Goal: Information Seeking & Learning: Learn about a topic

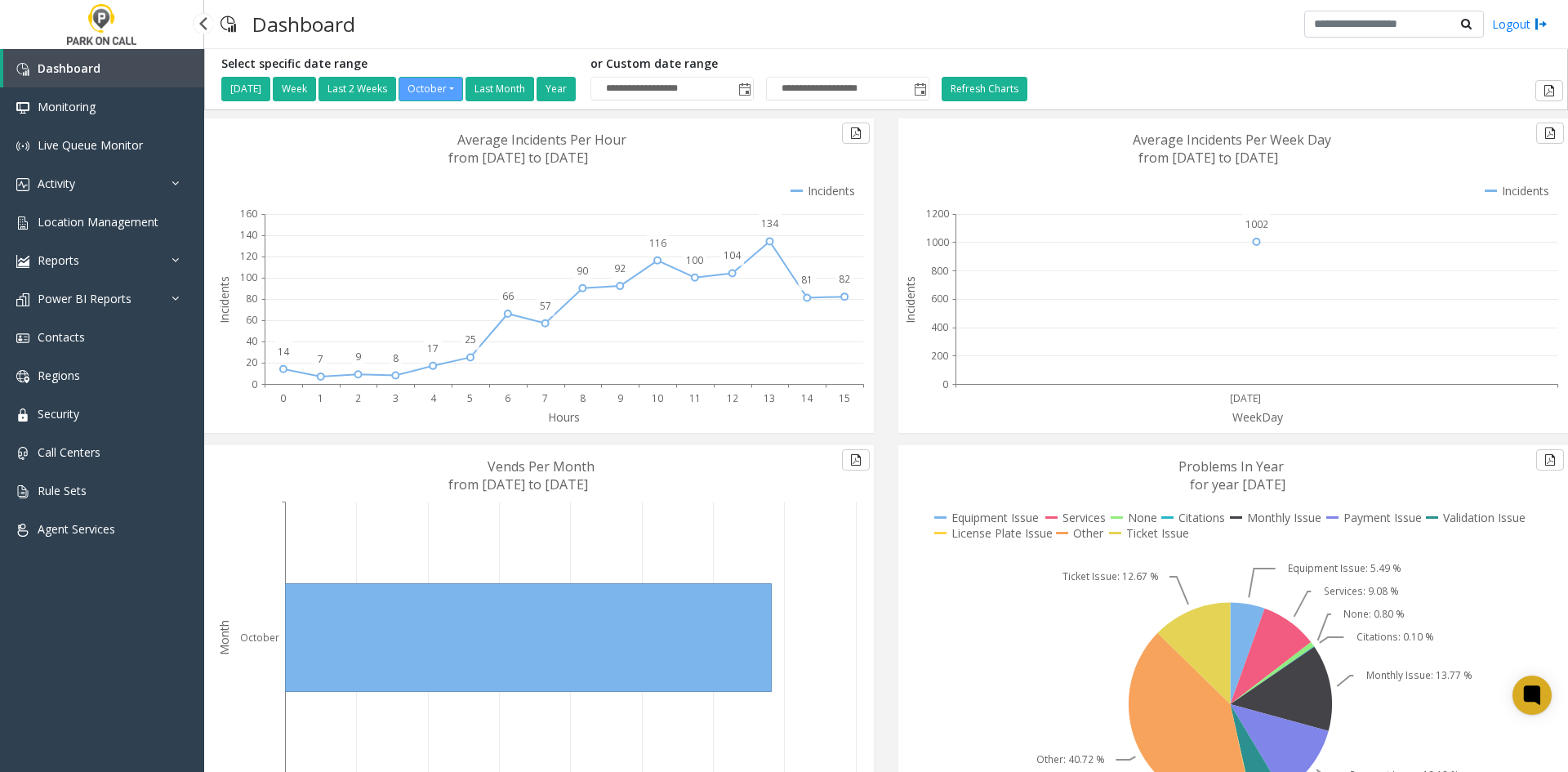
click at [150, 217] on span "Location Management" at bounding box center [97, 222] width 121 height 15
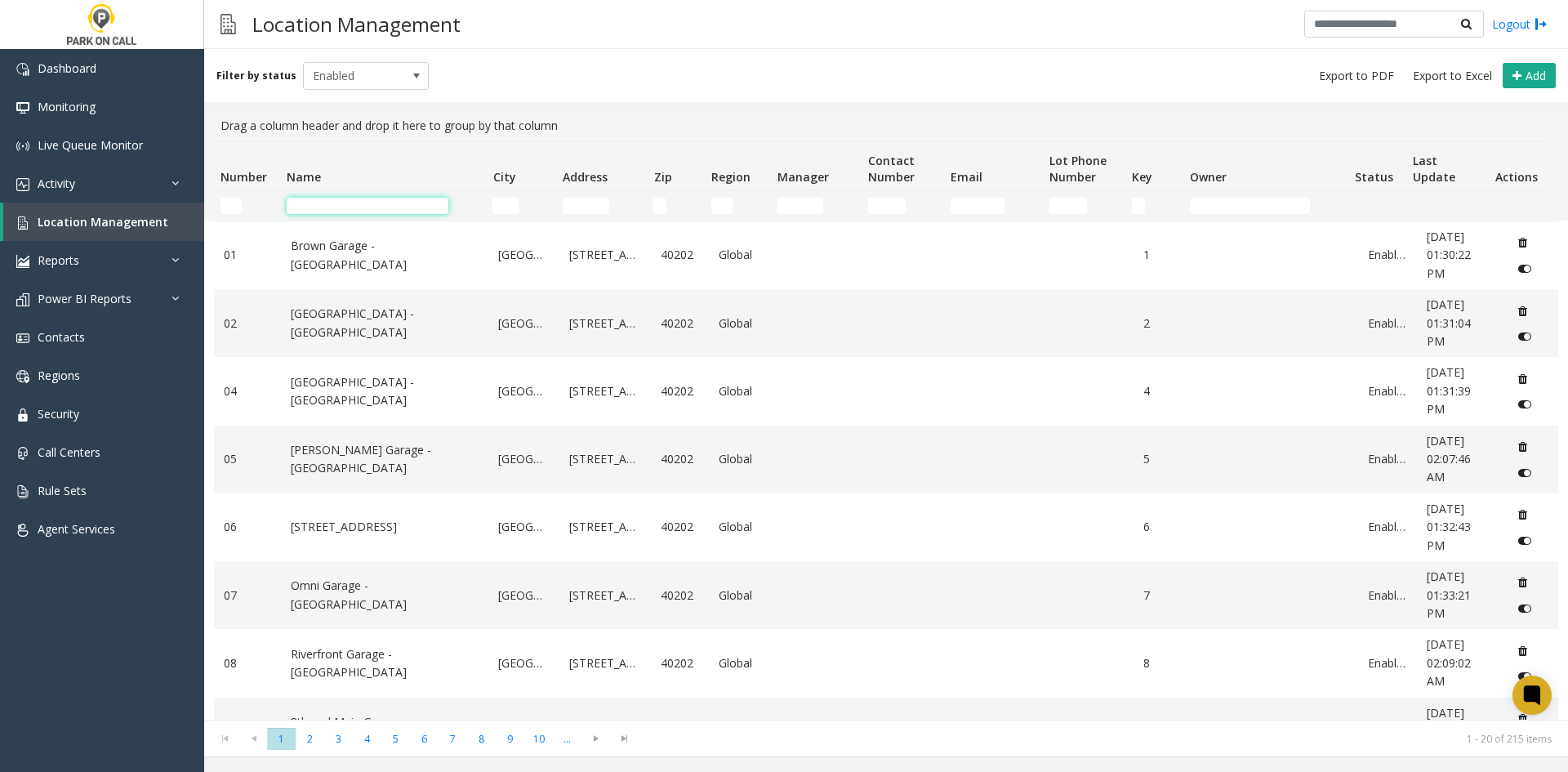
click at [310, 211] on input "Name Filter" at bounding box center [367, 206] width 162 height 16
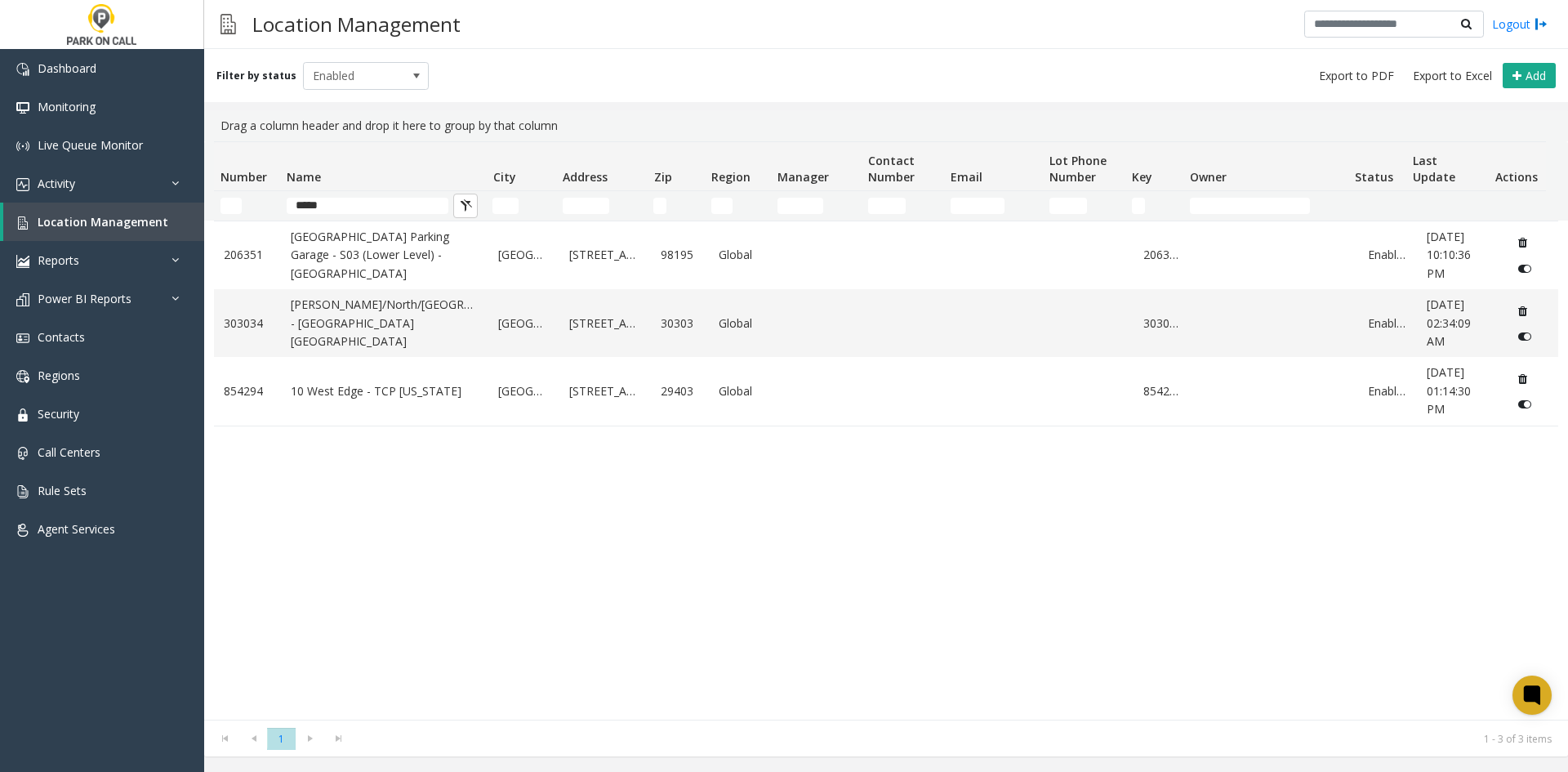
click at [566, 29] on div "Location Management Logout" at bounding box center [887, 25] width 1364 height 49
click at [144, 228] on span "Location Management" at bounding box center [102, 222] width 130 height 15
click at [134, 227] on span "Location Management" at bounding box center [102, 222] width 130 height 15
drag, startPoint x: 379, startPoint y: 206, endPoint x: 236, endPoint y: 217, distance: 143.4
click at [235, 217] on tr "*****" at bounding box center [880, 206] width 1332 height 30
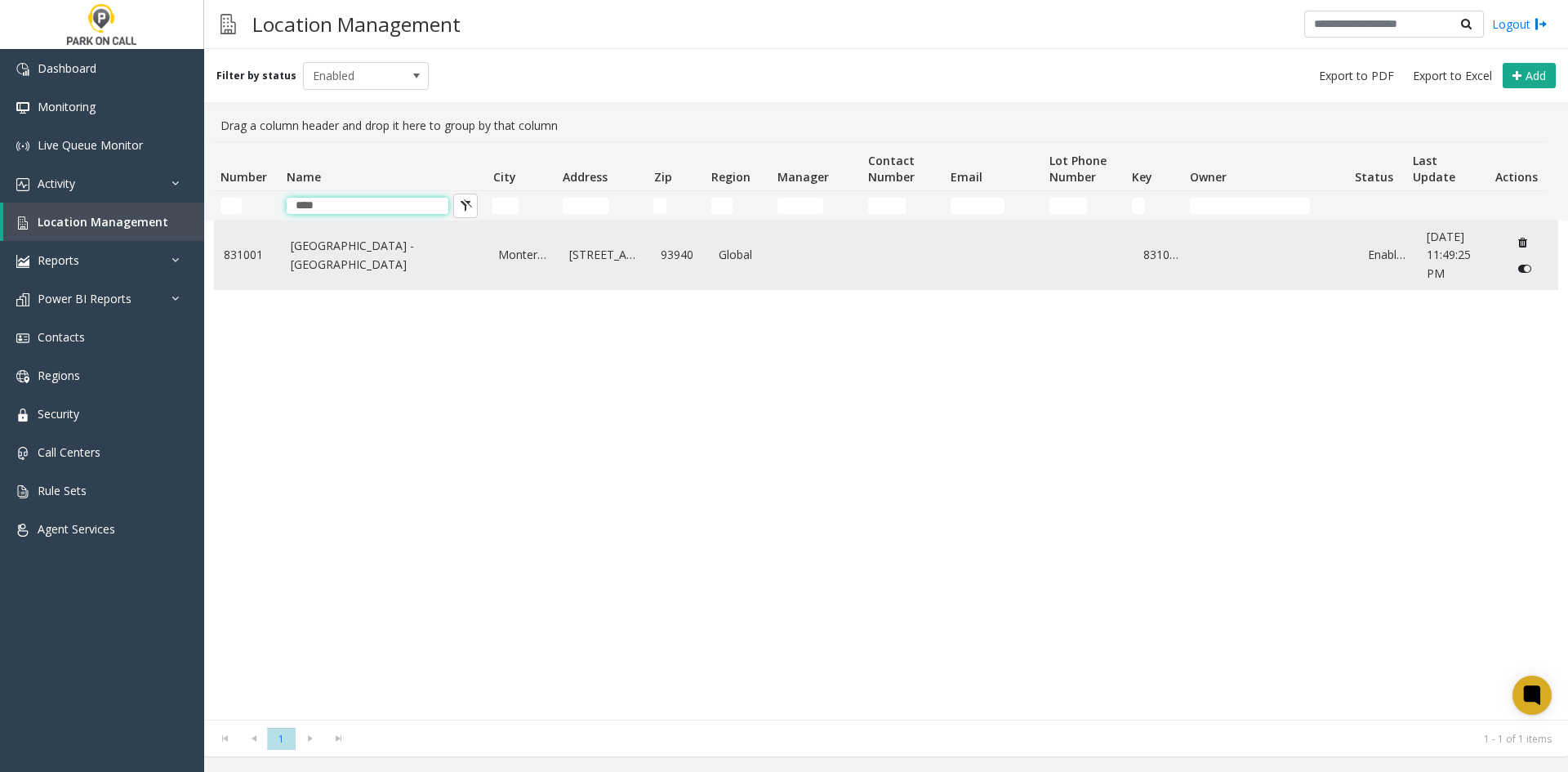
type input "****"
click at [299, 253] on link "Heritage Harbor Parking Garage - Monterey Bay Aquarium" at bounding box center [385, 255] width 188 height 37
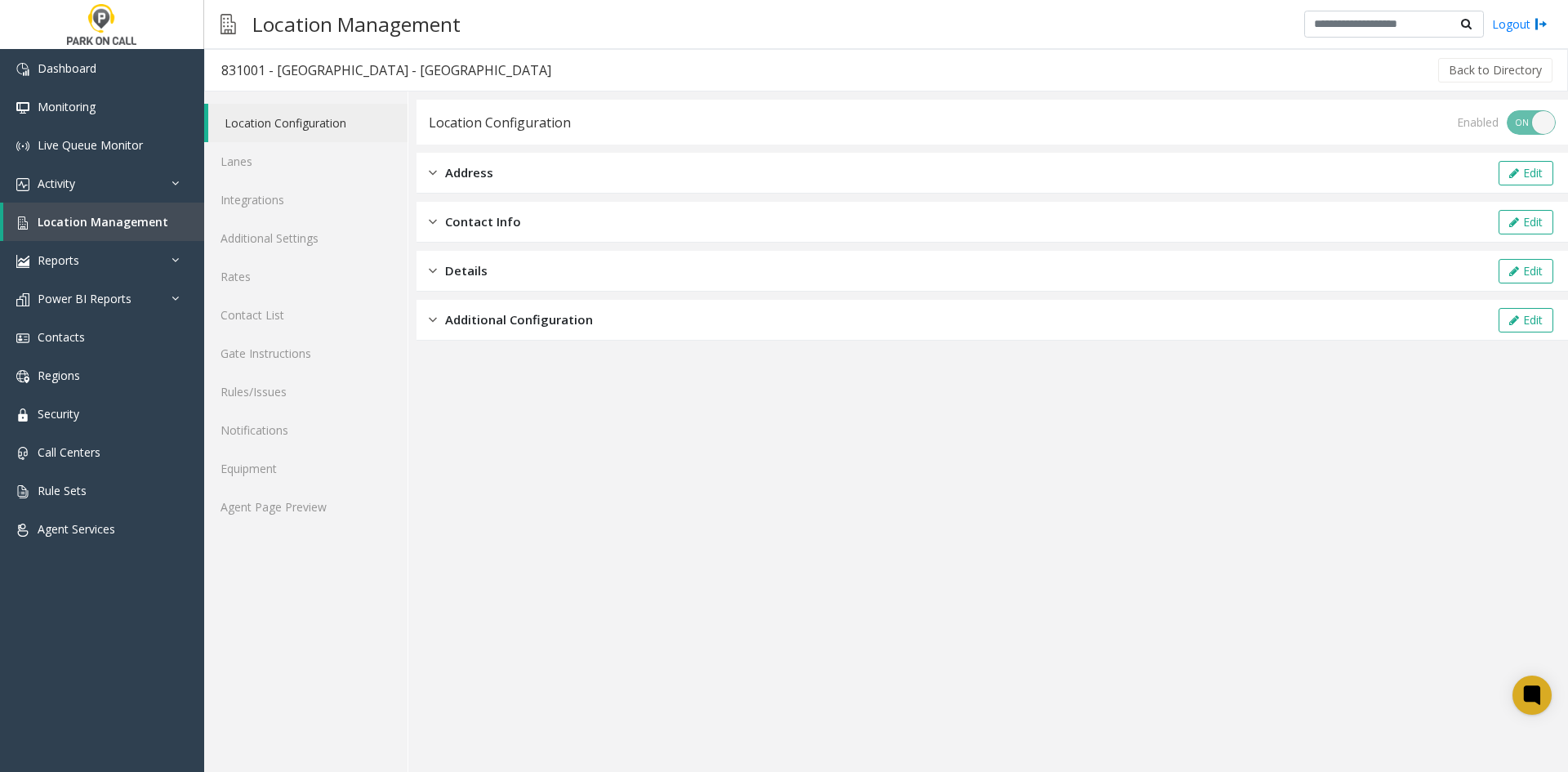
click at [307, 69] on div "831001 - Heritage Harbor Parking Garage - Monterey Bay Aquarium" at bounding box center [386, 70] width 330 height 21
drag, startPoint x: 307, startPoint y: 69, endPoint x: 436, endPoint y: 73, distance: 129.1
click at [436, 73] on div "831001 - Heritage Harbor Parking Garage - Monterey Bay Aquarium" at bounding box center [386, 70] width 330 height 21
copy div "Heritage Harbor Parking Garage"
click at [1229, 516] on app-location-configuration "Location Configuration Enabled ON OFF Address Edit Contact Info Edit Details Ed…" at bounding box center [992, 436] width 1151 height 673
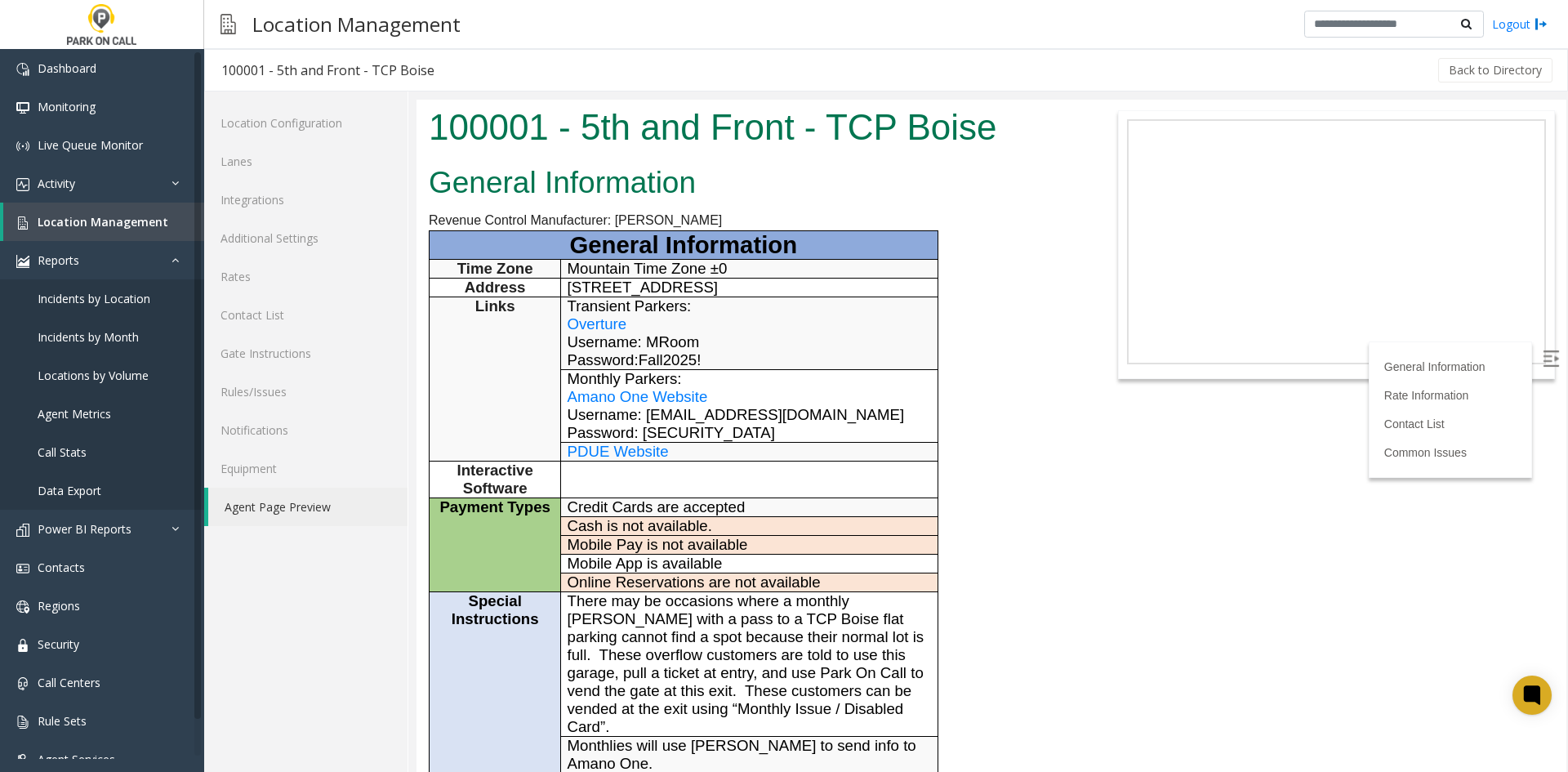
click at [385, 82] on h3 "100001 - 5th and Front - TCP Boise" at bounding box center [327, 69] width 245 height 37
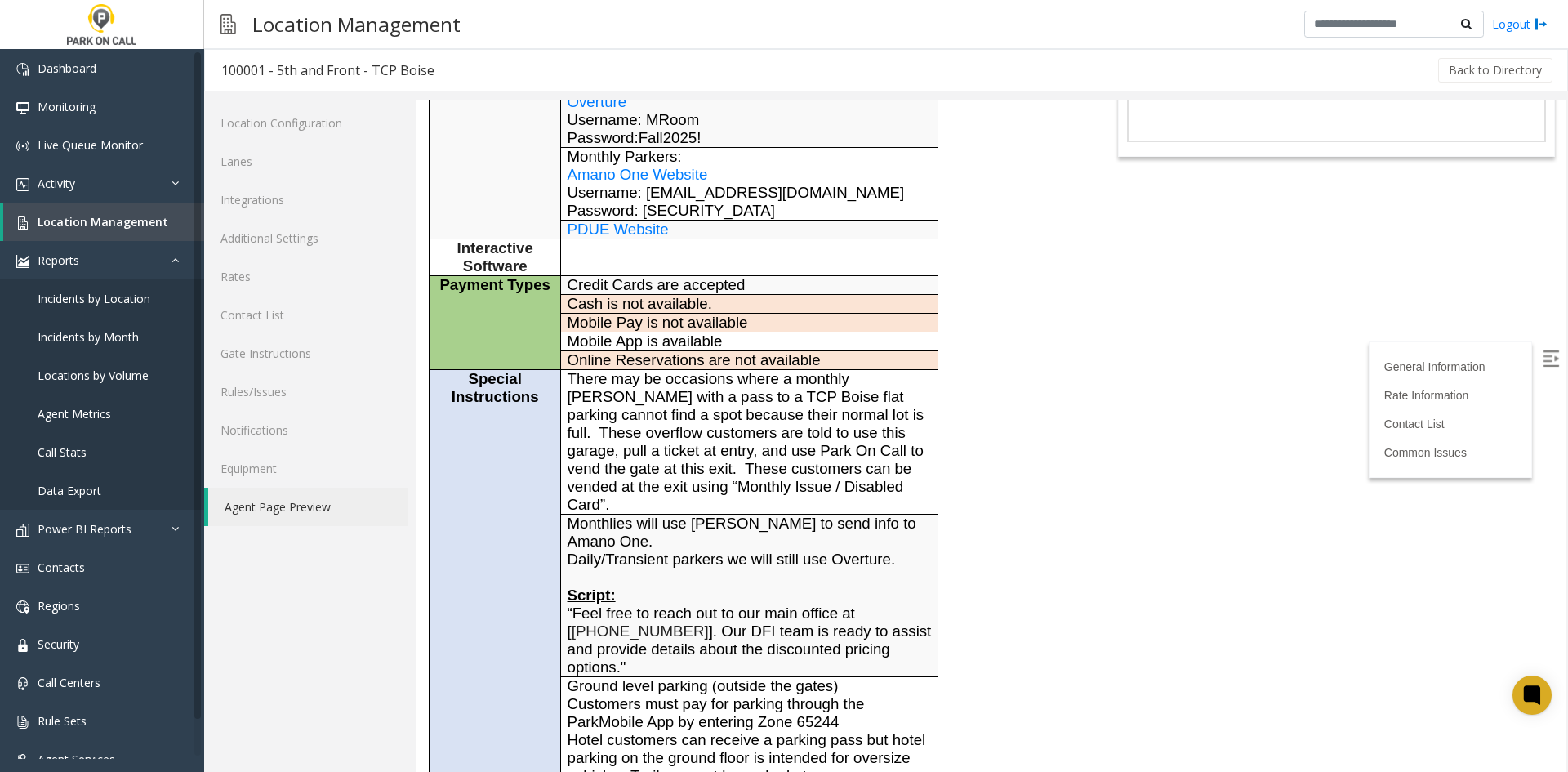
scroll to position [736, 0]
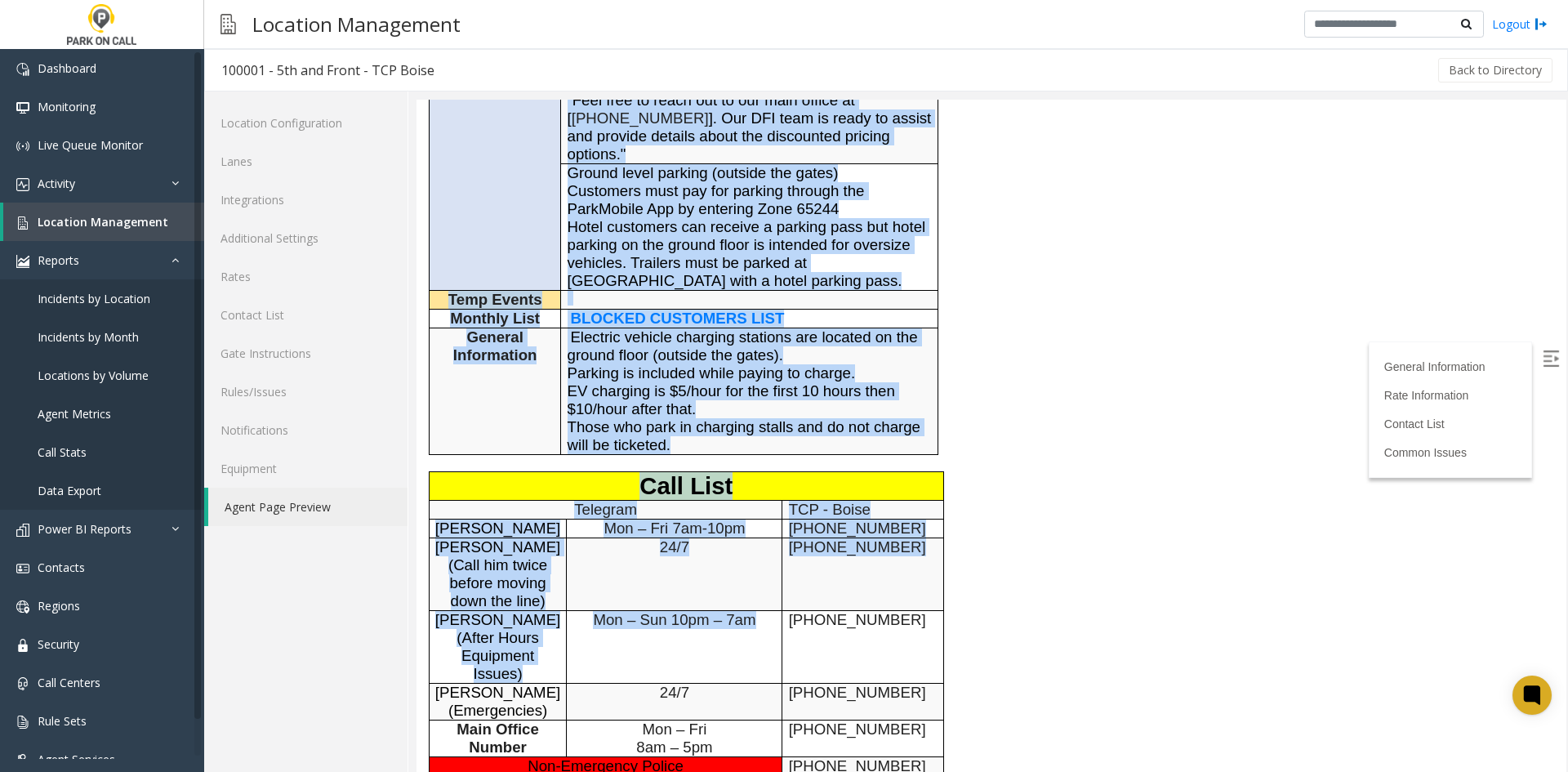
drag, startPoint x: 765, startPoint y: 621, endPoint x: 350, endPoint y: 475, distance: 439.9
click at [511, 539] on span "Raymond (Call him twice before moving down the line)" at bounding box center [498, 574] width 125 height 71
drag, startPoint x: 570, startPoint y: 544, endPoint x: 588, endPoint y: 552, distance: 19.7
click at [570, 545] on td "24/7" at bounding box center [675, 574] width 216 height 72
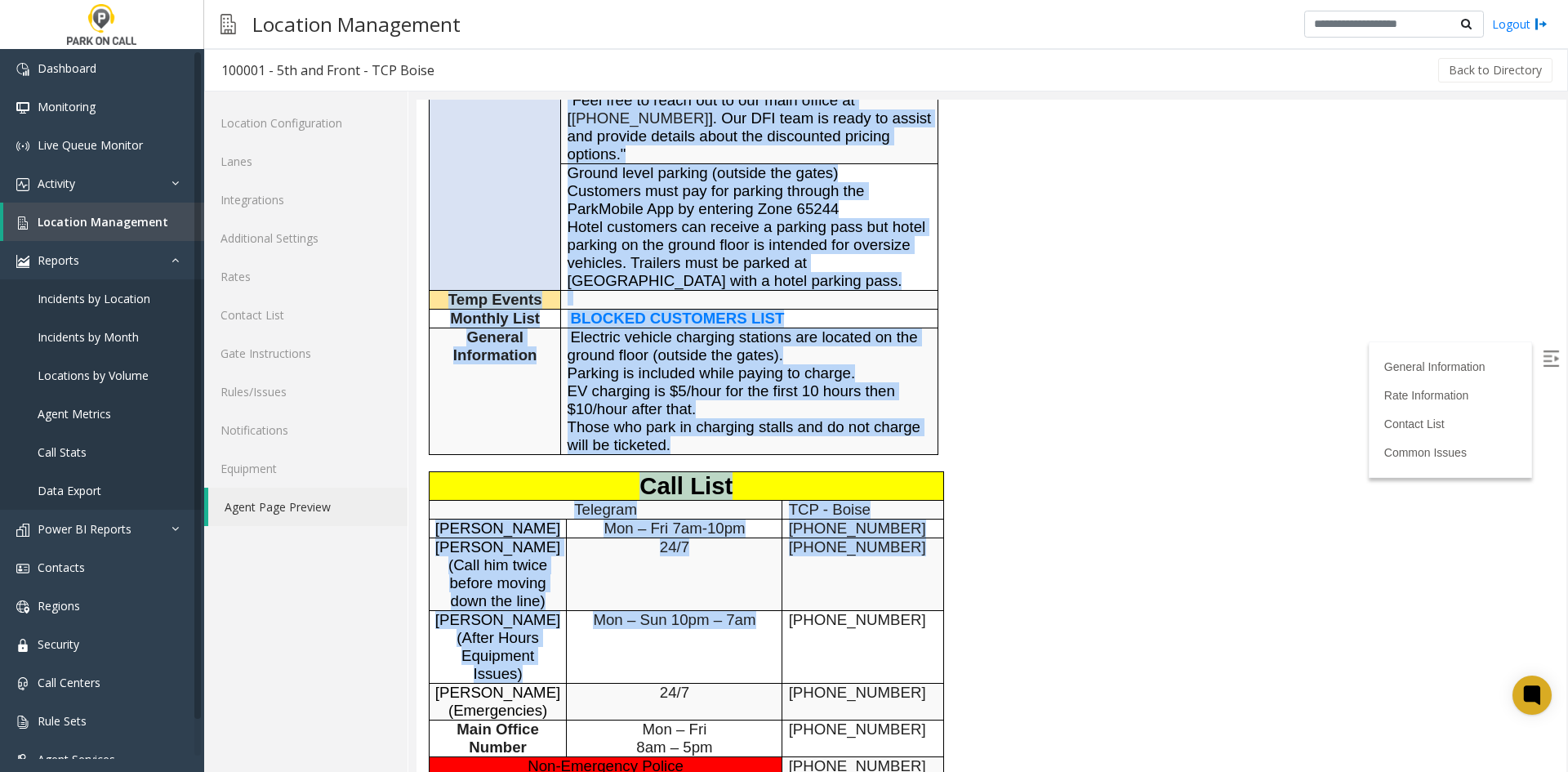
click at [690, 610] on td "Mon – Sun 10pm – 7am" at bounding box center [675, 646] width 216 height 72
click at [670, 616] on td "Mon – Sun 10pm – 7am" at bounding box center [675, 646] width 216 height 72
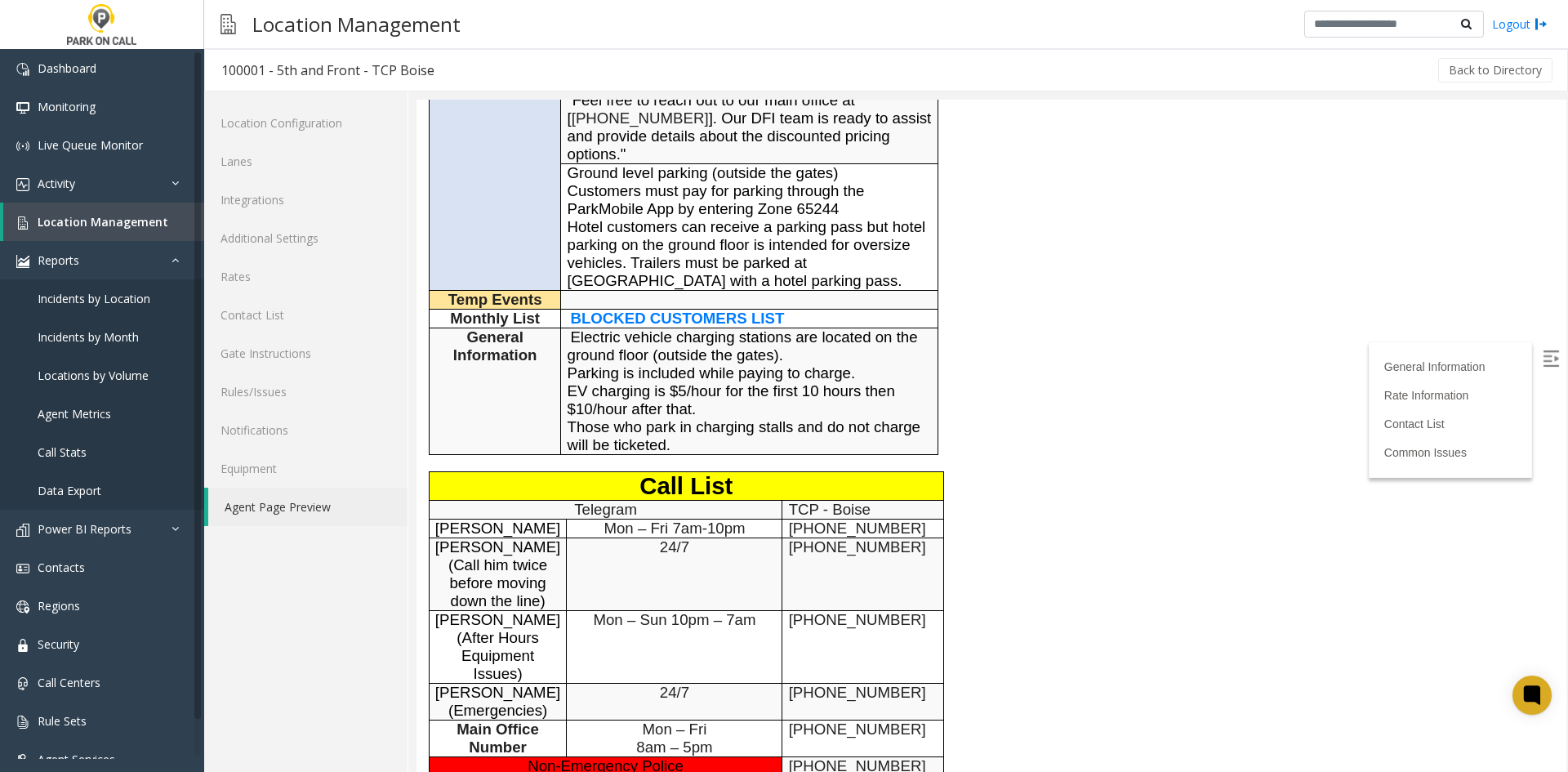
click at [660, 721] on span "Mon – Fri 8am – 5pm" at bounding box center [675, 738] width 76 height 35
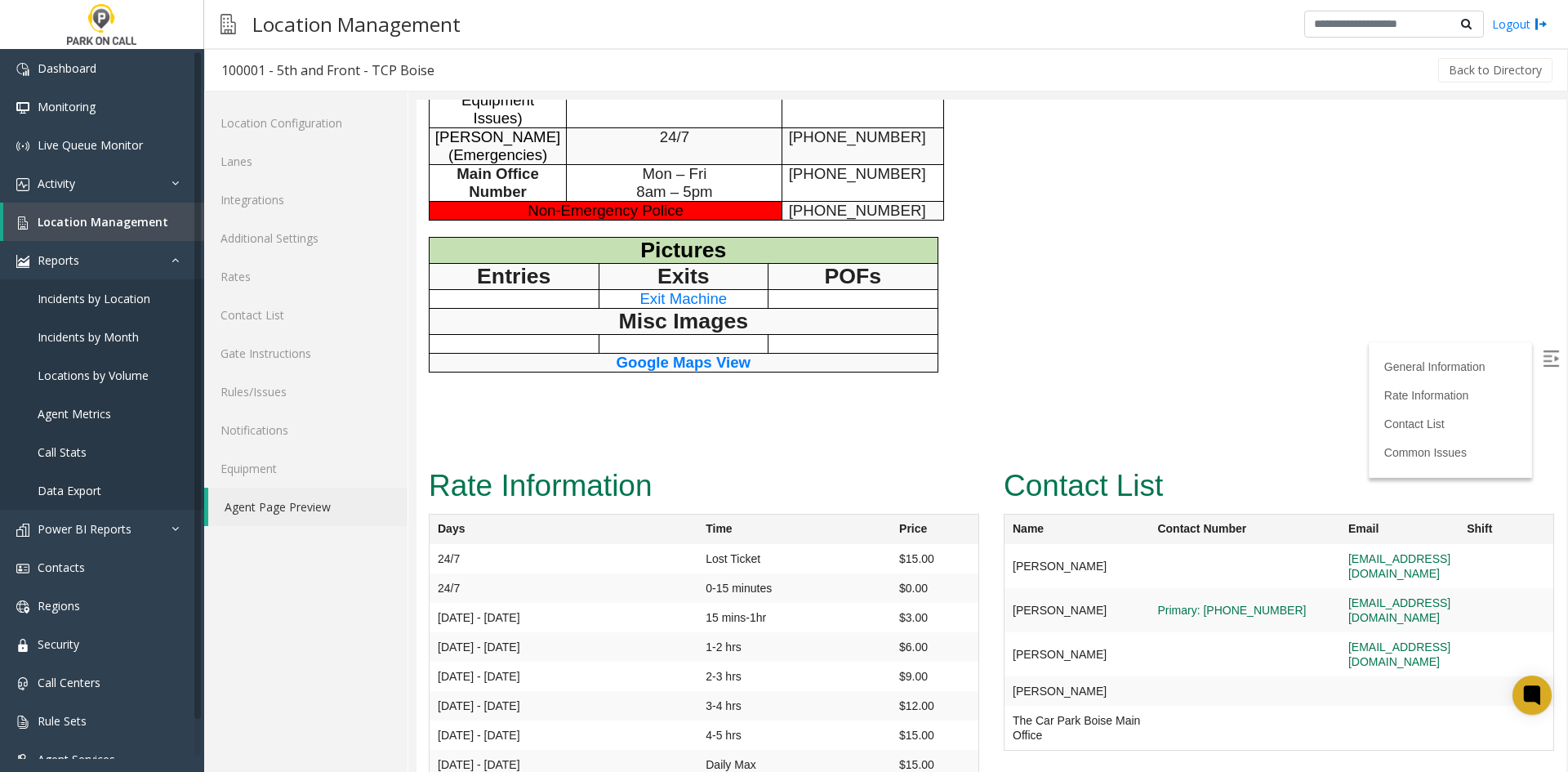
scroll to position [810, 0]
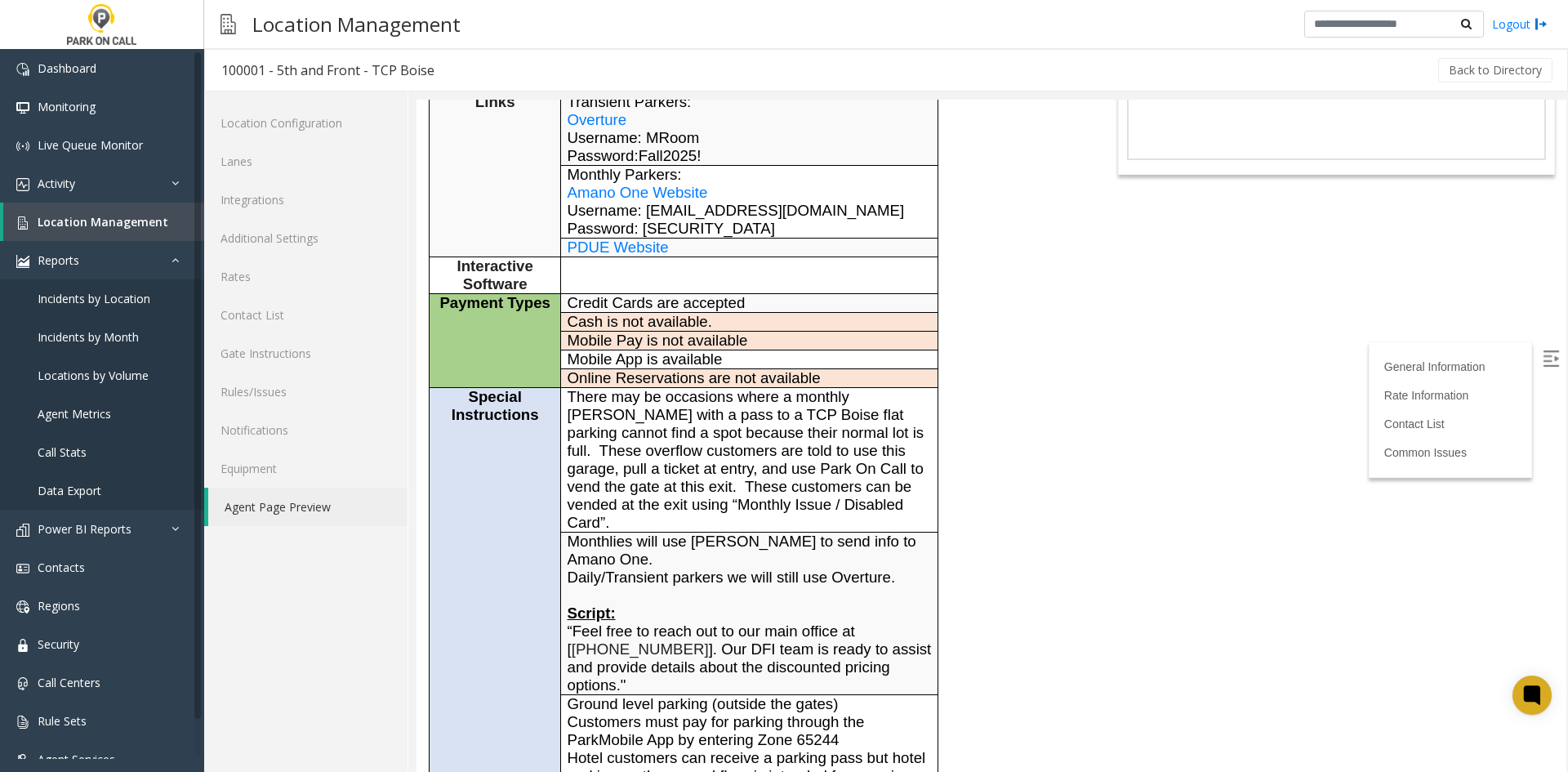
drag, startPoint x: 853, startPoint y: 628, endPoint x: 822, endPoint y: 426, distance: 204.4
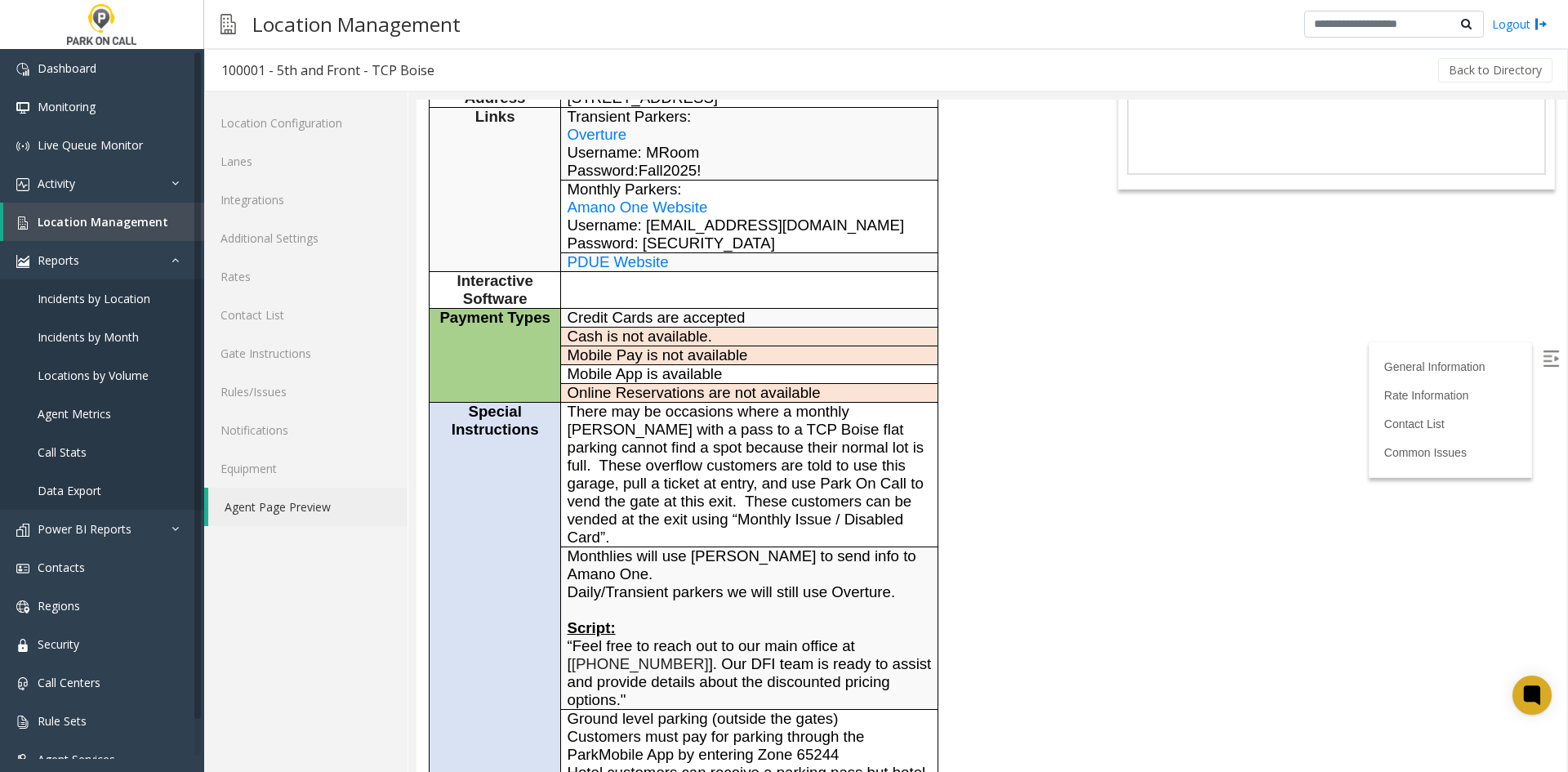
drag, startPoint x: 818, startPoint y: 433, endPoint x: 829, endPoint y: 541, distance: 108.6
click at [818, 438] on span "There may be occasions where a monthly parker with a pass to a TCP Boise flat p…" at bounding box center [746, 474] width 357 height 143
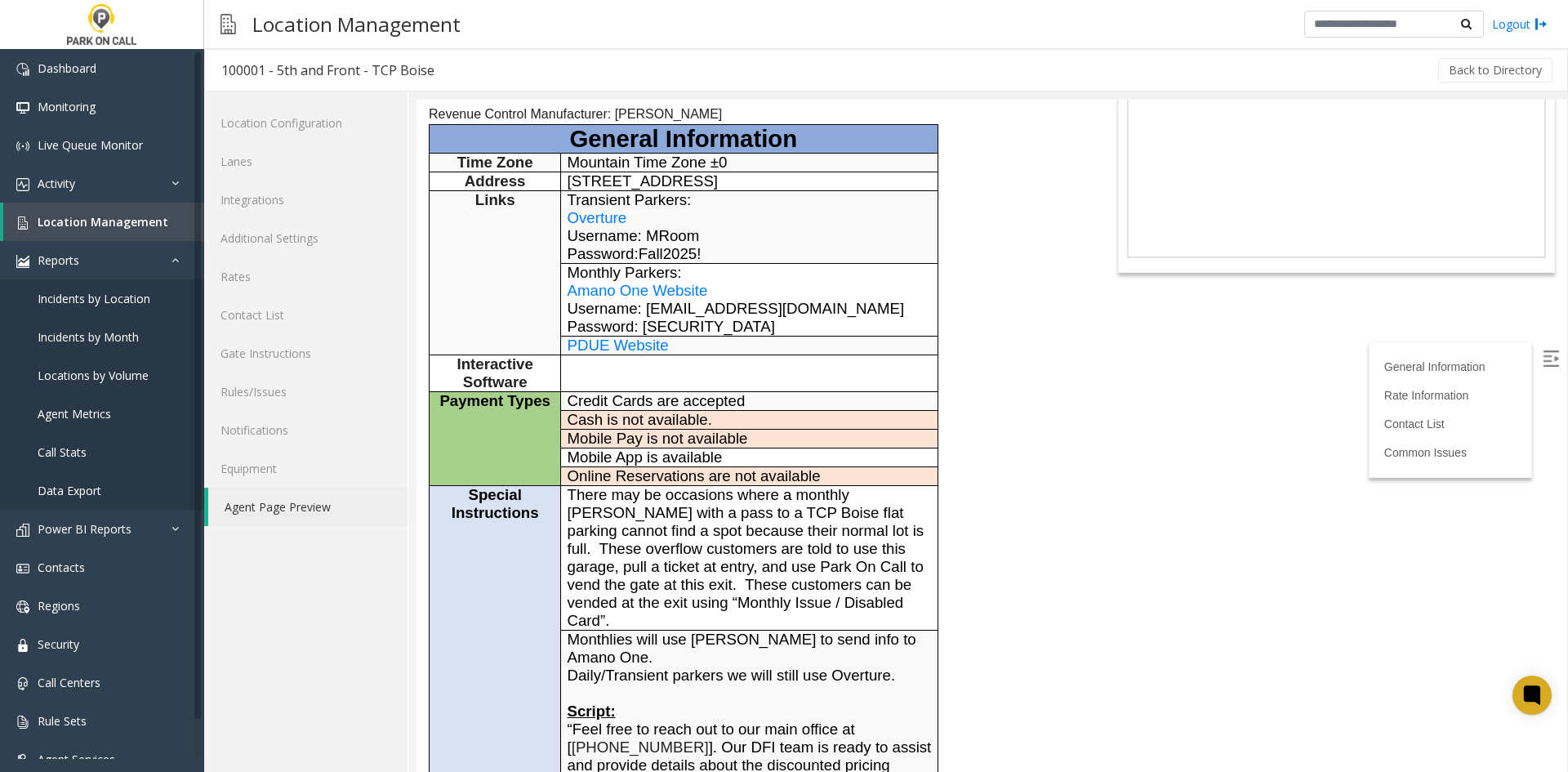
scroll to position [0, 0]
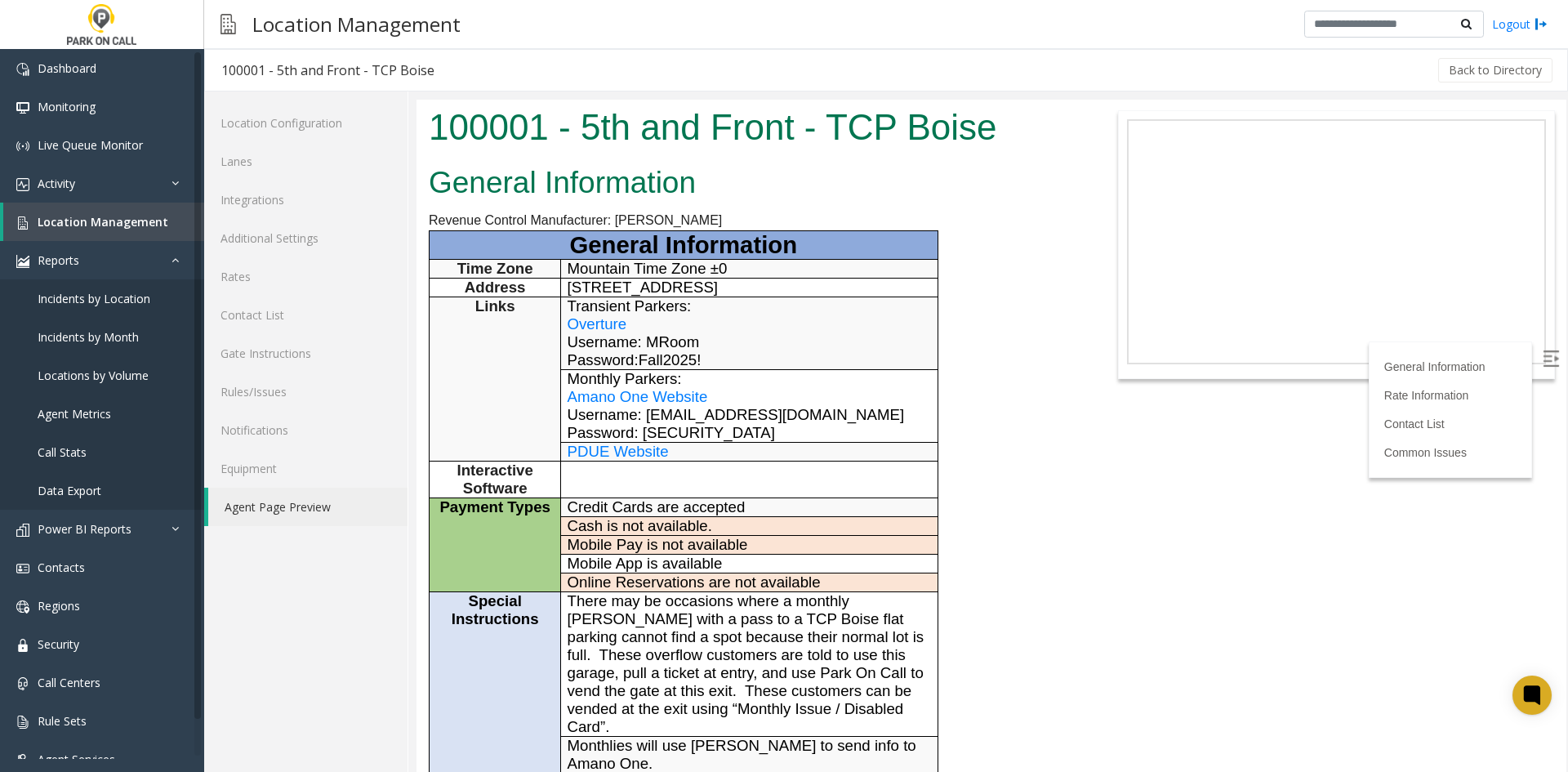
drag, startPoint x: 866, startPoint y: 671, endPoint x: 811, endPoint y: 328, distance: 347.4
click at [811, 329] on p "Transient Parkers: Overture" at bounding box center [750, 315] width 364 height 36
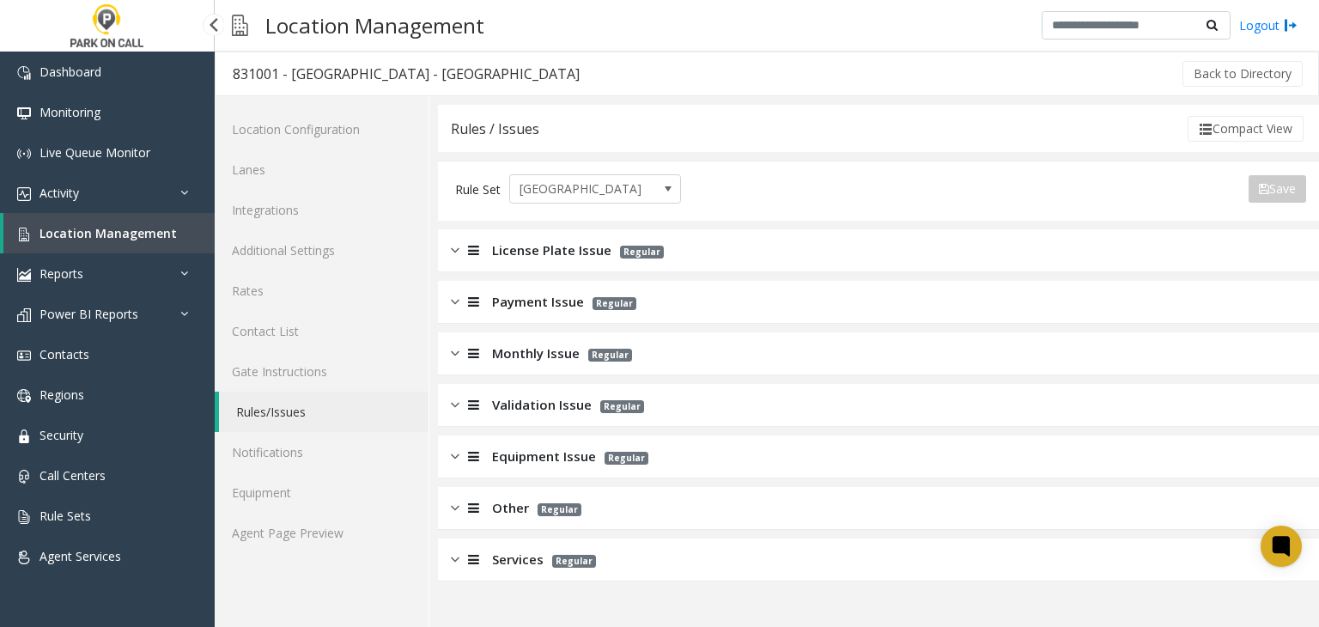
click at [129, 238] on span "Location Management" at bounding box center [107, 233] width 137 height 16
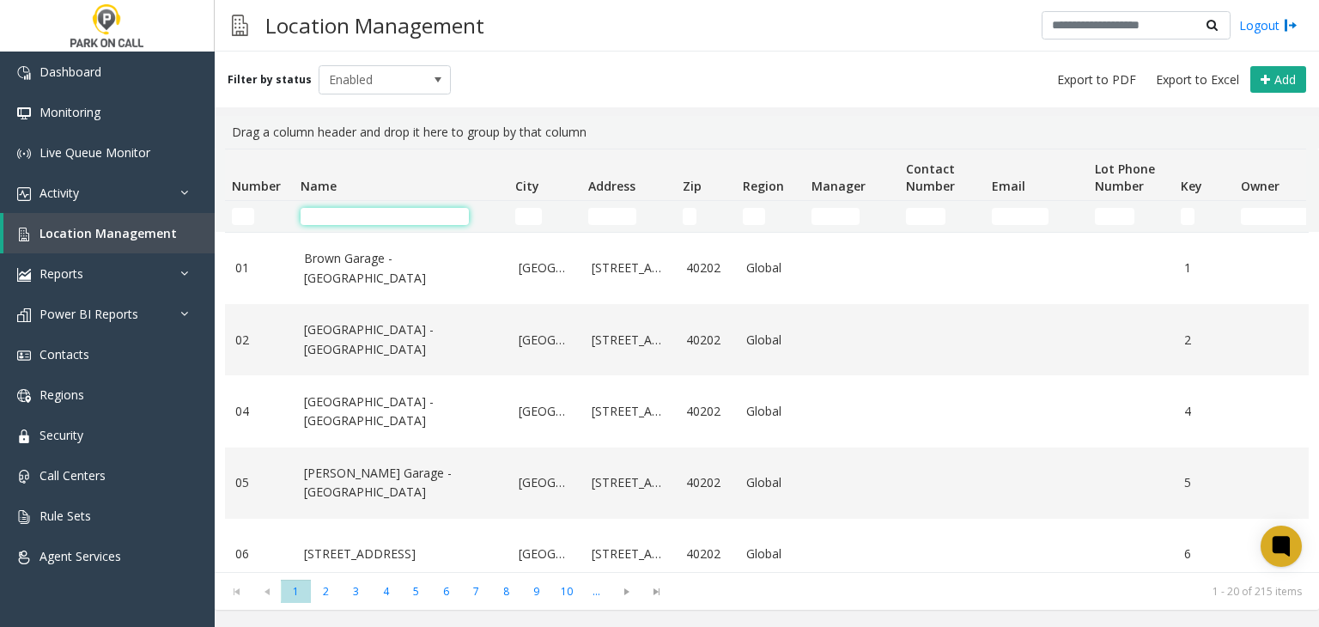
click at [347, 221] on input "Name Filter" at bounding box center [384, 216] width 168 height 17
paste input "**********"
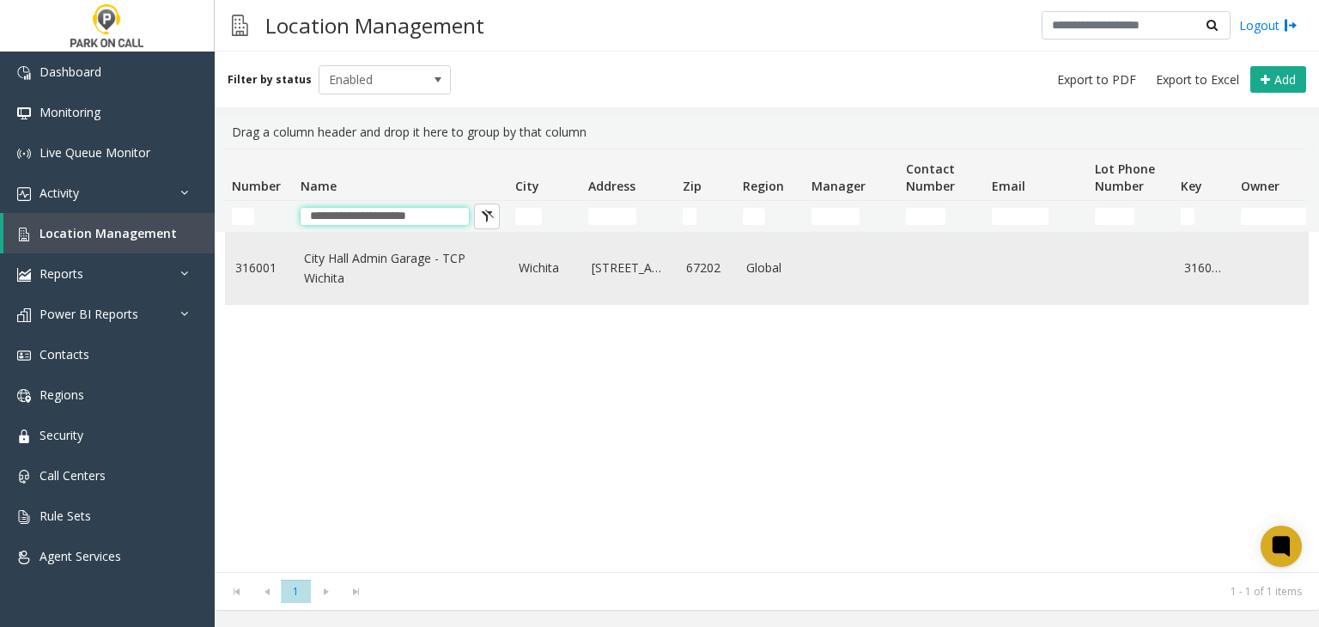
type input "**********"
click at [361, 273] on link "City Hall Admin Garage - TCP Wichita" at bounding box center [401, 268] width 194 height 39
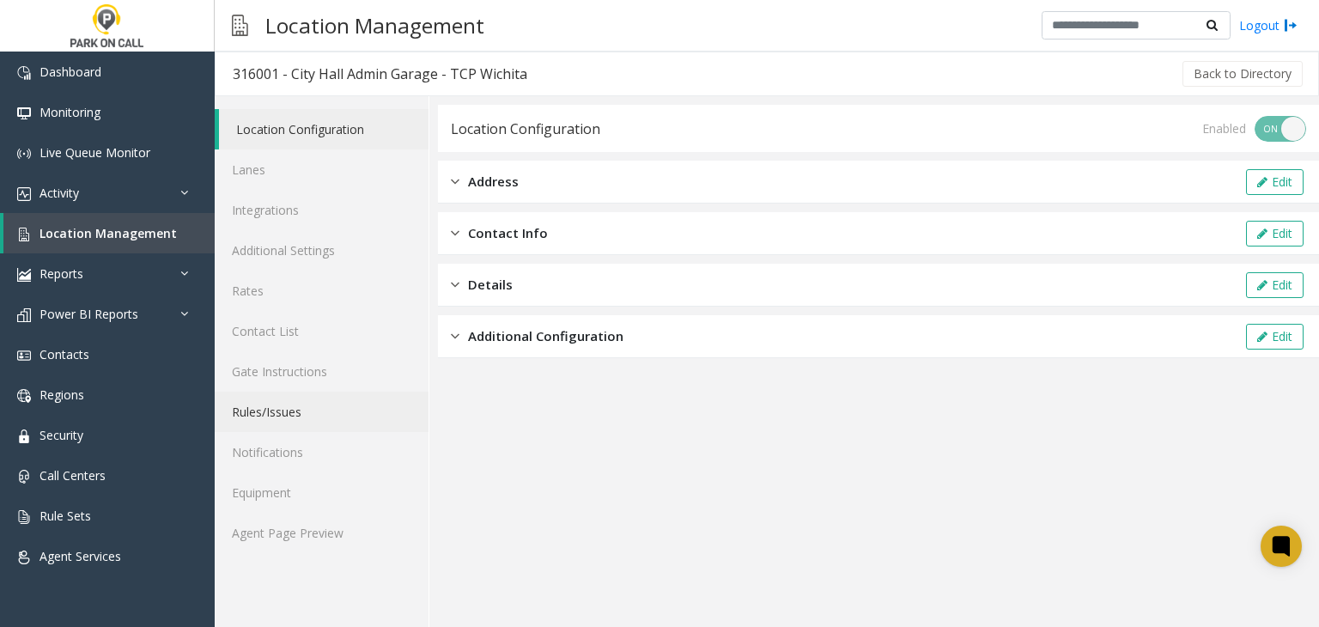
click at [321, 403] on link "Rules/Issues" at bounding box center [322, 411] width 214 height 40
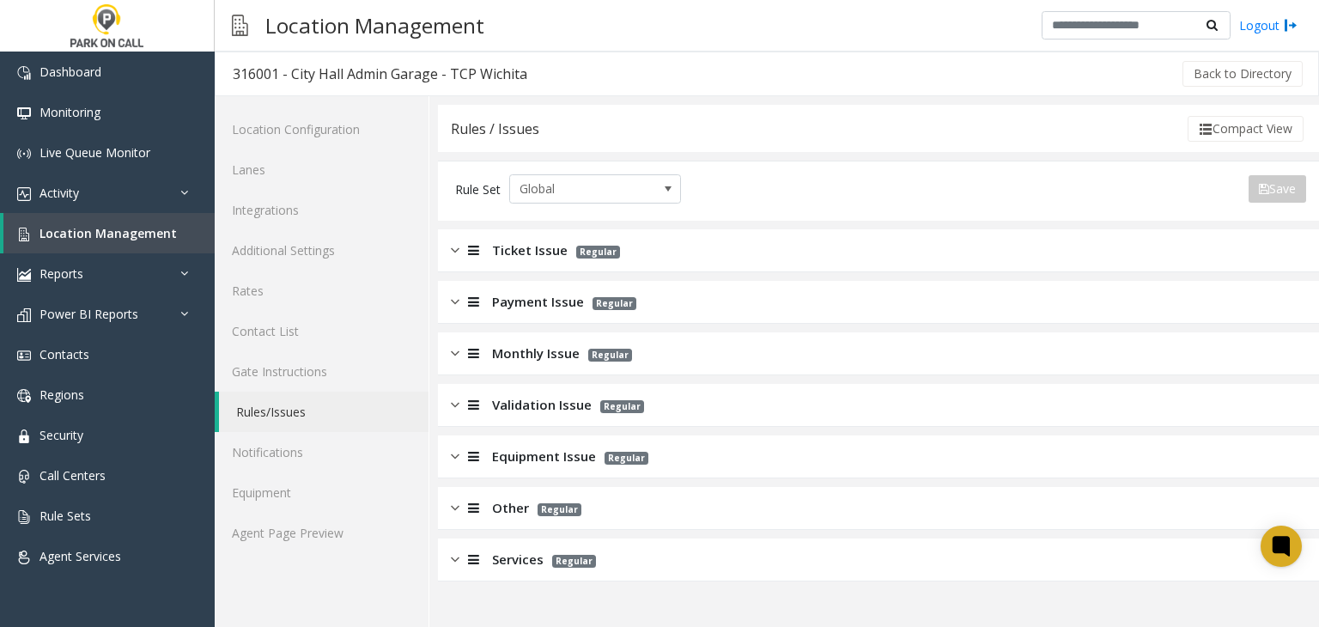
click at [498, 266] on div "Ticket Issue Regular" at bounding box center [878, 250] width 881 height 43
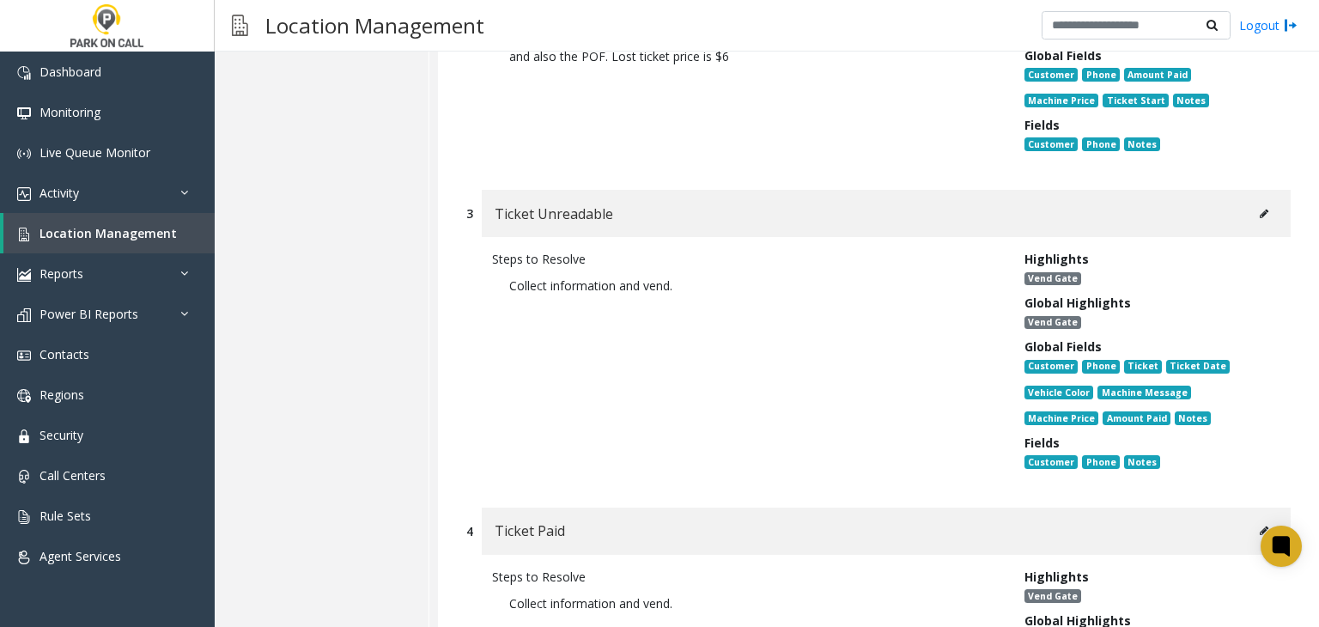
scroll to position [601, 0]
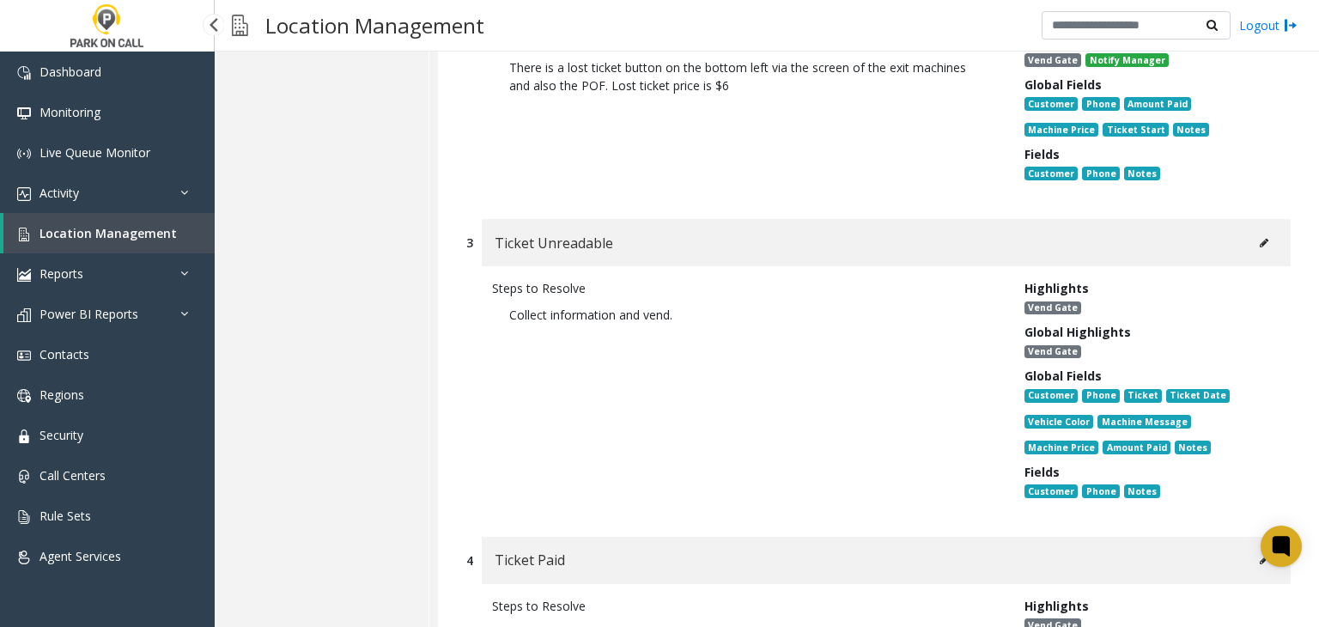
click at [168, 240] on span "Location Management" at bounding box center [107, 233] width 137 height 16
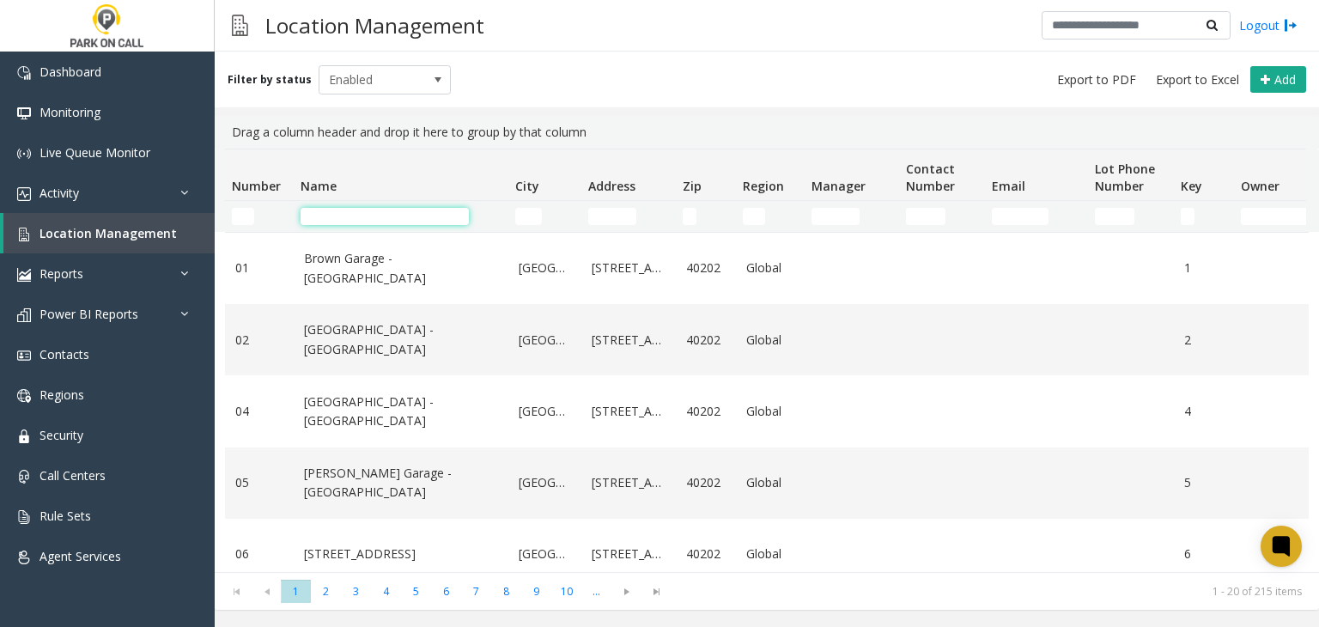
click at [343, 216] on input "Name Filter" at bounding box center [384, 216] width 168 height 17
paste input "**********"
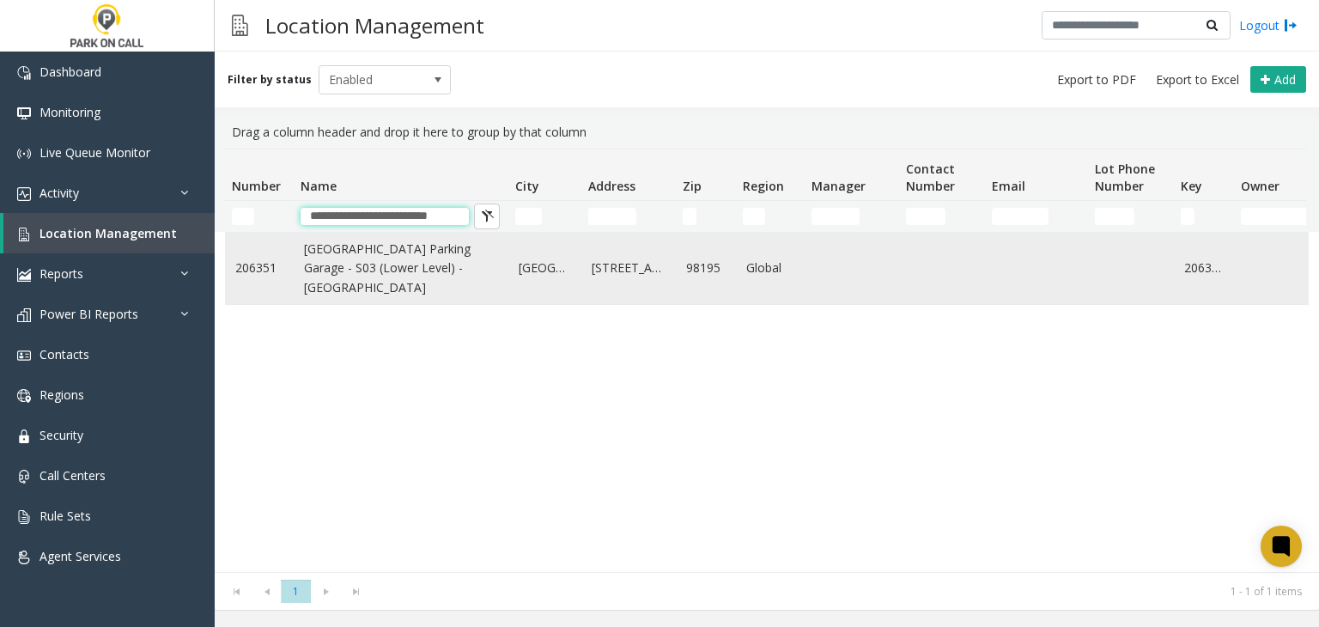
type input "**********"
click at [374, 299] on td "South Campus Parking Garage - S03 (Lower Level) - UW" at bounding box center [401, 268] width 215 height 71
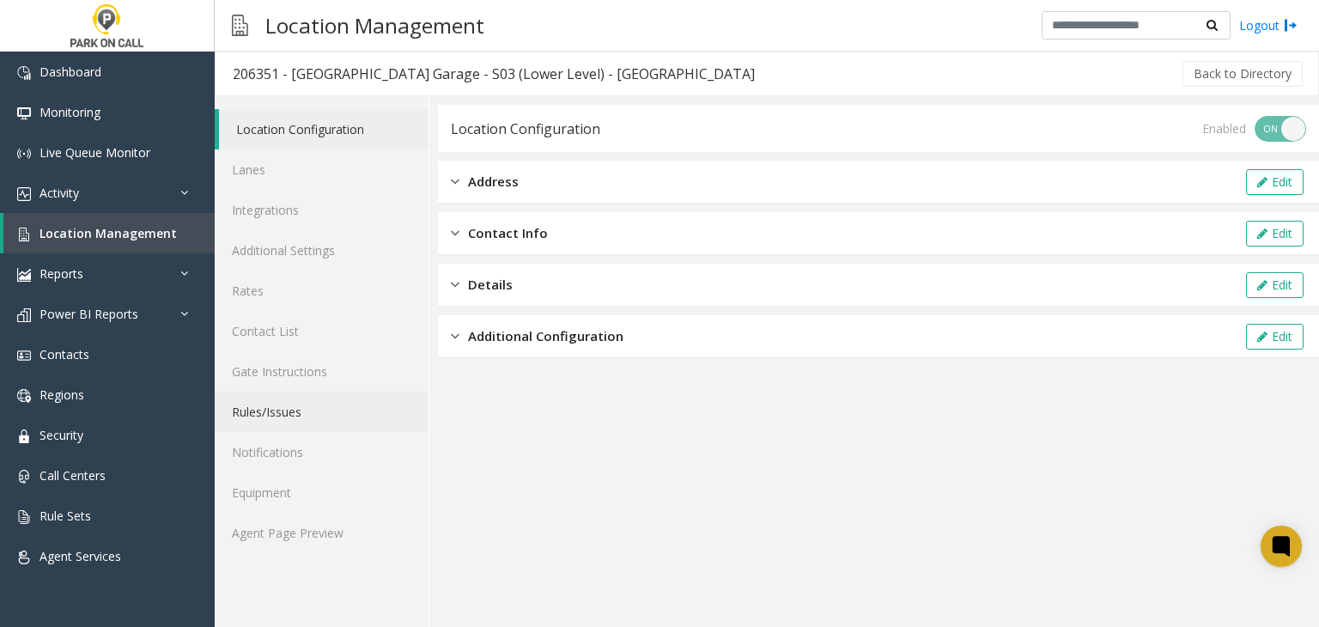
click at [304, 414] on link "Rules/Issues" at bounding box center [322, 411] width 214 height 40
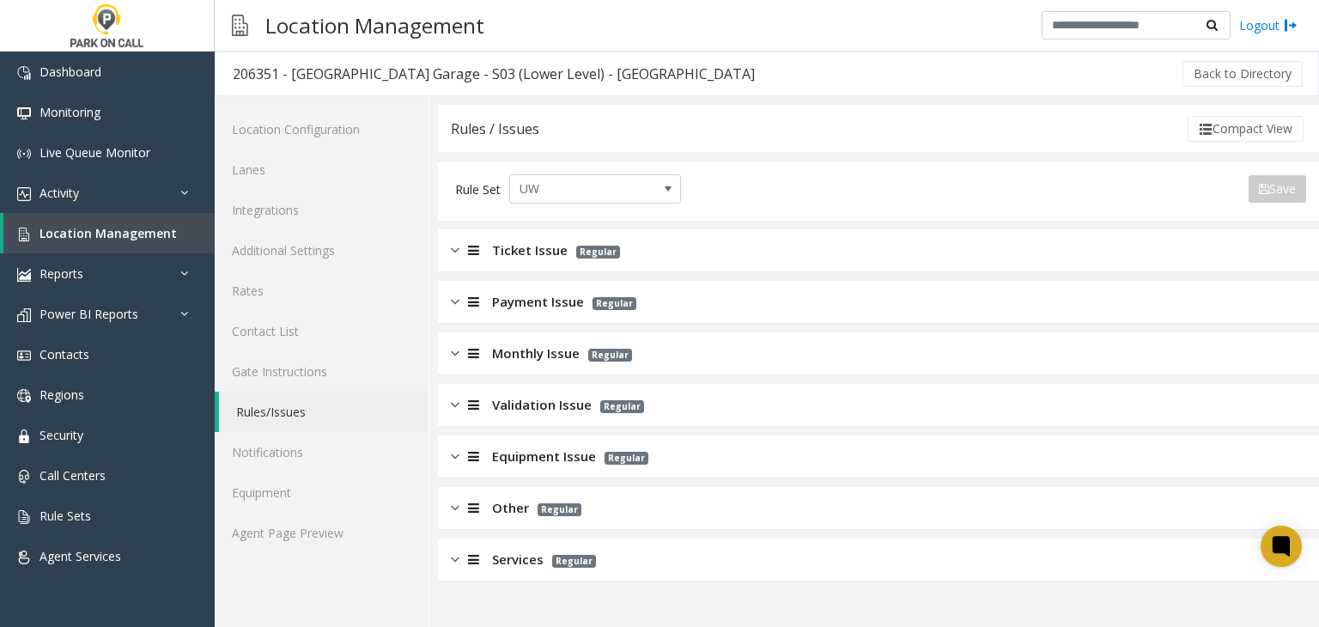
click at [513, 361] on span "Monthly Issue" at bounding box center [536, 353] width 88 height 20
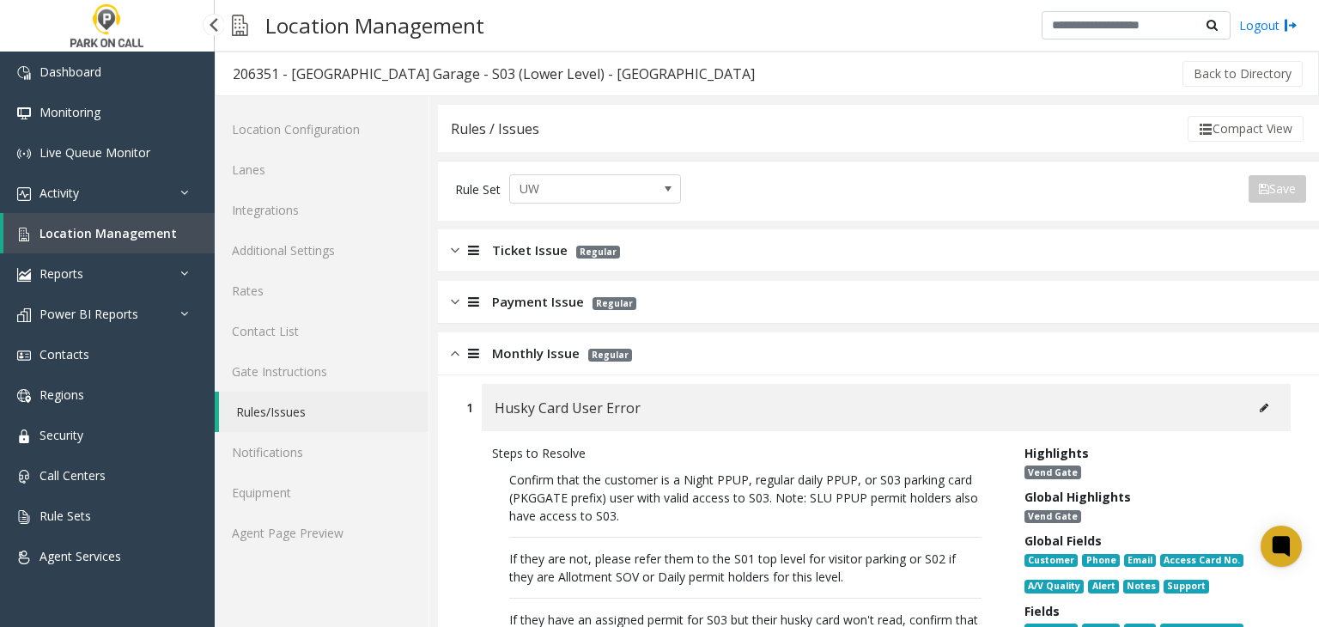
click at [154, 245] on link "Location Management" at bounding box center [108, 233] width 211 height 40
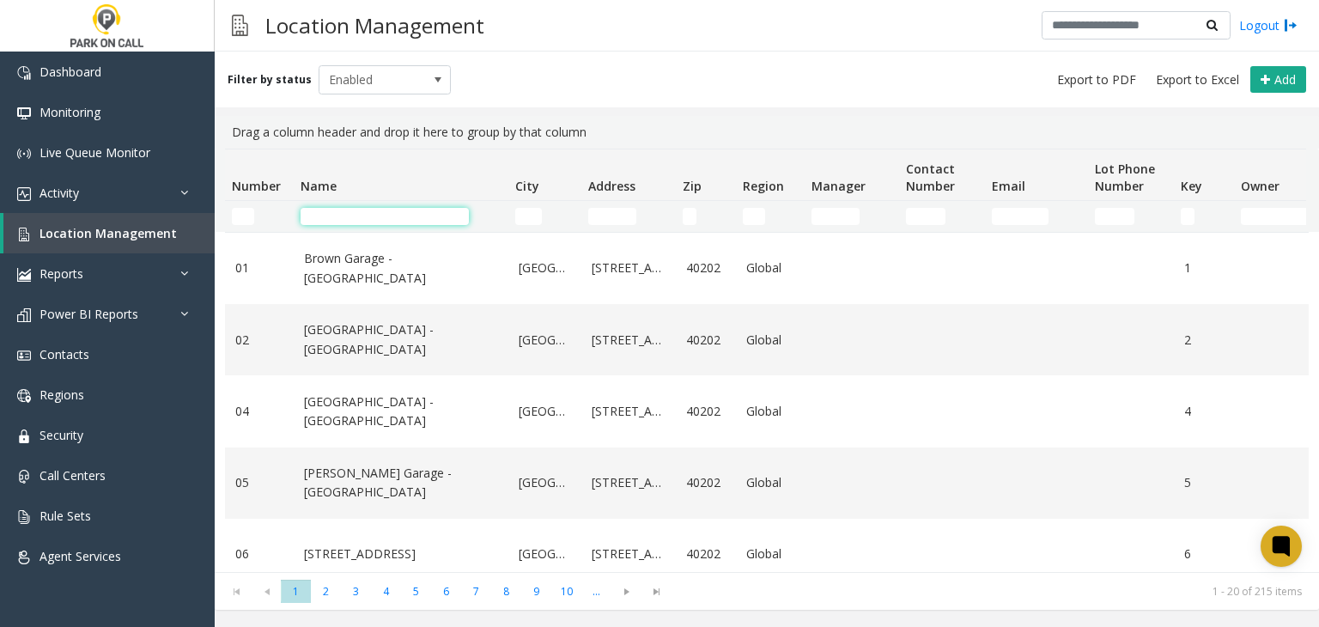
click at [367, 217] on input "Name Filter" at bounding box center [384, 216] width 168 height 17
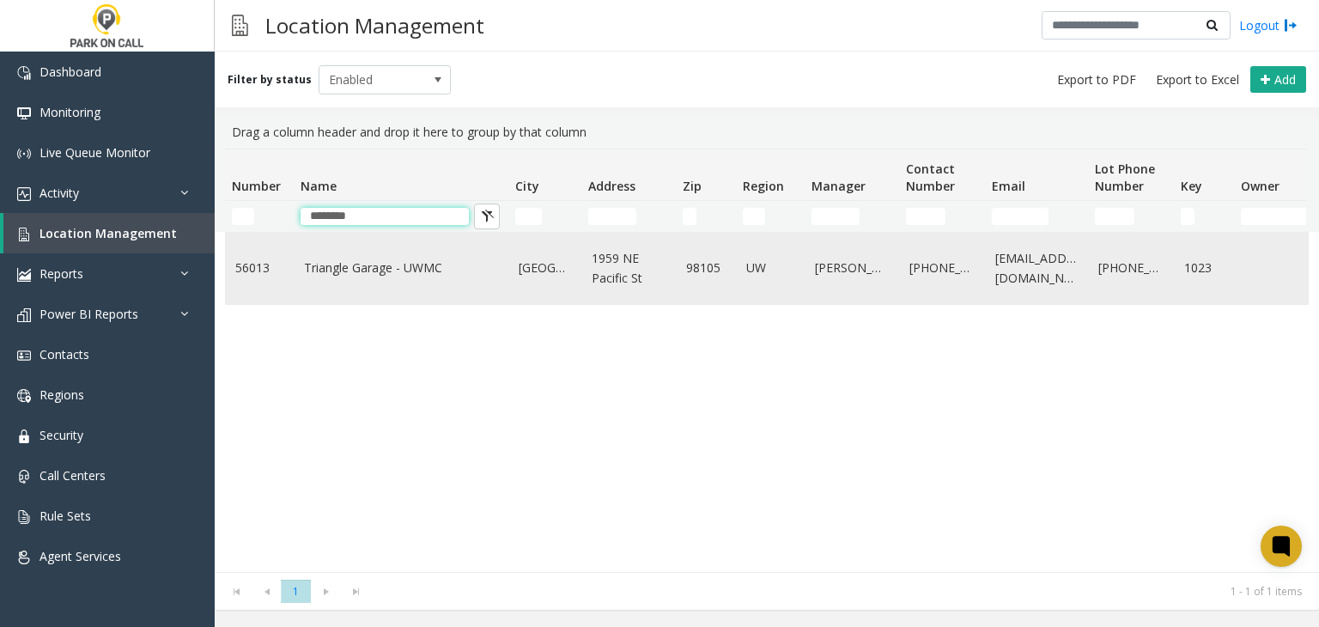
type input "********"
click at [351, 245] on td "Triangle Garage - UWMC" at bounding box center [401, 268] width 215 height 71
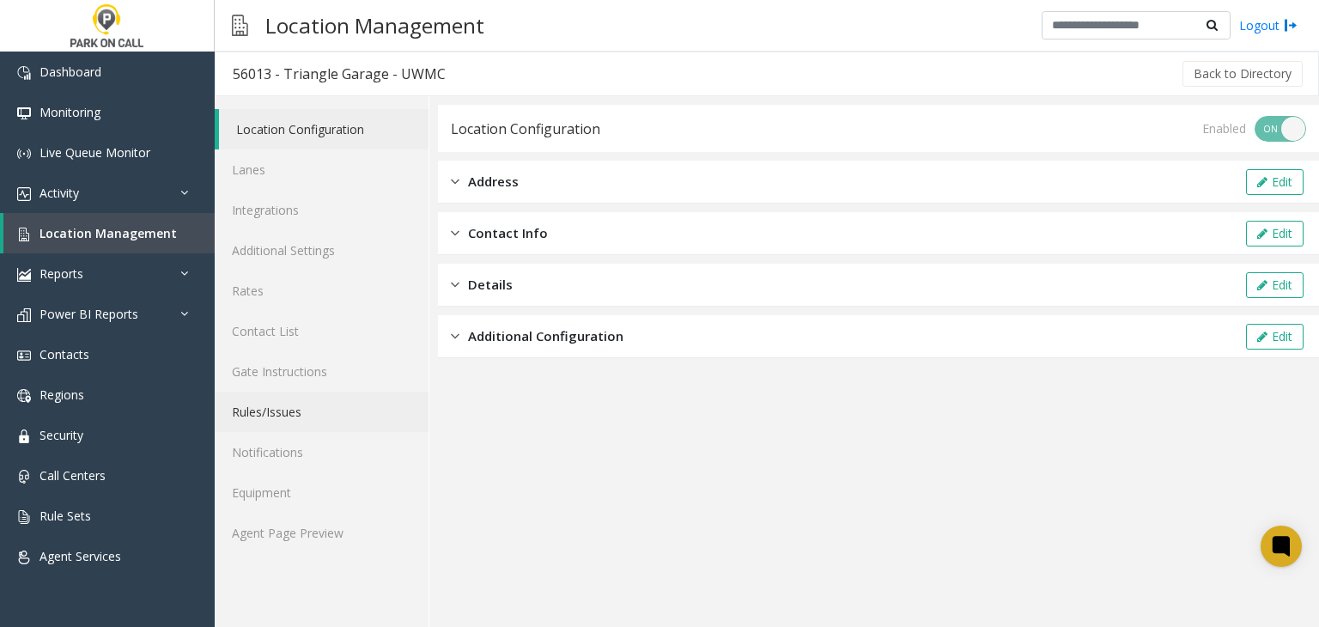
click at [304, 416] on link "Rules/Issues" at bounding box center [322, 411] width 214 height 40
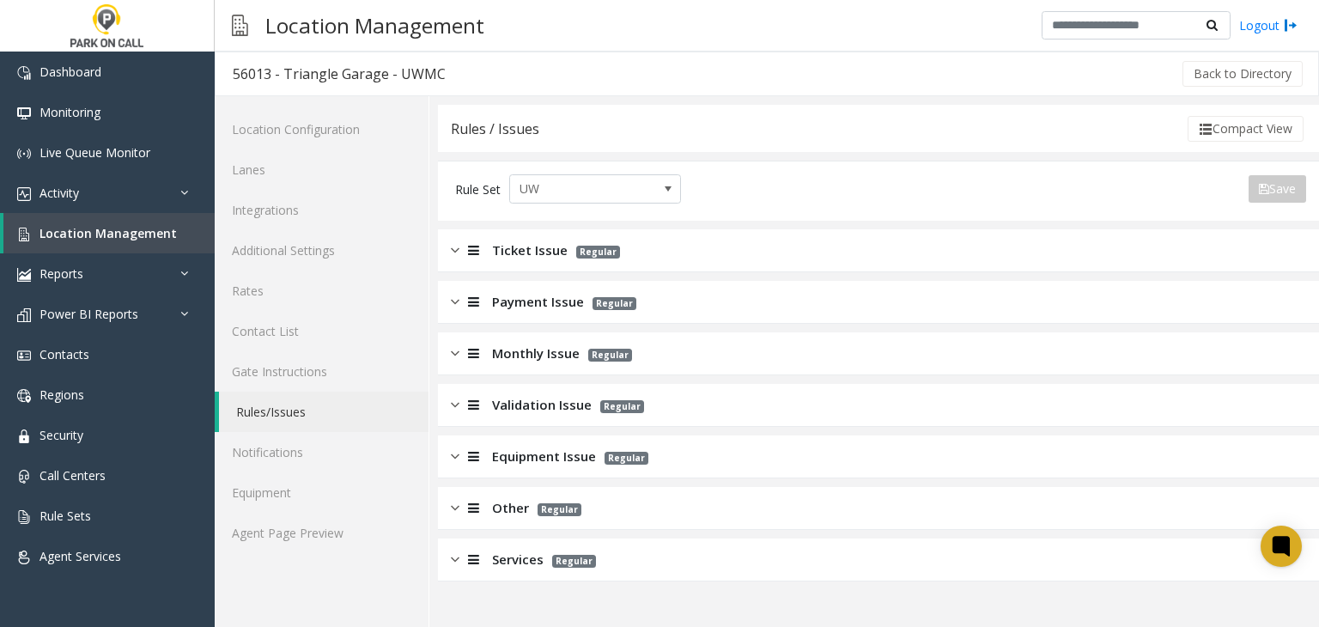
click at [507, 251] on span "Ticket Issue" at bounding box center [530, 250] width 76 height 20
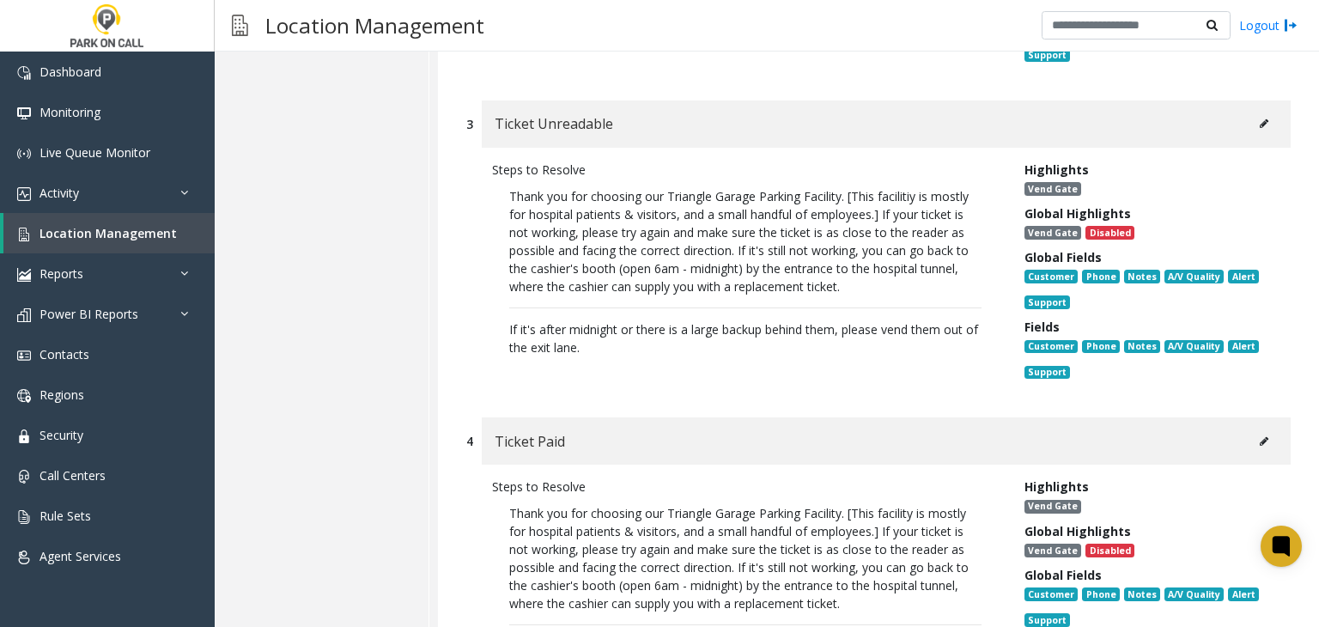
scroll to position [1030, 0]
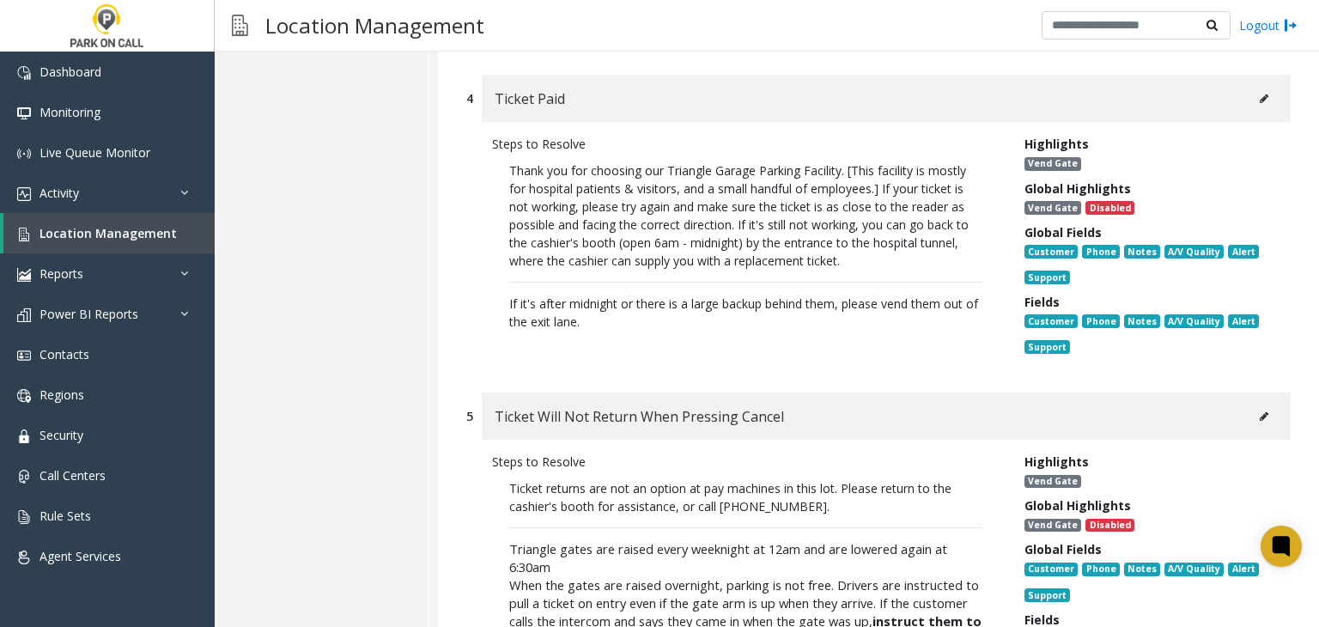
click at [745, 221] on div "Thank you for choosing our Triangle Garage Parking Facility. [This facility is …" at bounding box center [745, 215] width 472 height 108
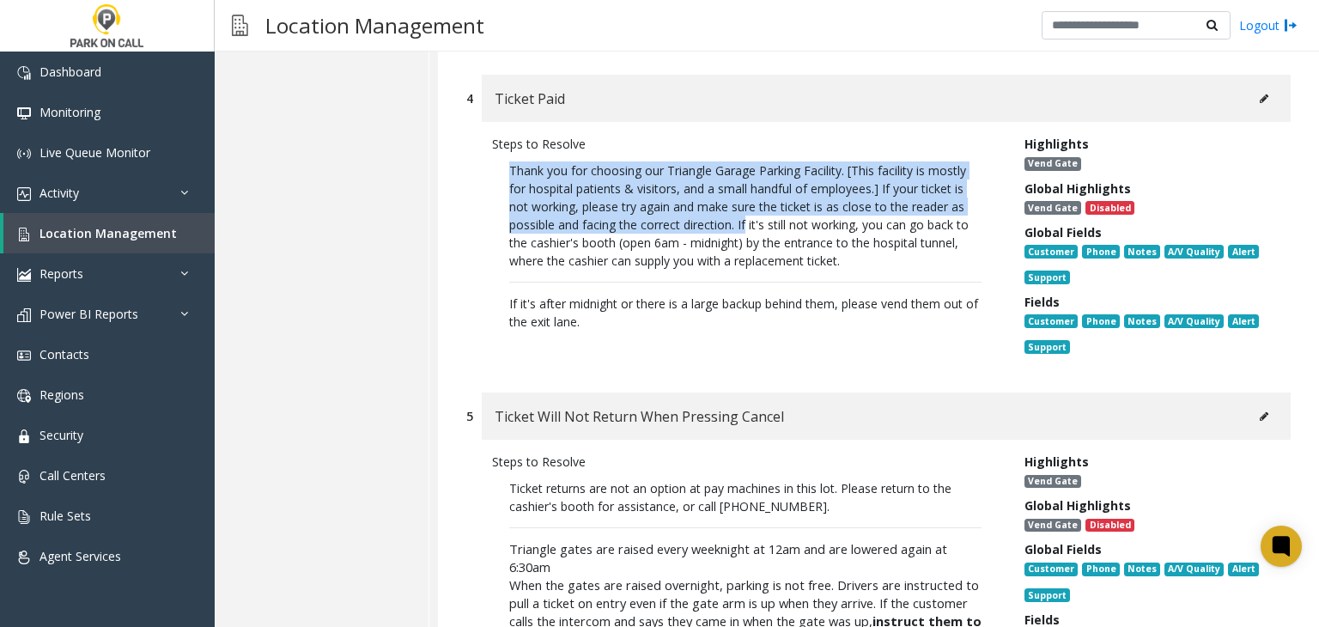
drag, startPoint x: 745, startPoint y: 221, endPoint x: 871, endPoint y: 263, distance: 131.9
click at [871, 263] on div "Thank you for choosing our Triangle Garage Parking Facility. [This facility is …" at bounding box center [745, 215] width 472 height 108
copy div "Thank you for choosing our Triangle Garage Parking Facility. [This facility is …"
click at [192, 222] on link "Location Management" at bounding box center [108, 233] width 211 height 40
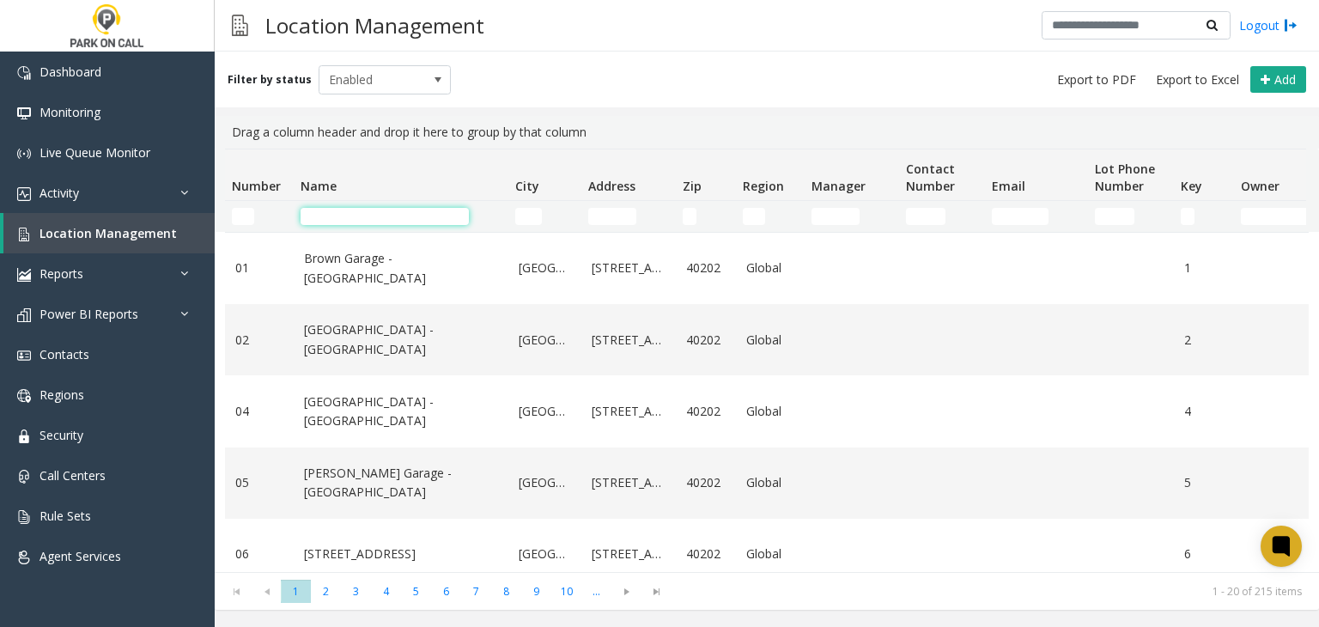
click at [337, 214] on input "Name Filter" at bounding box center [384, 216] width 168 height 17
paste input "**********"
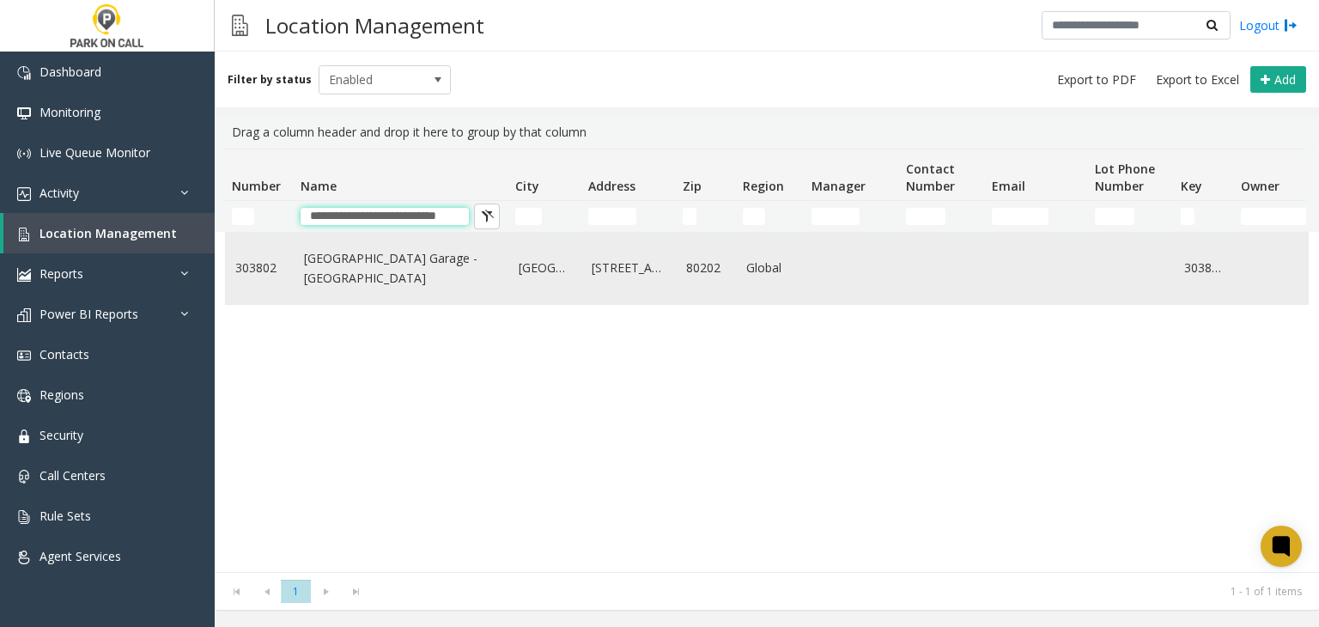
type input "**********"
click at [362, 269] on link "Larimer Square Parking Garage - Parkwell" at bounding box center [401, 268] width 194 height 39
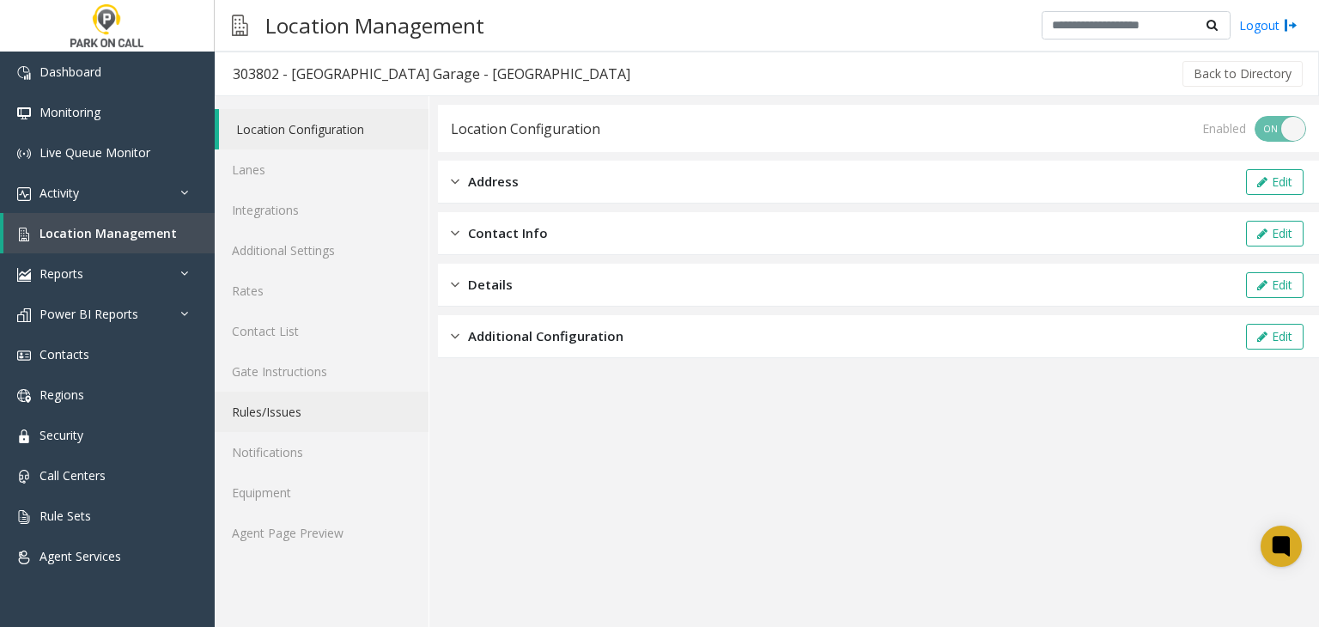
click at [321, 421] on link "Rules/Issues" at bounding box center [322, 411] width 214 height 40
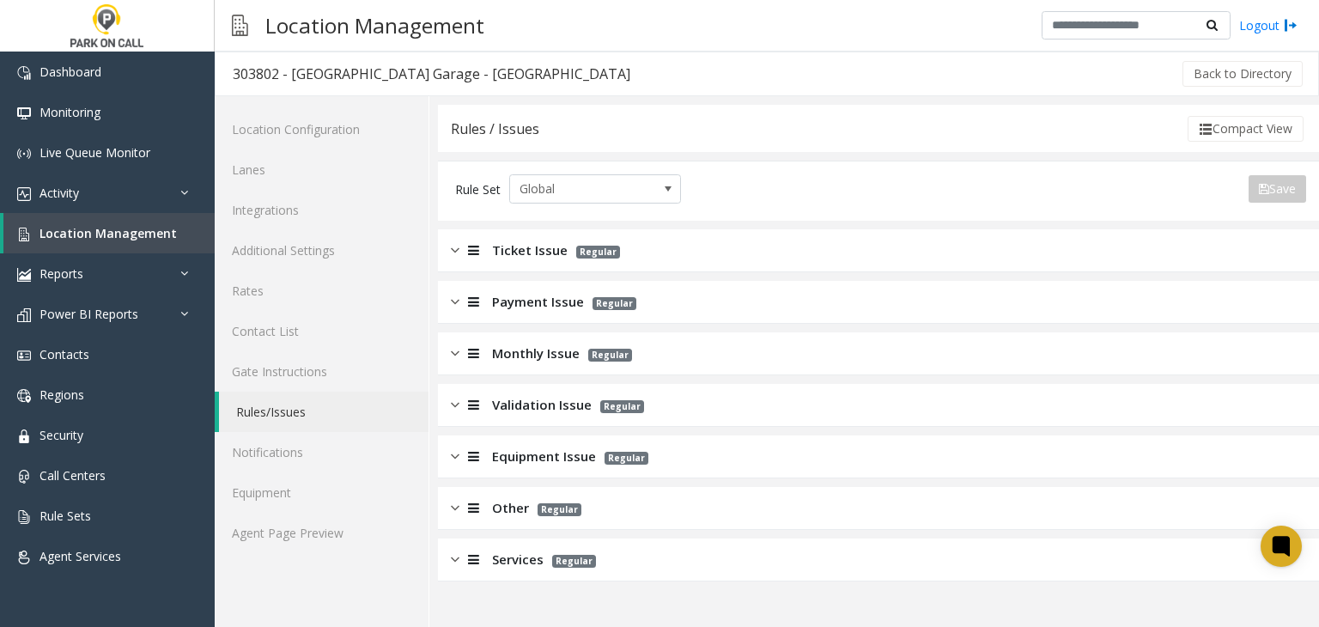
click at [533, 567] on span "Services" at bounding box center [518, 559] width 52 height 20
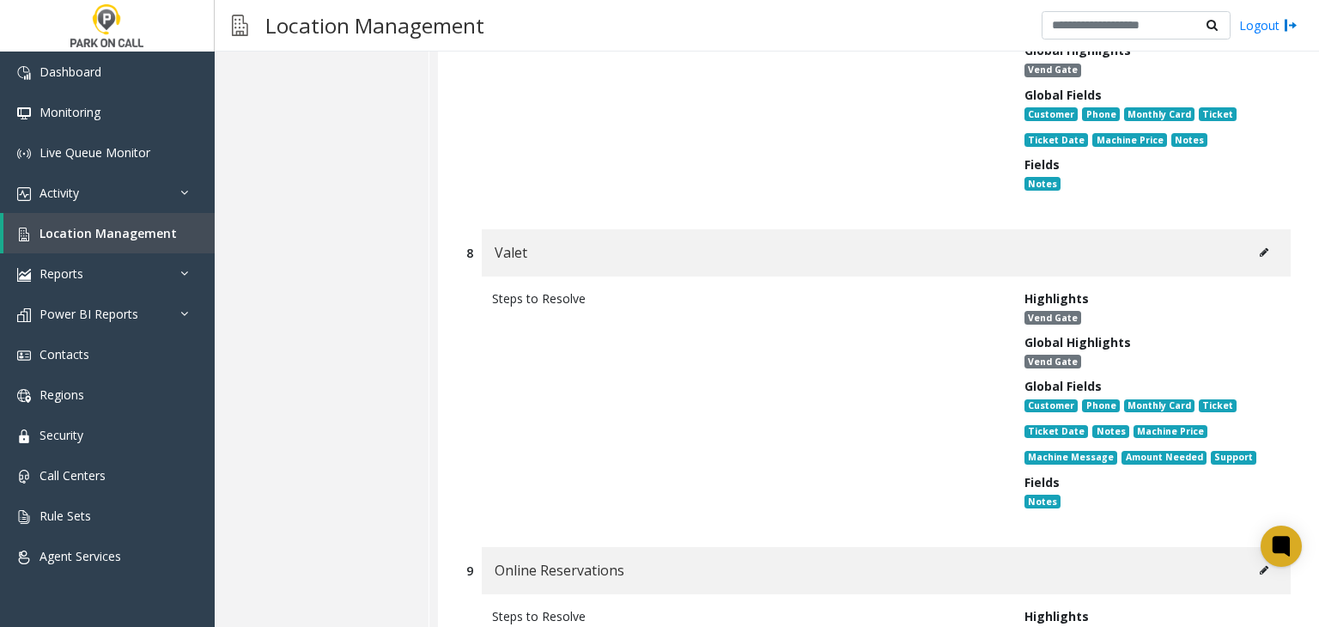
scroll to position [2575, 0]
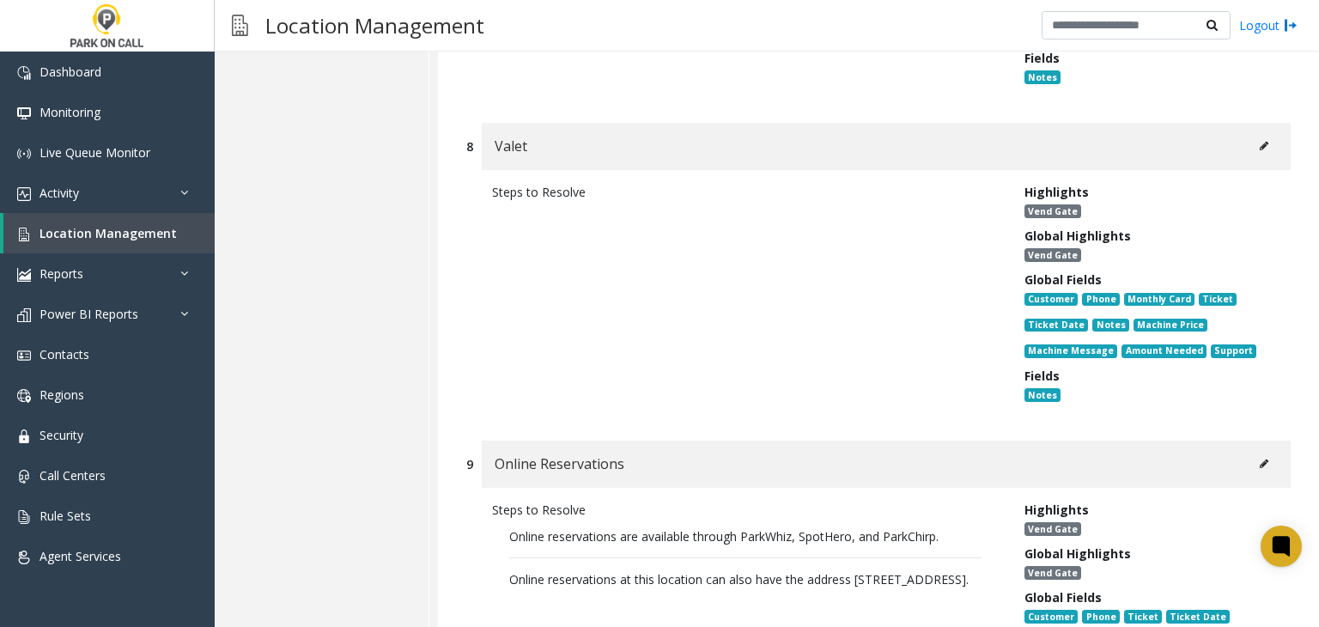
click at [1238, 146] on div "Valet" at bounding box center [886, 146] width 809 height 47
click at [1247, 145] on div "Valet" at bounding box center [886, 146] width 809 height 47
click at [1251, 133] on button at bounding box center [1263, 146] width 27 height 26
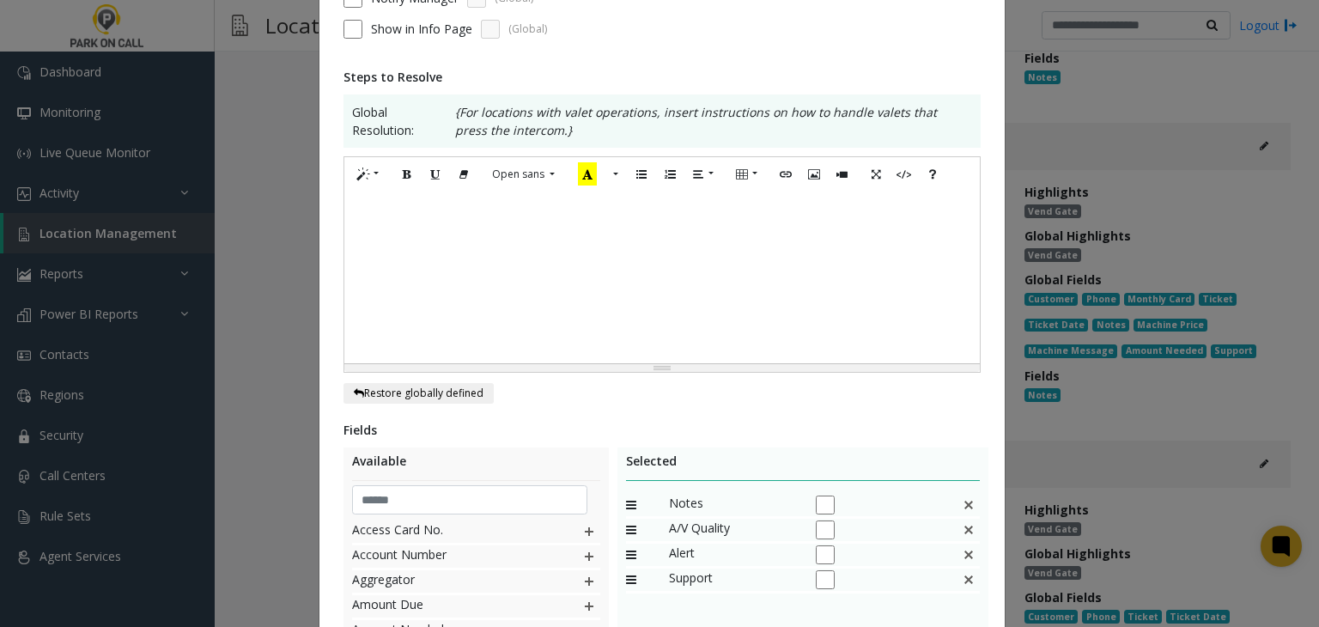
scroll to position [258, 0]
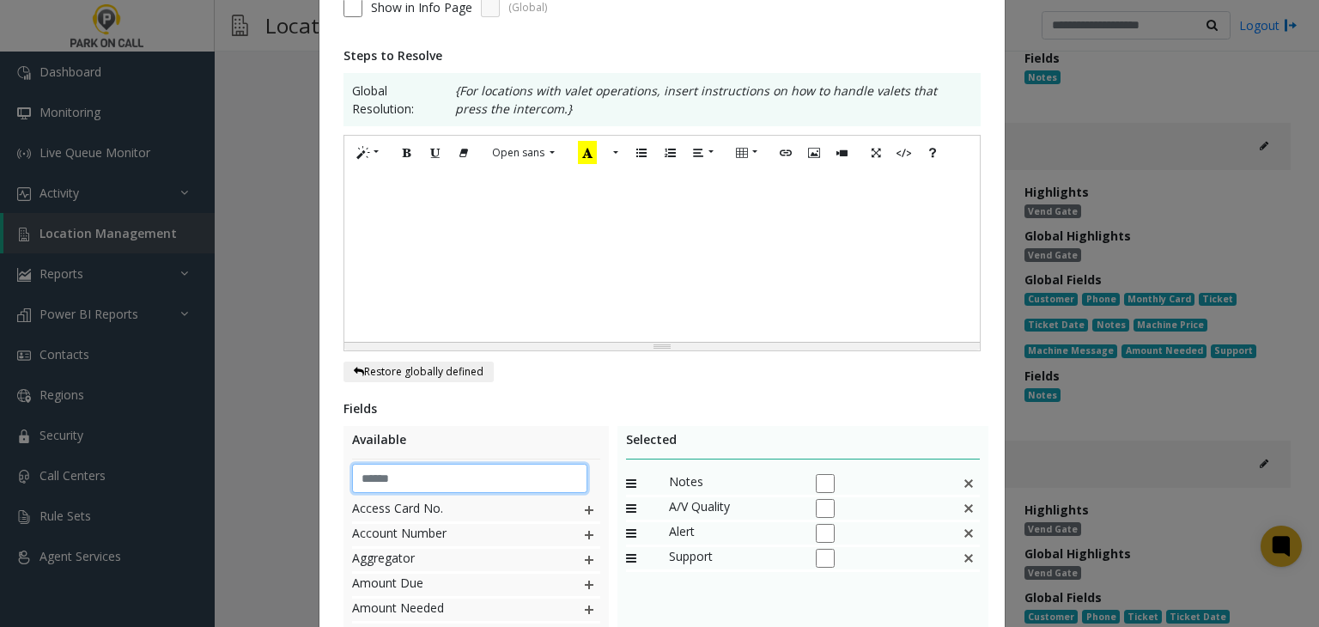
click at [420, 480] on input "text" at bounding box center [470, 478] width 236 height 29
type input "***"
click at [574, 377] on div "**********" at bounding box center [661, 259] width 637 height 248
click at [587, 515] on img at bounding box center [589, 510] width 14 height 22
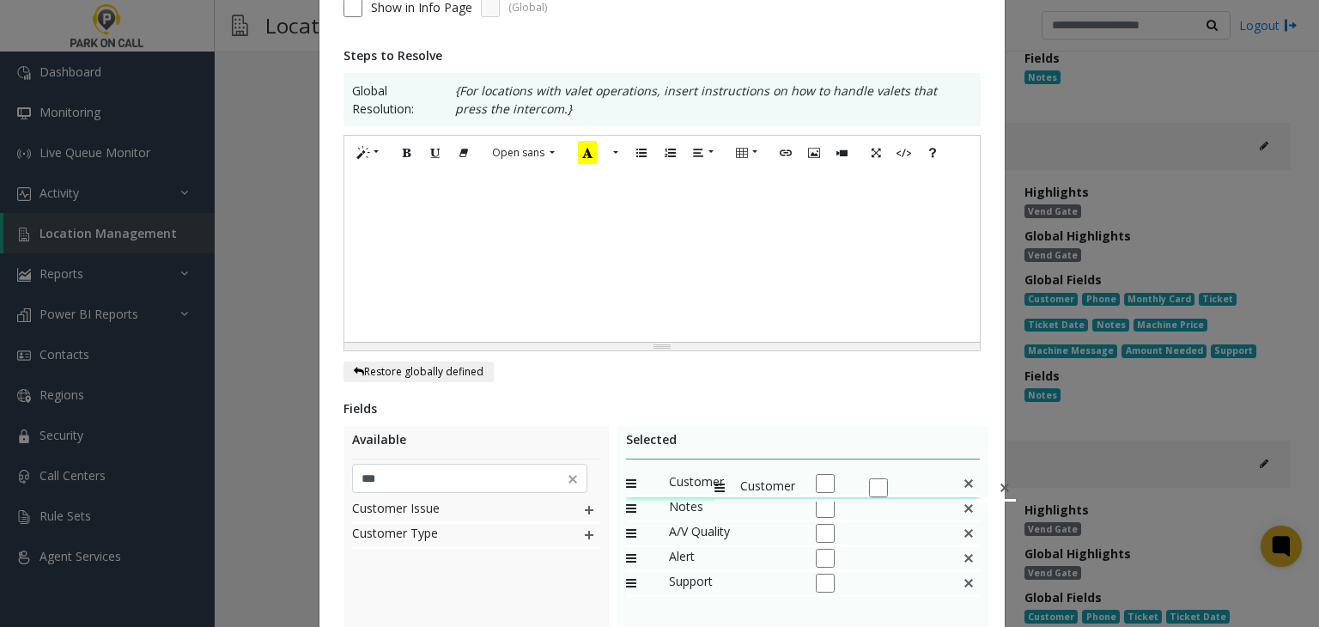
drag, startPoint x: 697, startPoint y: 592, endPoint x: 705, endPoint y: 468, distance: 123.9
drag, startPoint x: 443, startPoint y: 475, endPoint x: 306, endPoint y: 463, distance: 137.0
click at [306, 463] on div "**********" at bounding box center [659, 313] width 1319 height 627
click at [583, 379] on div "**********" at bounding box center [661, 259] width 637 height 248
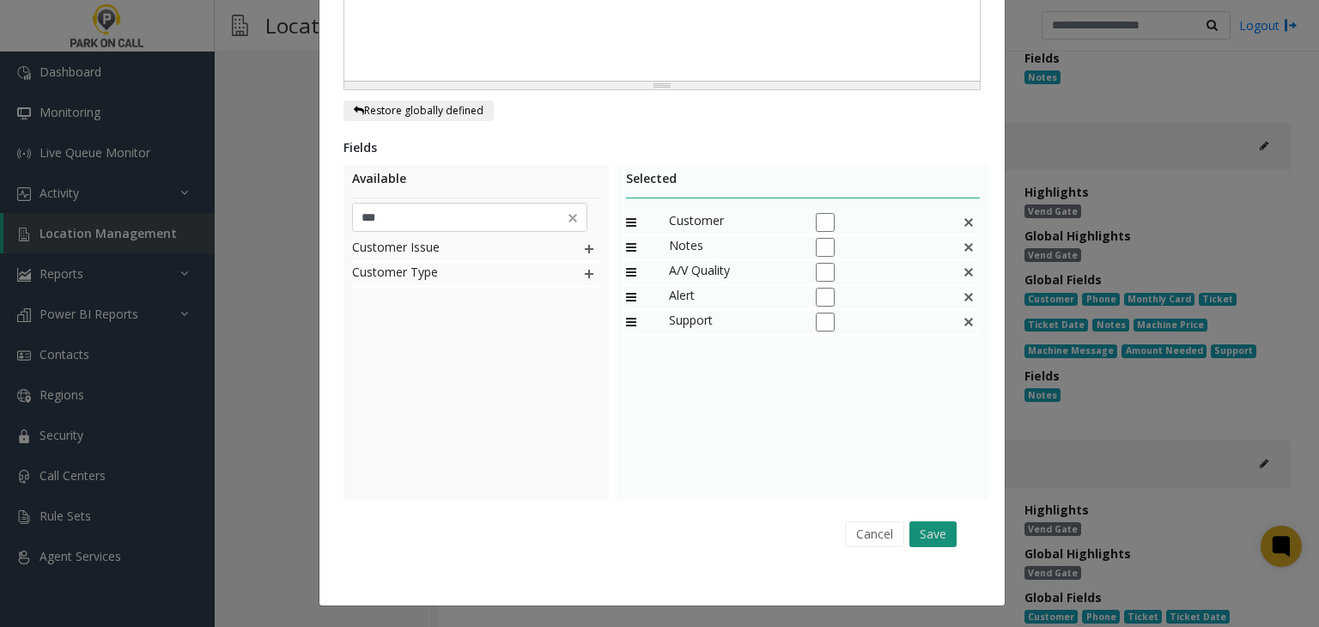
click at [931, 537] on button "Save" at bounding box center [932, 534] width 47 height 26
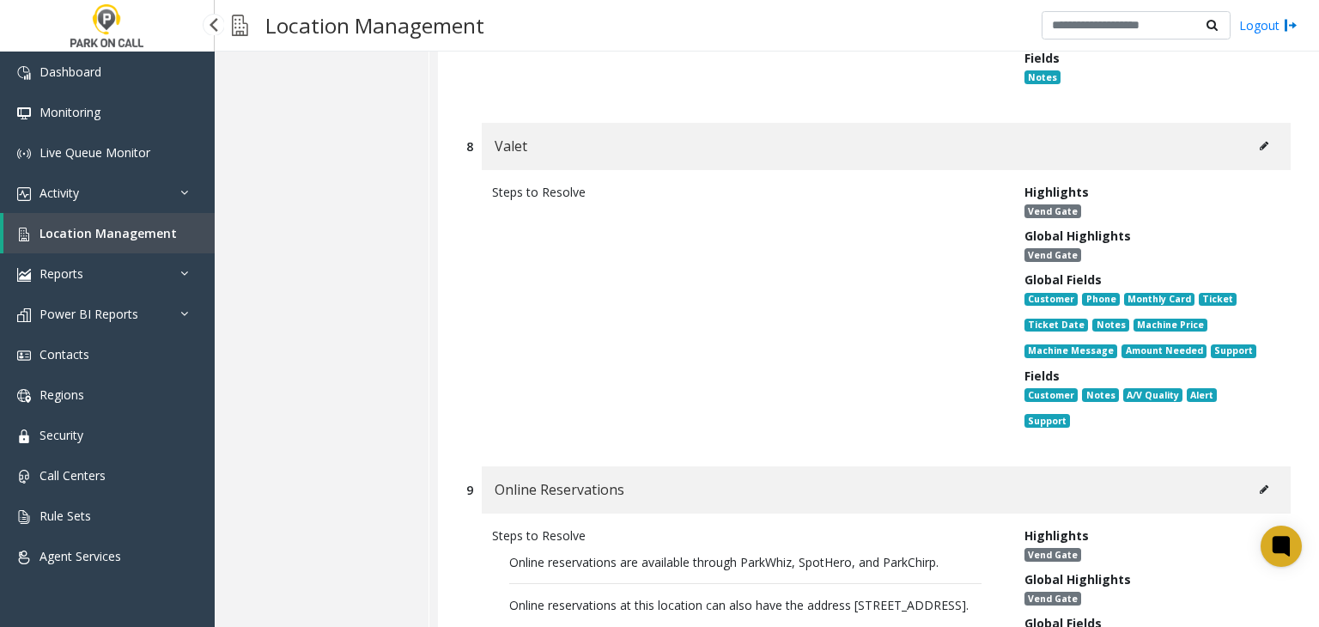
click at [93, 246] on link "Location Management" at bounding box center [108, 233] width 211 height 40
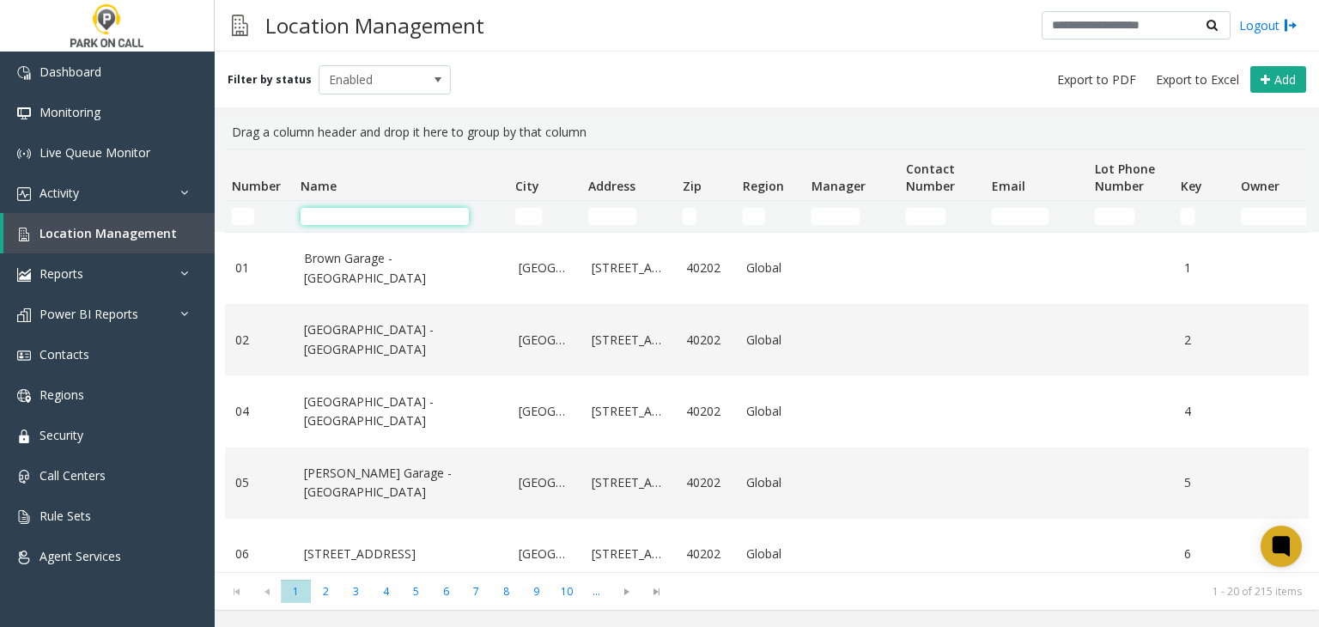
click at [347, 213] on input "Name Filter" at bounding box center [384, 216] width 168 height 17
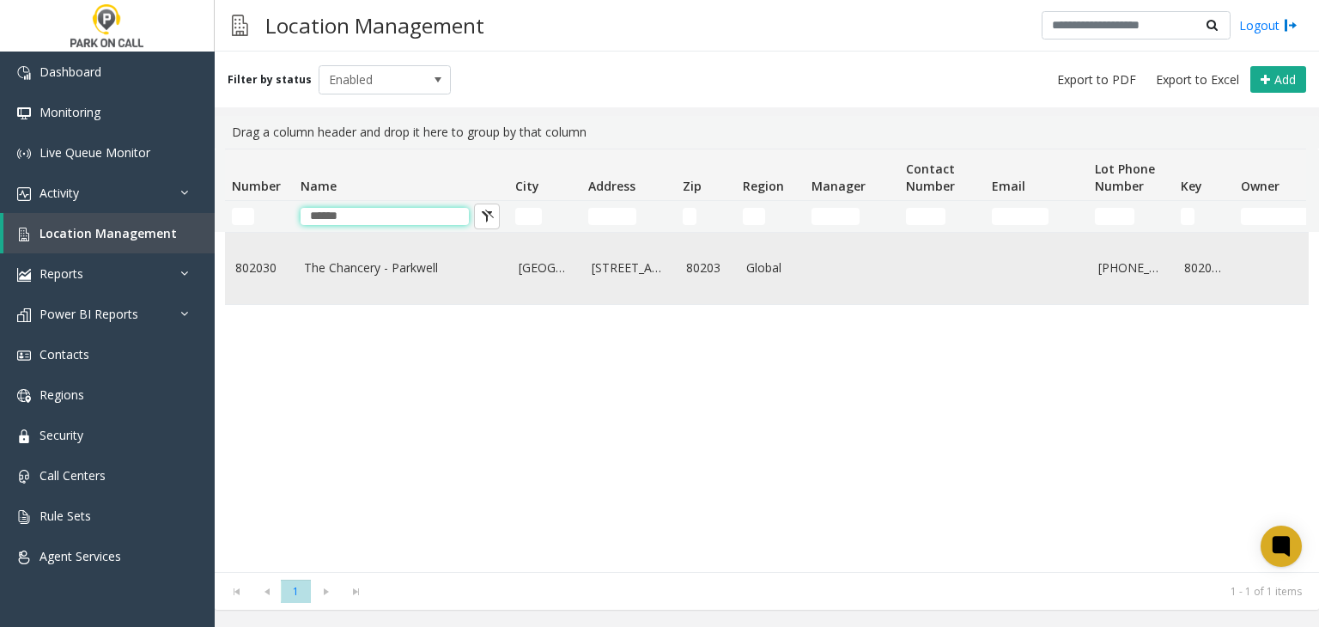
type input "******"
click at [383, 264] on link "The Chancery - Parkwell" at bounding box center [401, 267] width 194 height 19
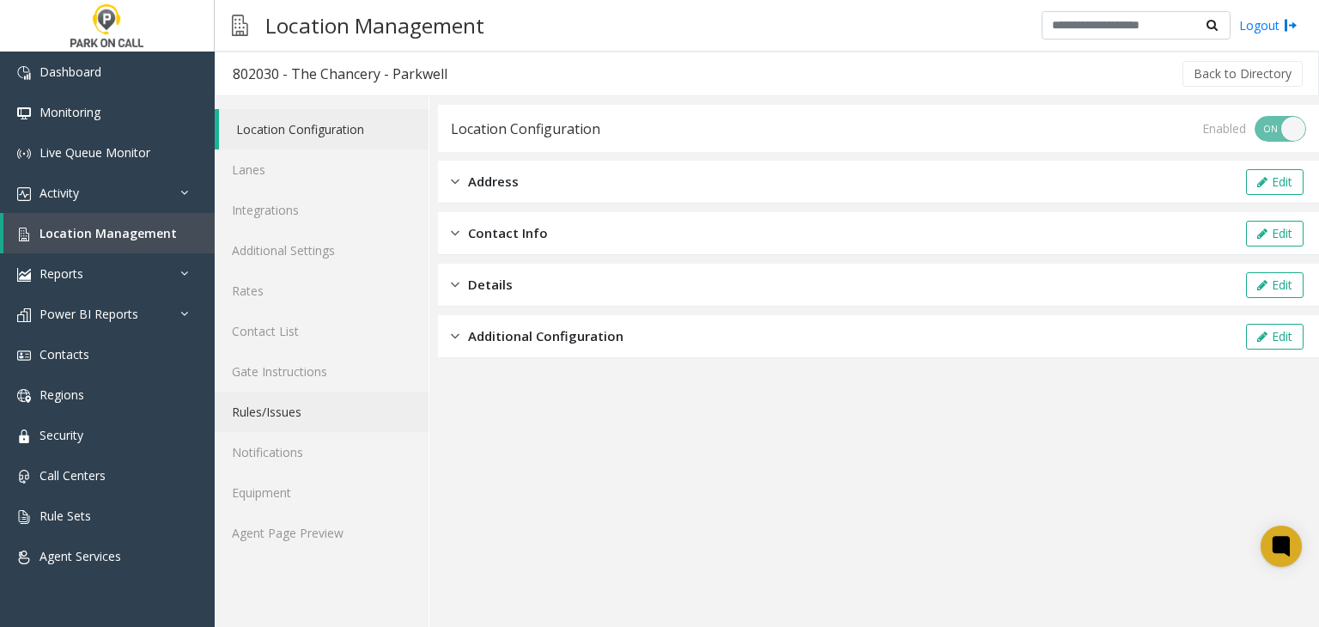
click at [319, 422] on link "Rules/Issues" at bounding box center [322, 411] width 214 height 40
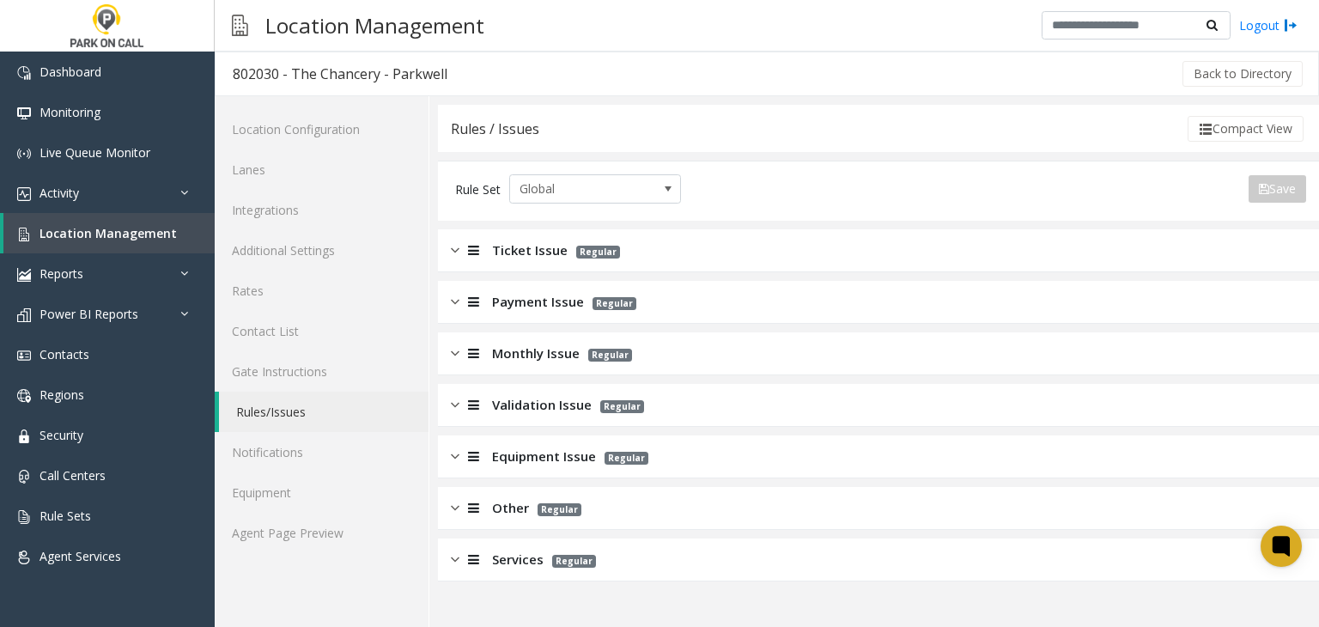
drag, startPoint x: 565, startPoint y: 560, endPoint x: 515, endPoint y: 519, distance: 64.6
click at [551, 549] on p "Regular" at bounding box center [569, 559] width 52 height 20
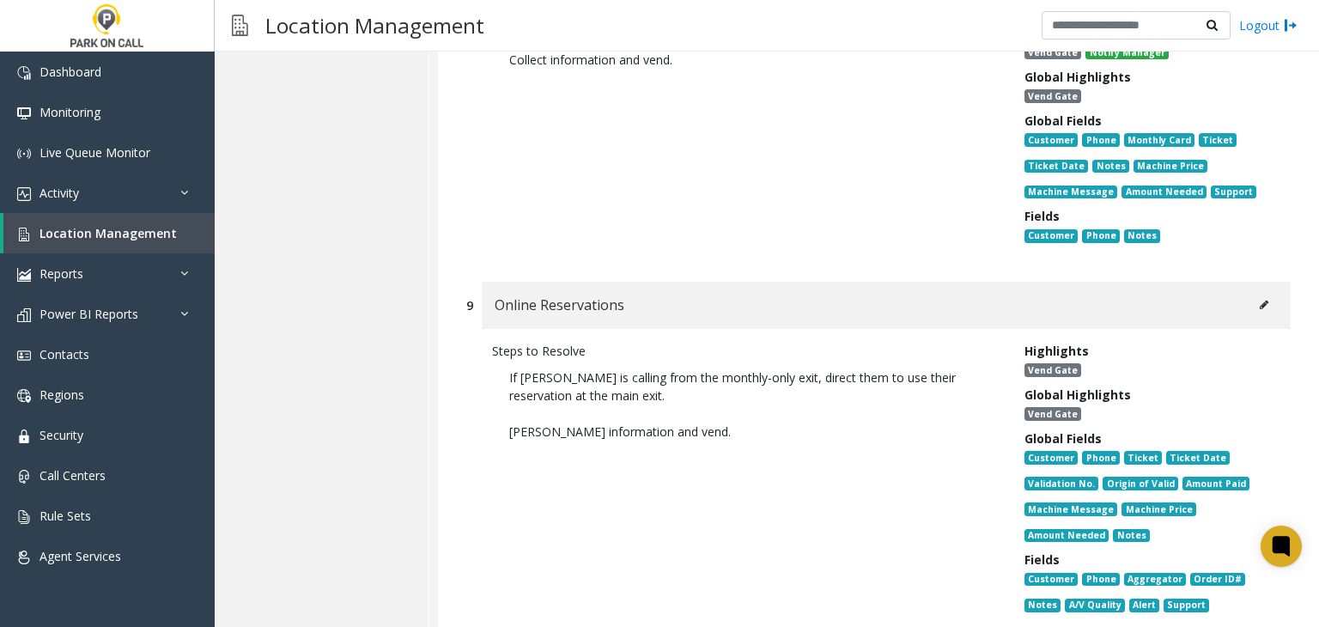
scroll to position [3091, 0]
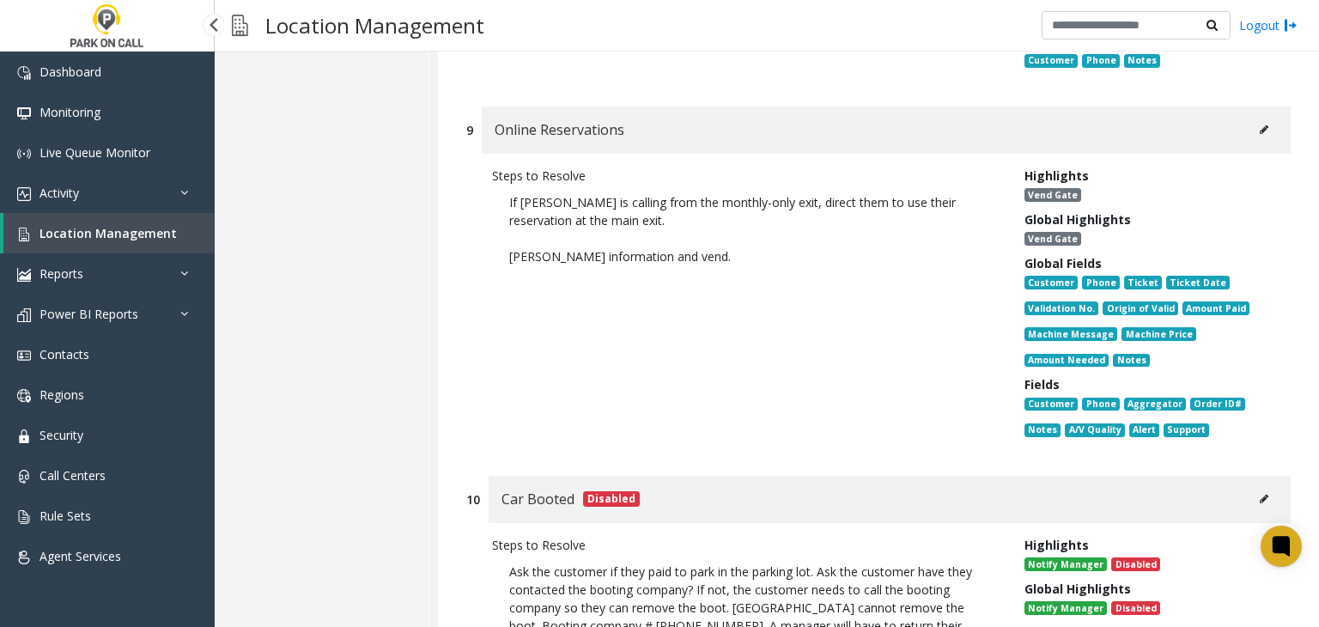
click at [148, 236] on span "Location Management" at bounding box center [107, 233] width 137 height 16
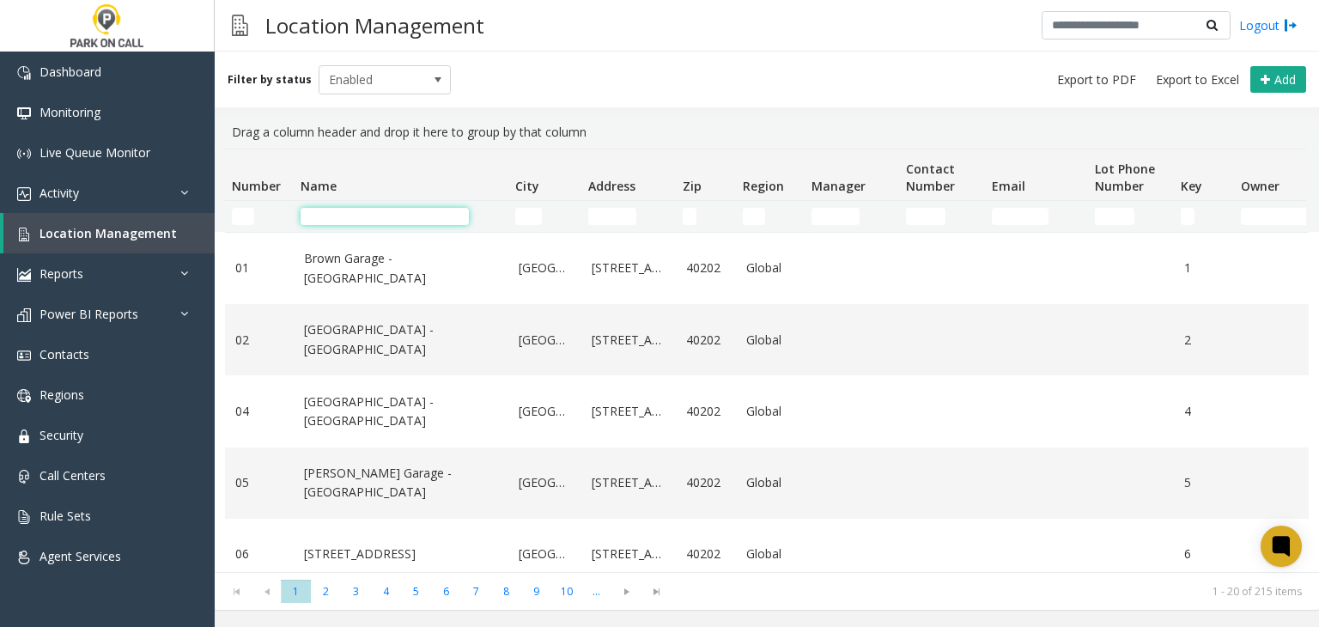
click at [379, 217] on input "Name Filter" at bounding box center [384, 216] width 168 height 17
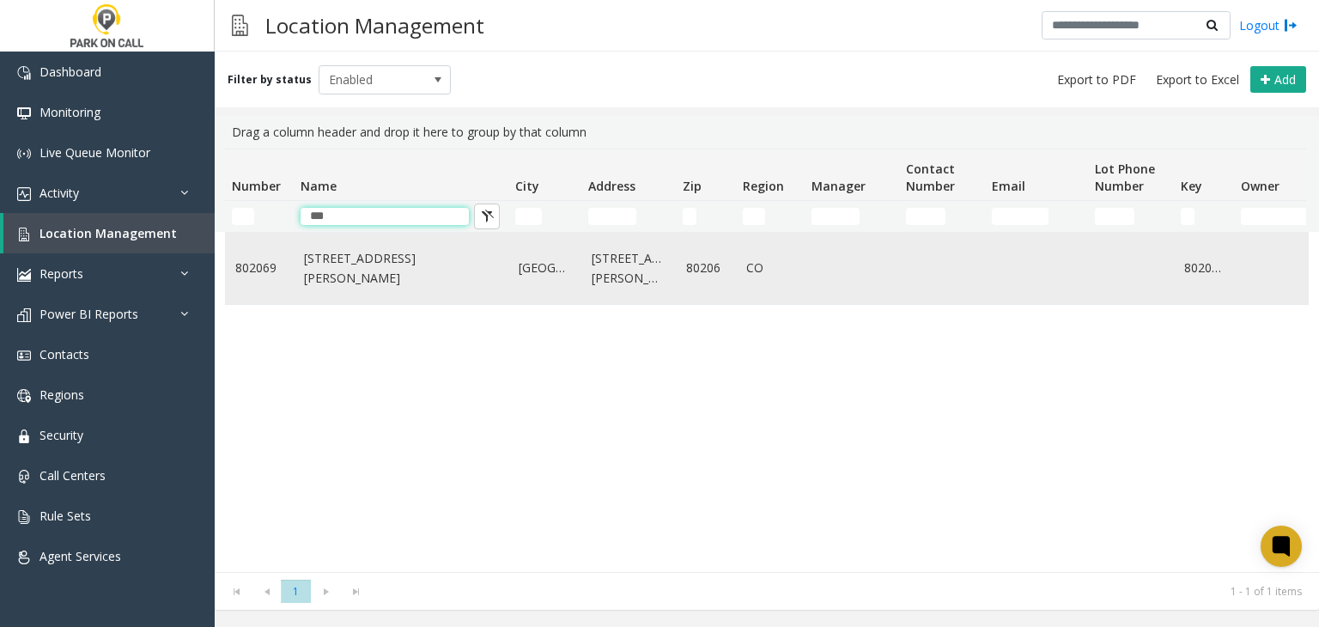
type input "***"
click at [354, 281] on td "260 N Josephine - Parkwell" at bounding box center [401, 268] width 215 height 71
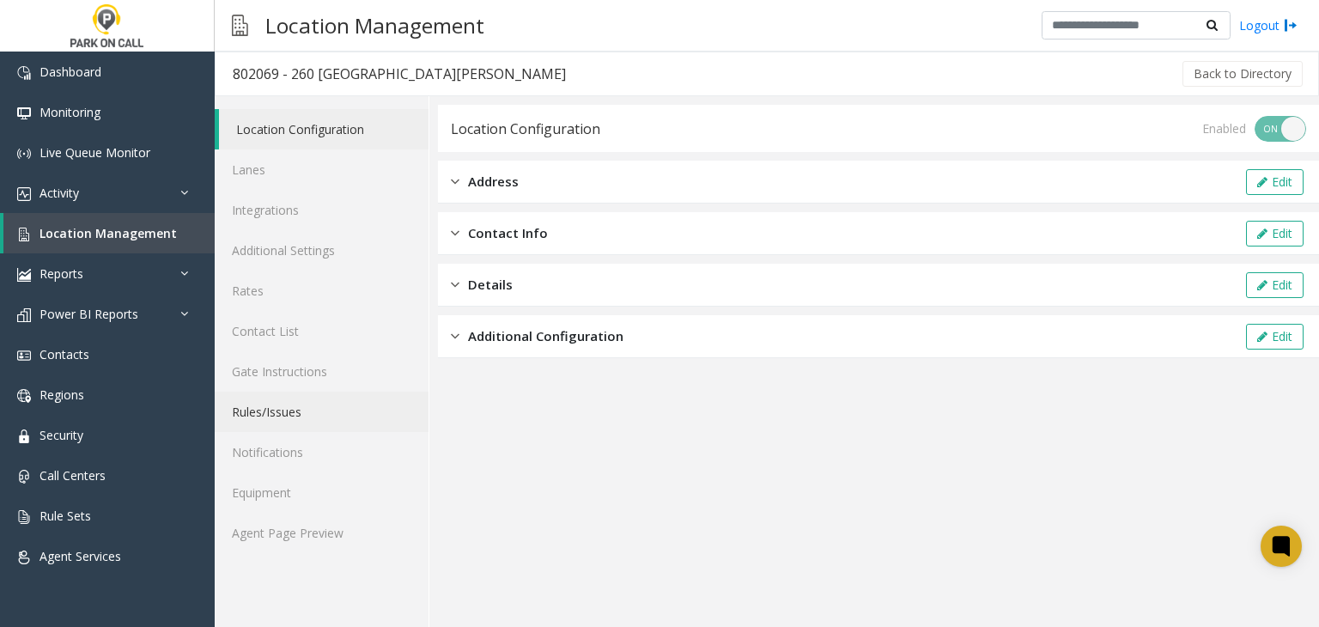
click at [319, 417] on link "Rules/Issues" at bounding box center [322, 411] width 214 height 40
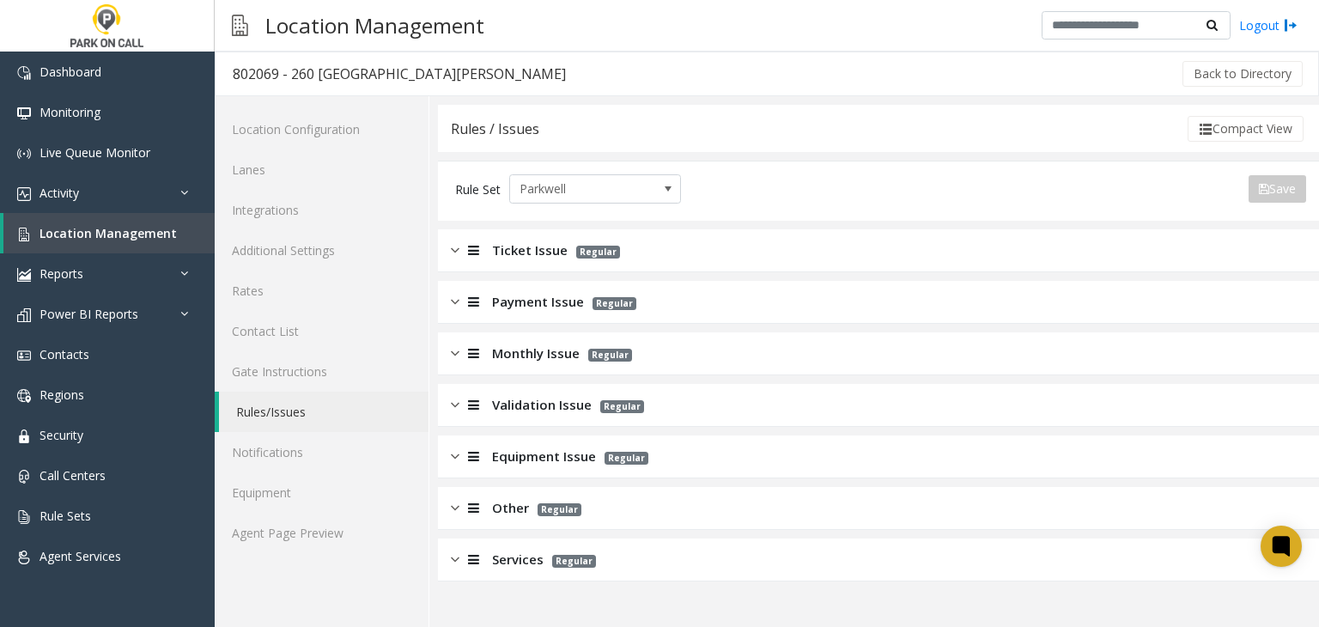
click at [522, 413] on span "Validation Issue" at bounding box center [542, 405] width 100 height 20
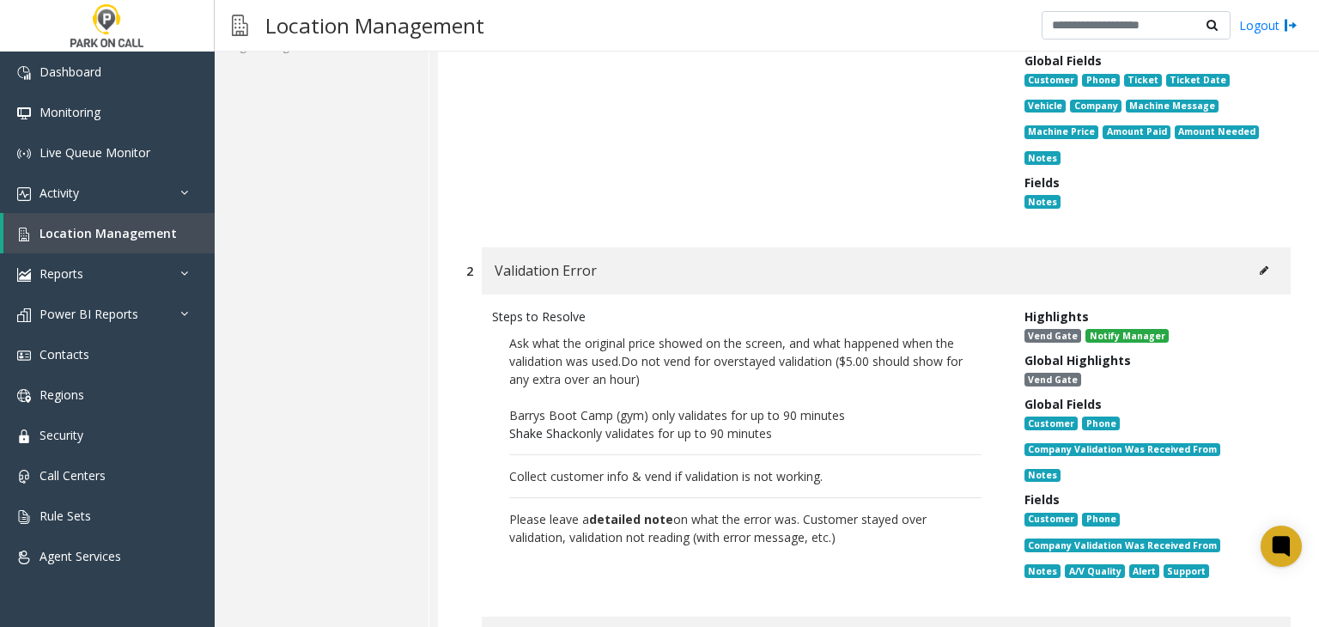
scroll to position [601, 0]
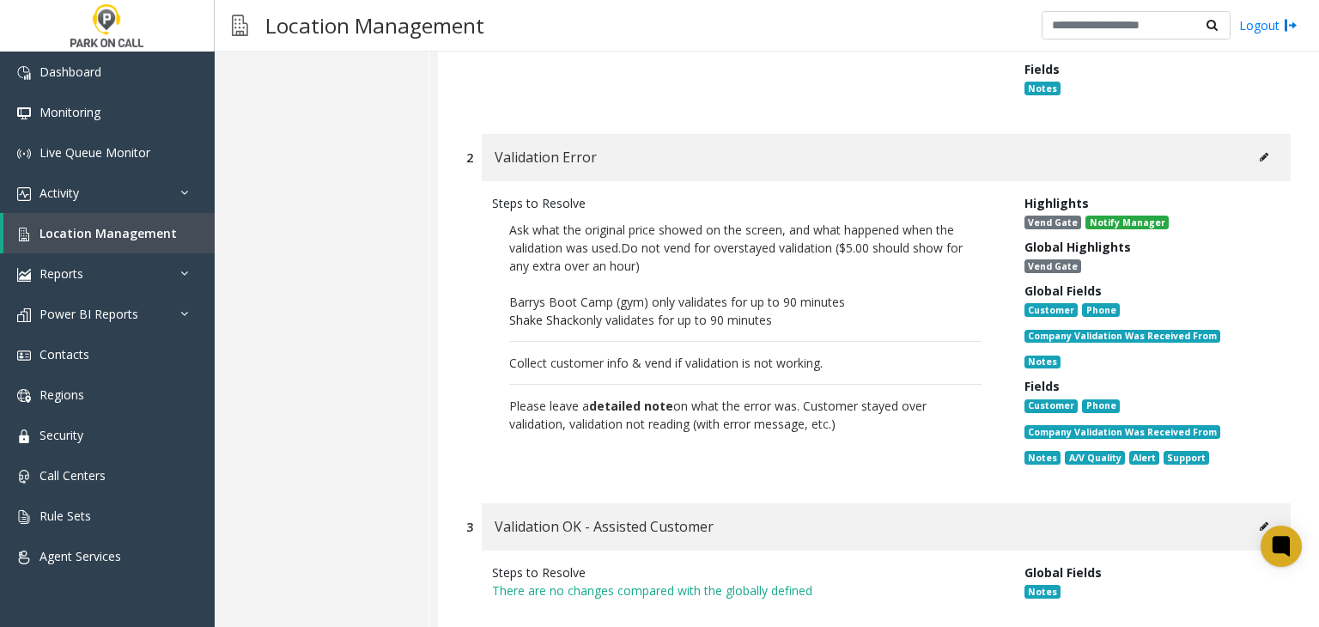
click at [519, 403] on span "Please leave a detailed note on what the error was. Customer stayed over valida…" at bounding box center [717, 414] width 417 height 34
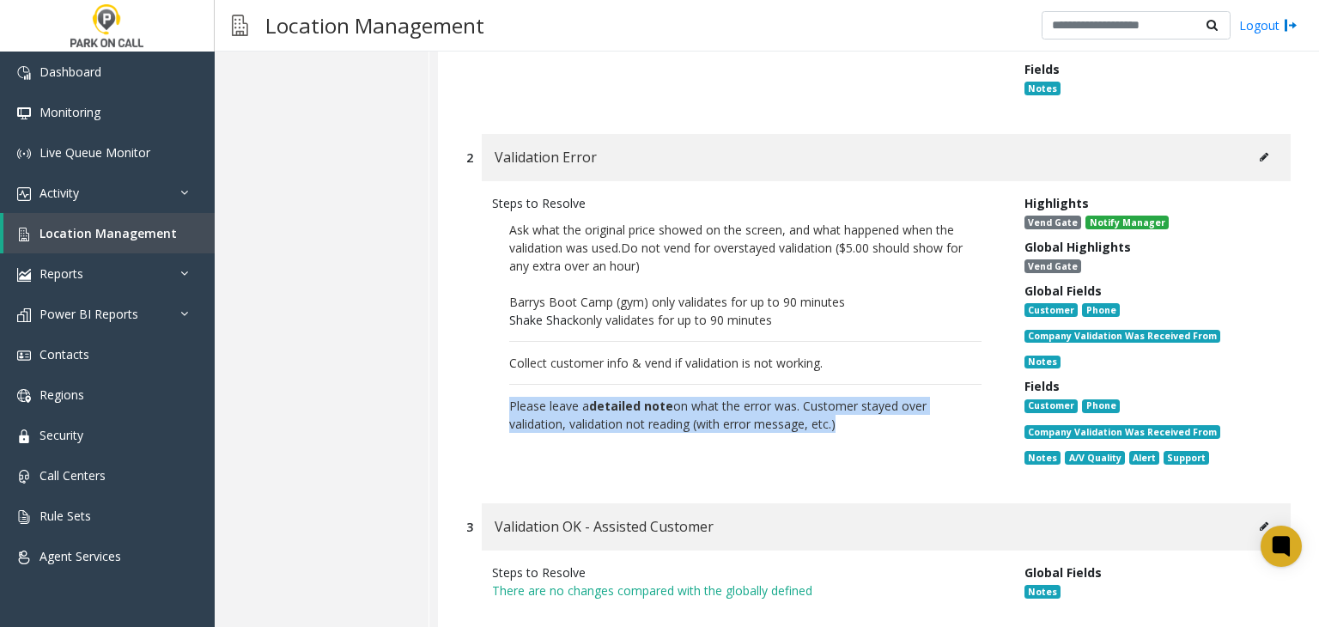
drag, startPoint x: 519, startPoint y: 403, endPoint x: 920, endPoint y: 447, distance: 404.2
click at [920, 447] on div "Steps to Resolve Ask what the original price showed on the screen, and what hap…" at bounding box center [745, 333] width 532 height 279
copy span "Please leave a detailed note on what the error was. Customer stayed over valida…"
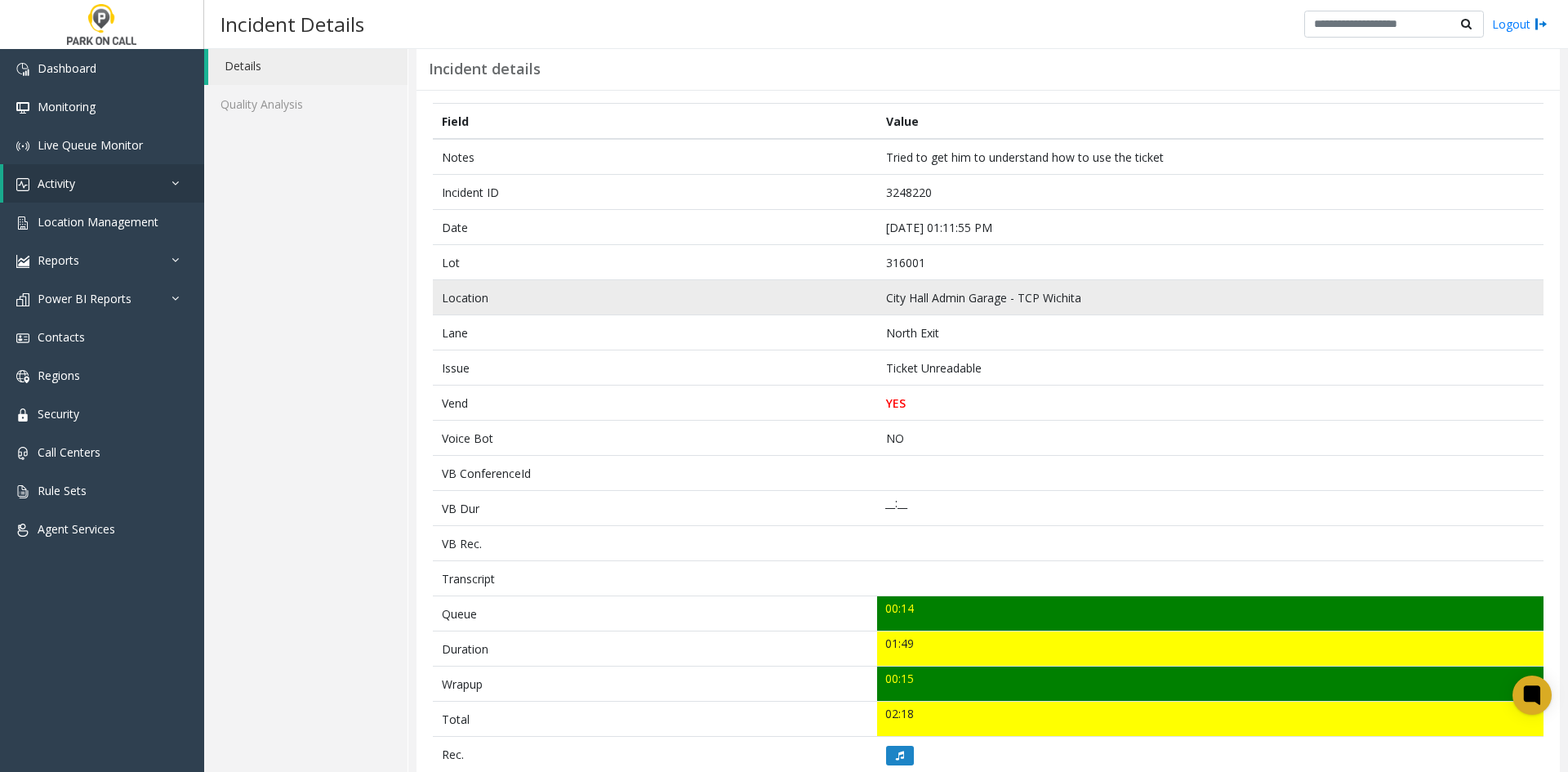
scroll to position [82, 0]
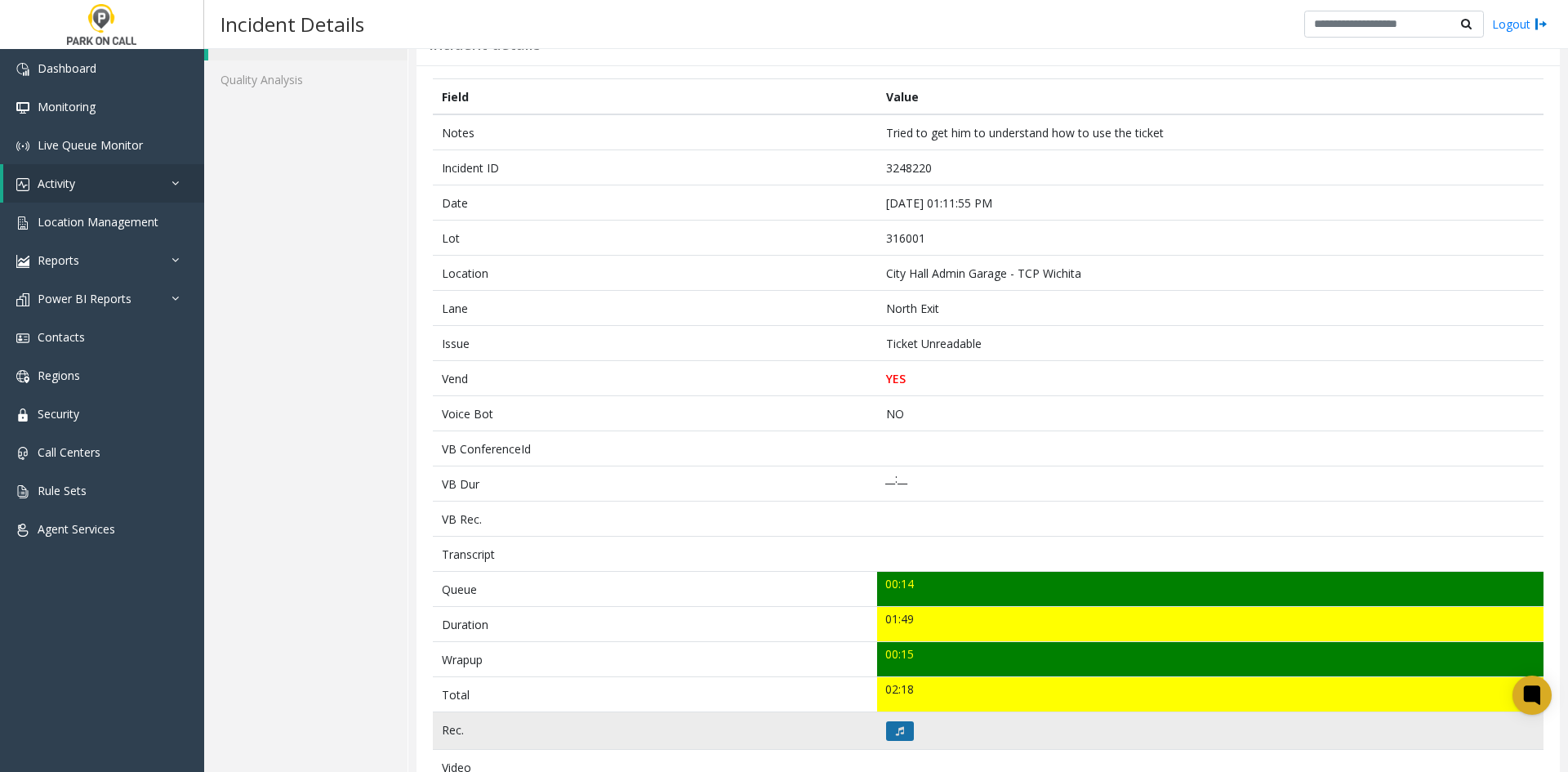
click at [882, 729] on td at bounding box center [1210, 731] width 667 height 37
click at [886, 728] on button at bounding box center [899, 731] width 28 height 20
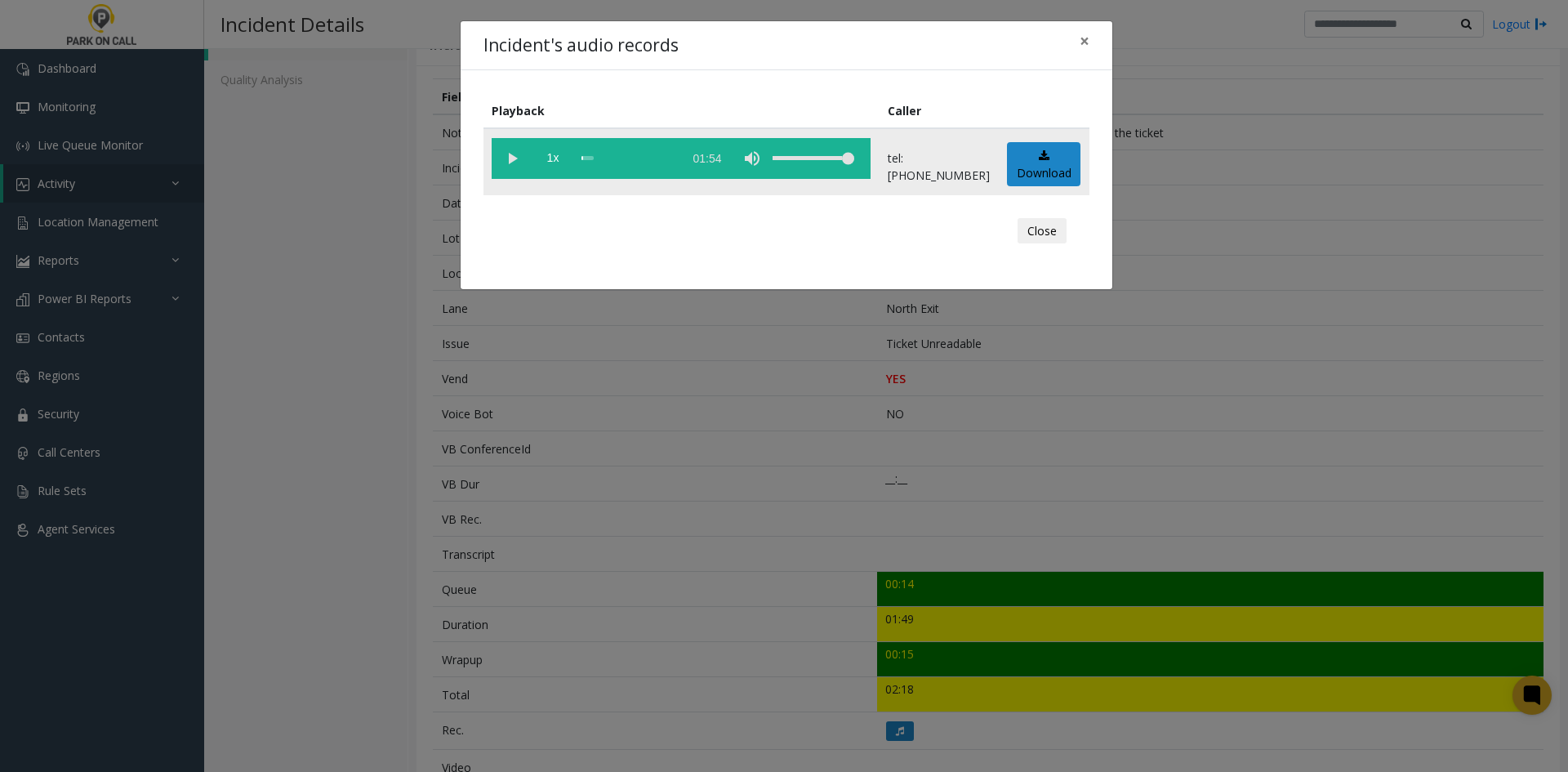
click at [503, 176] on vg-play-pause at bounding box center [512, 158] width 41 height 41
click at [813, 168] on div "volume level" at bounding box center [813, 158] width 82 height 41
click at [557, 158] on span "1x" at bounding box center [553, 158] width 41 height 41
click at [556, 159] on span "1.5x" at bounding box center [553, 158] width 41 height 41
click at [659, 166] on div "scrub bar" at bounding box center [628, 158] width 93 height 41
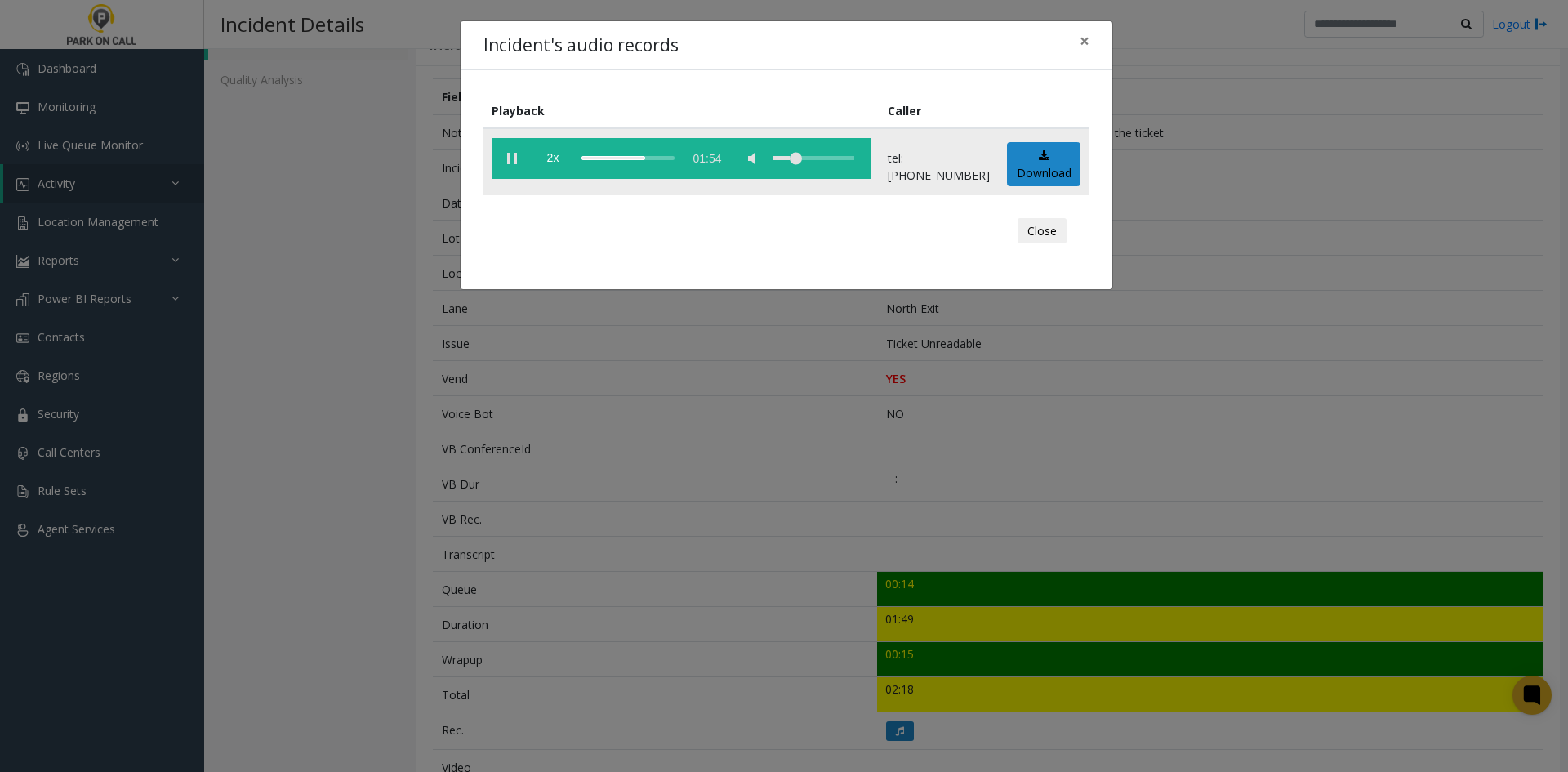
click at [671, 165] on div "scrub bar" at bounding box center [628, 158] width 93 height 41
click at [675, 165] on div "scrub bar" at bounding box center [628, 158] width 93 height 41
click at [413, 523] on div "Incident's audio records × Playback Caller 2x 01:54 tel:3160019002 Download Clo…" at bounding box center [784, 386] width 1568 height 772
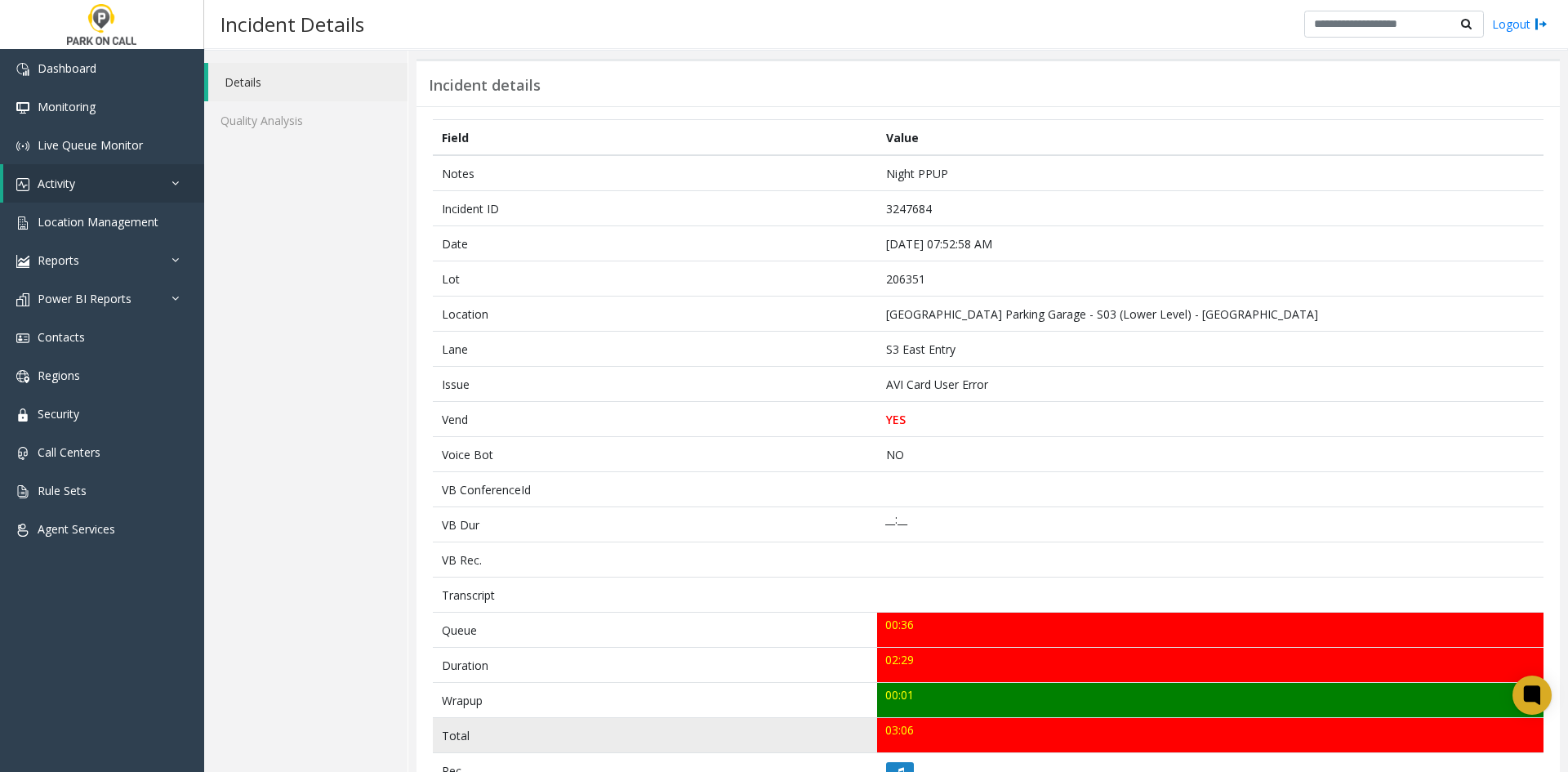
scroll to position [82, 0]
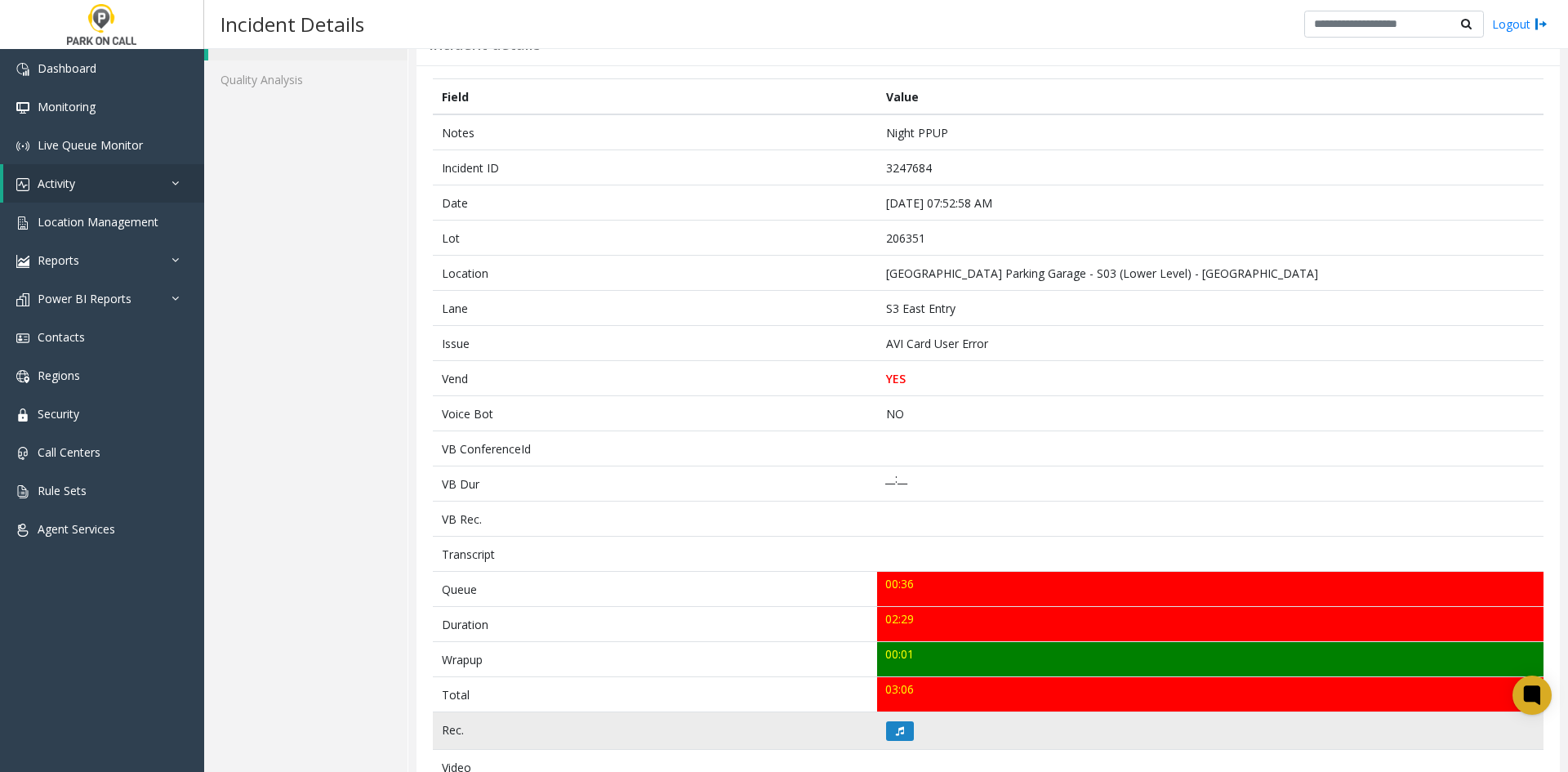
click at [778, 350] on td at bounding box center [1210, 731] width 667 height 37
click at [778, 350] on button at bounding box center [899, 731] width 28 height 20
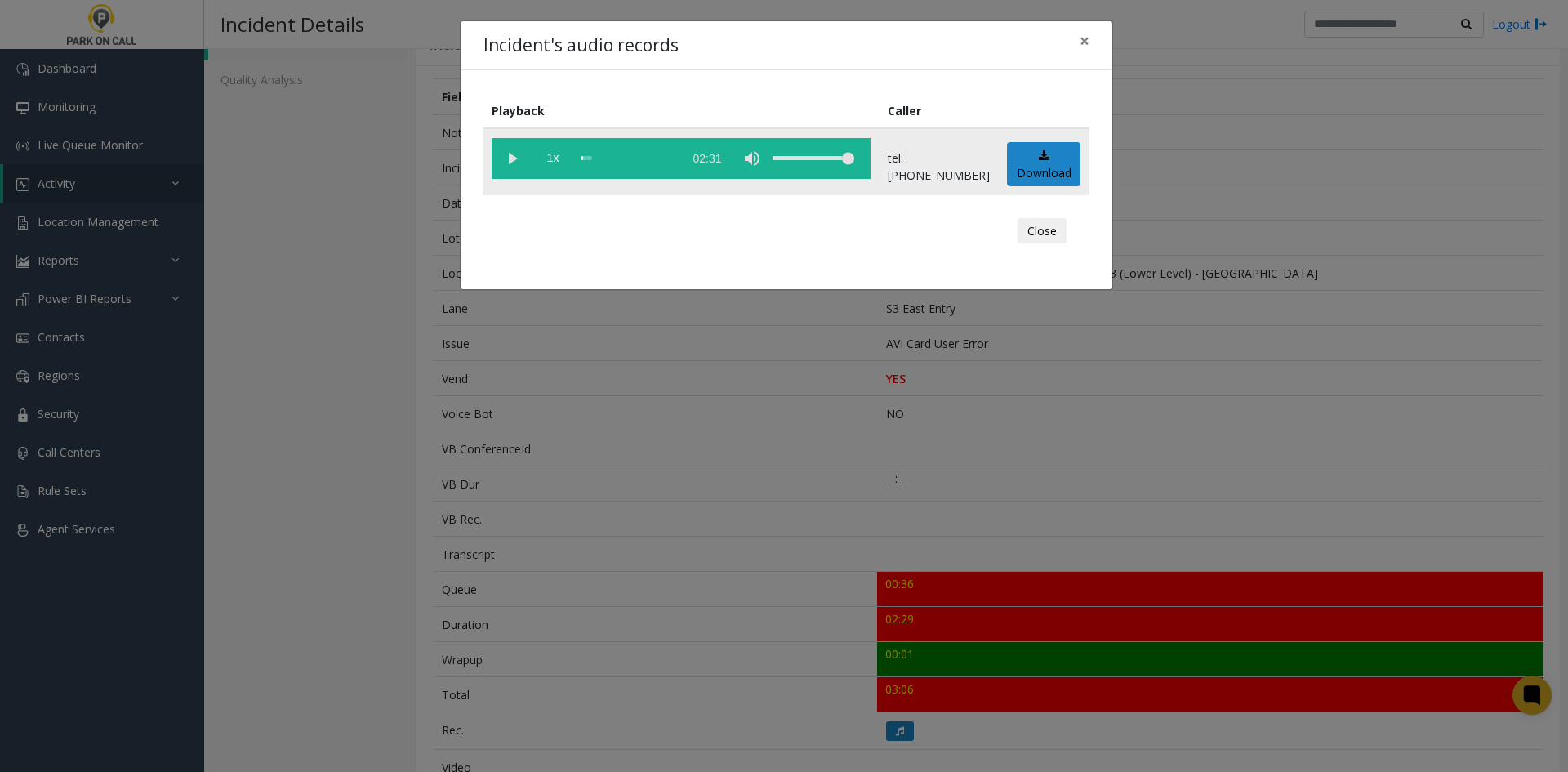
click at [496, 157] on vg-play-pause at bounding box center [512, 158] width 41 height 41
click at [563, 162] on span "1x" at bounding box center [553, 158] width 41 height 41
click at [563, 162] on span "1.5x" at bounding box center [553, 158] width 41 height 41
click at [402, 350] on div "Incident's audio records × Playback Caller 2x 02:31 tel:2063519002 Download Clo…" at bounding box center [784, 386] width 1568 height 772
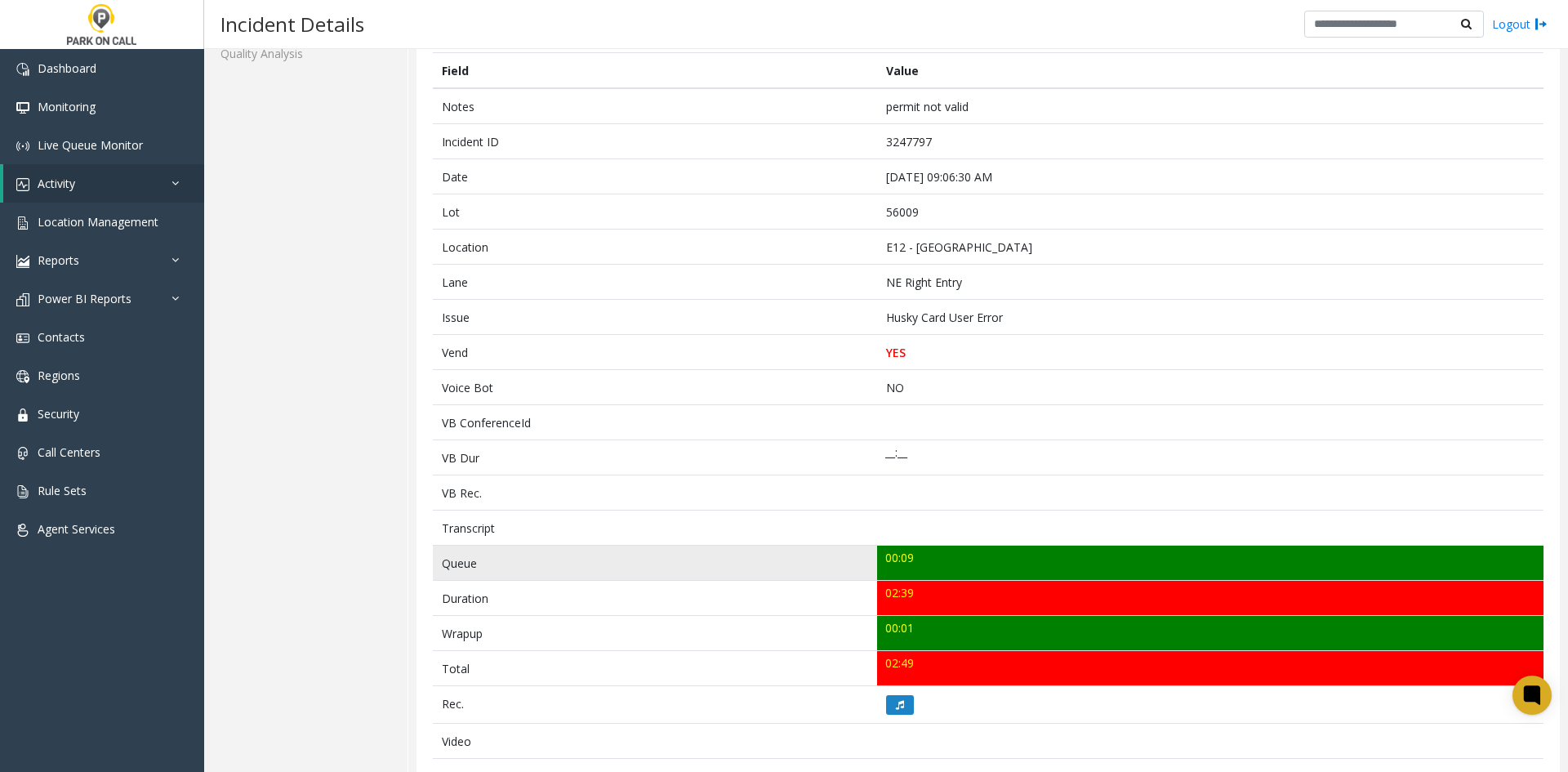
scroll to position [82, 0]
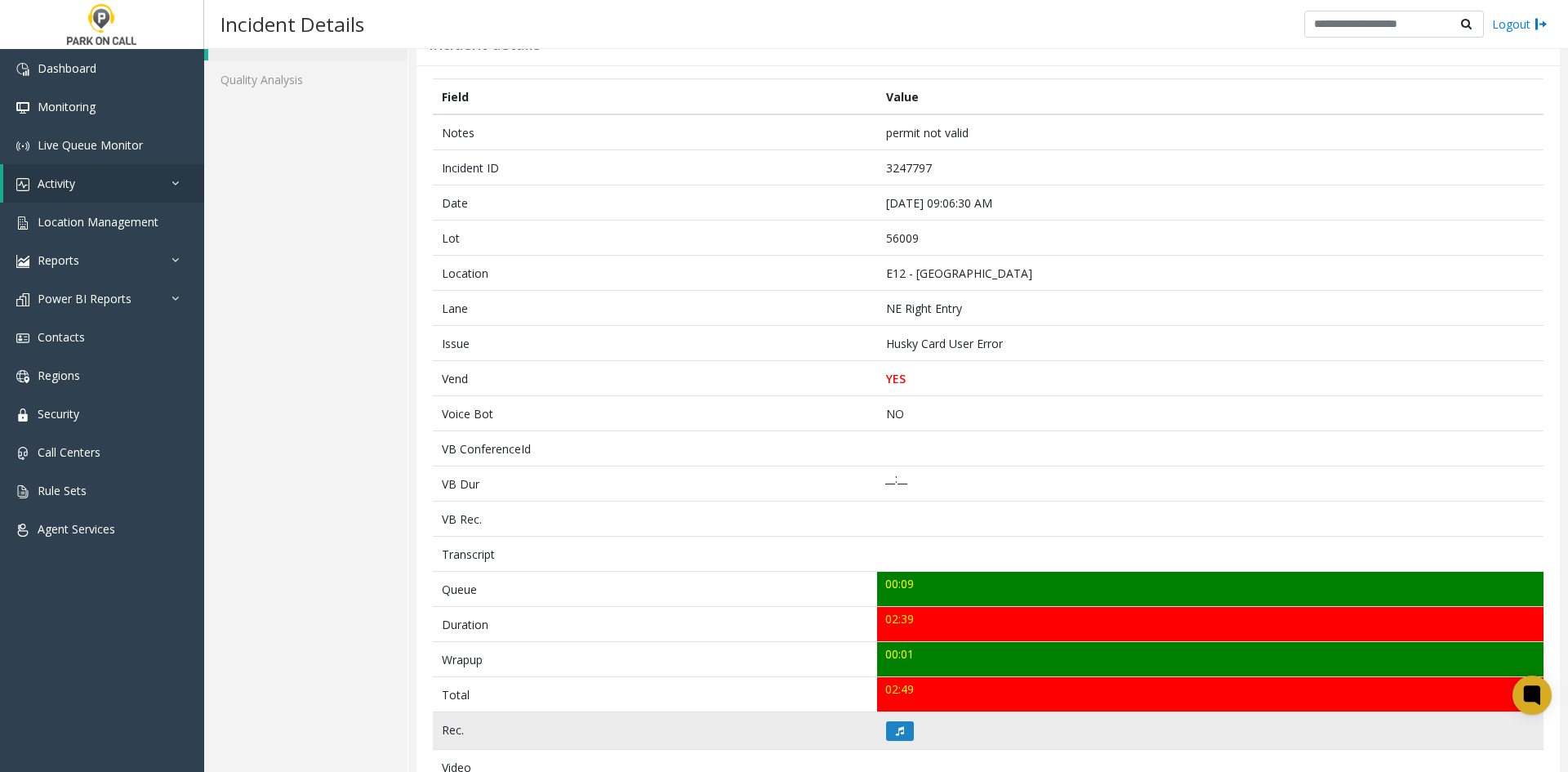
click at [893, 744] on td at bounding box center [1210, 731] width 667 height 37
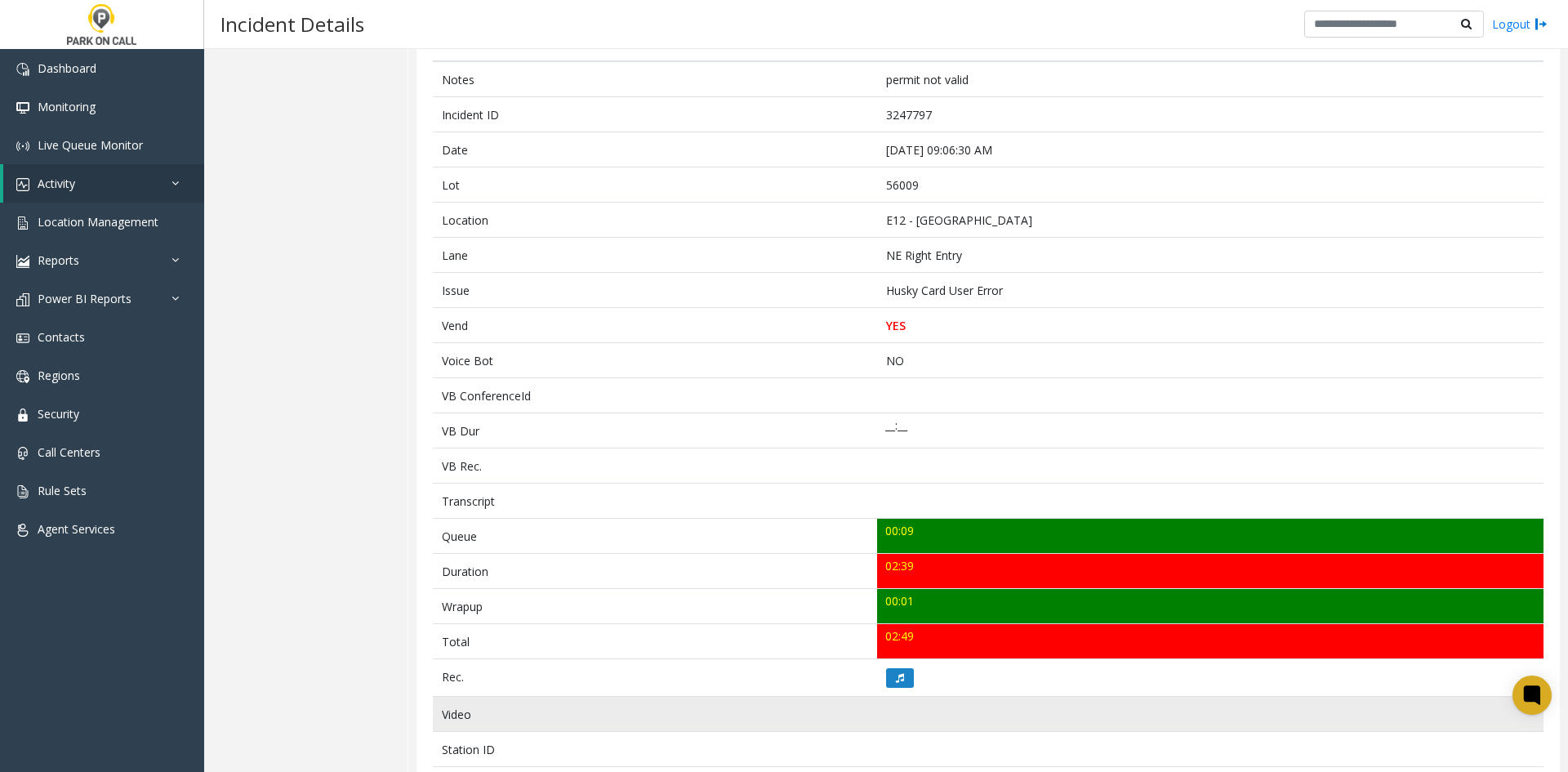
scroll to position [164, 0]
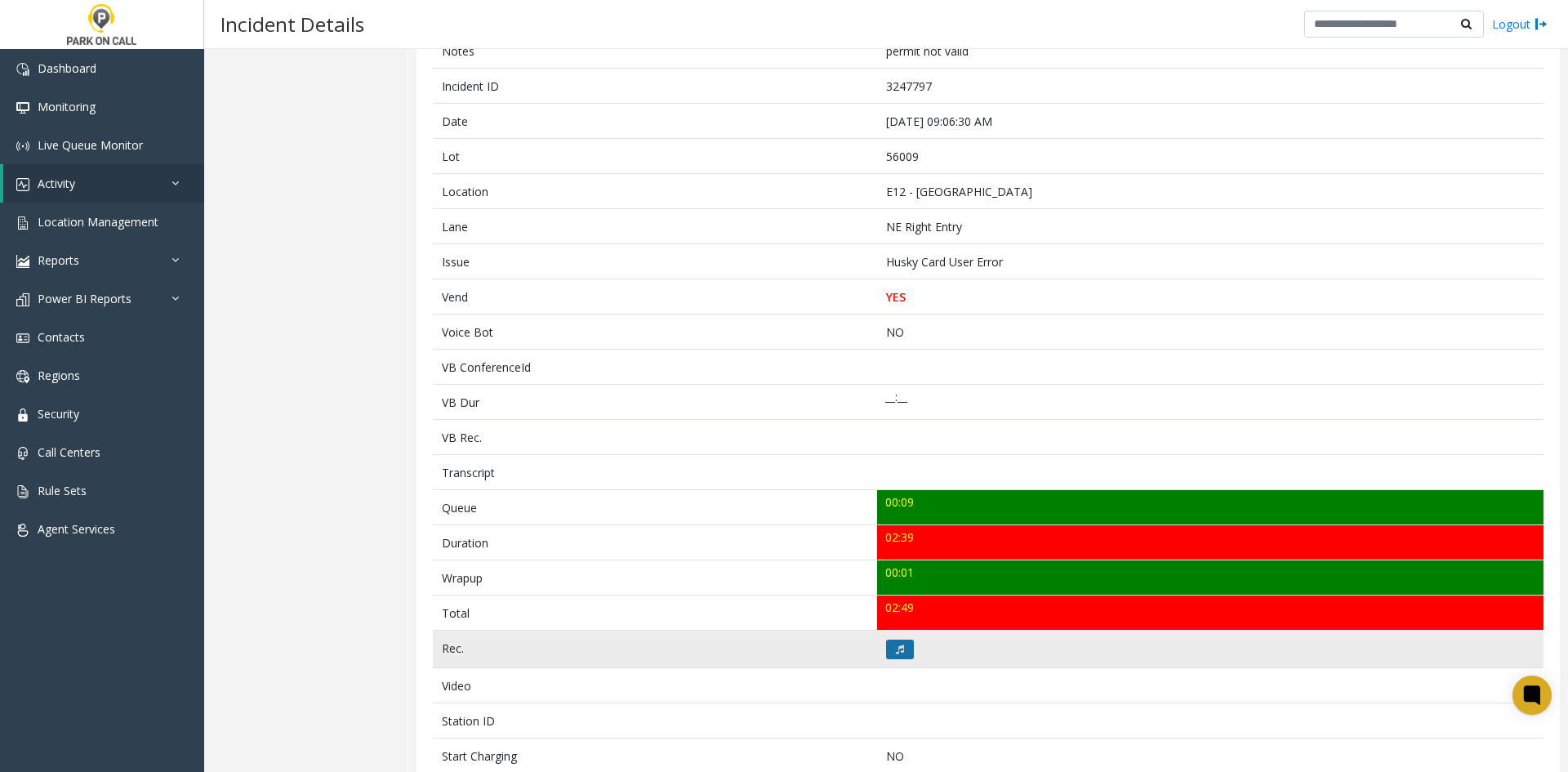
click at [904, 653] on button at bounding box center [899, 649] width 28 height 20
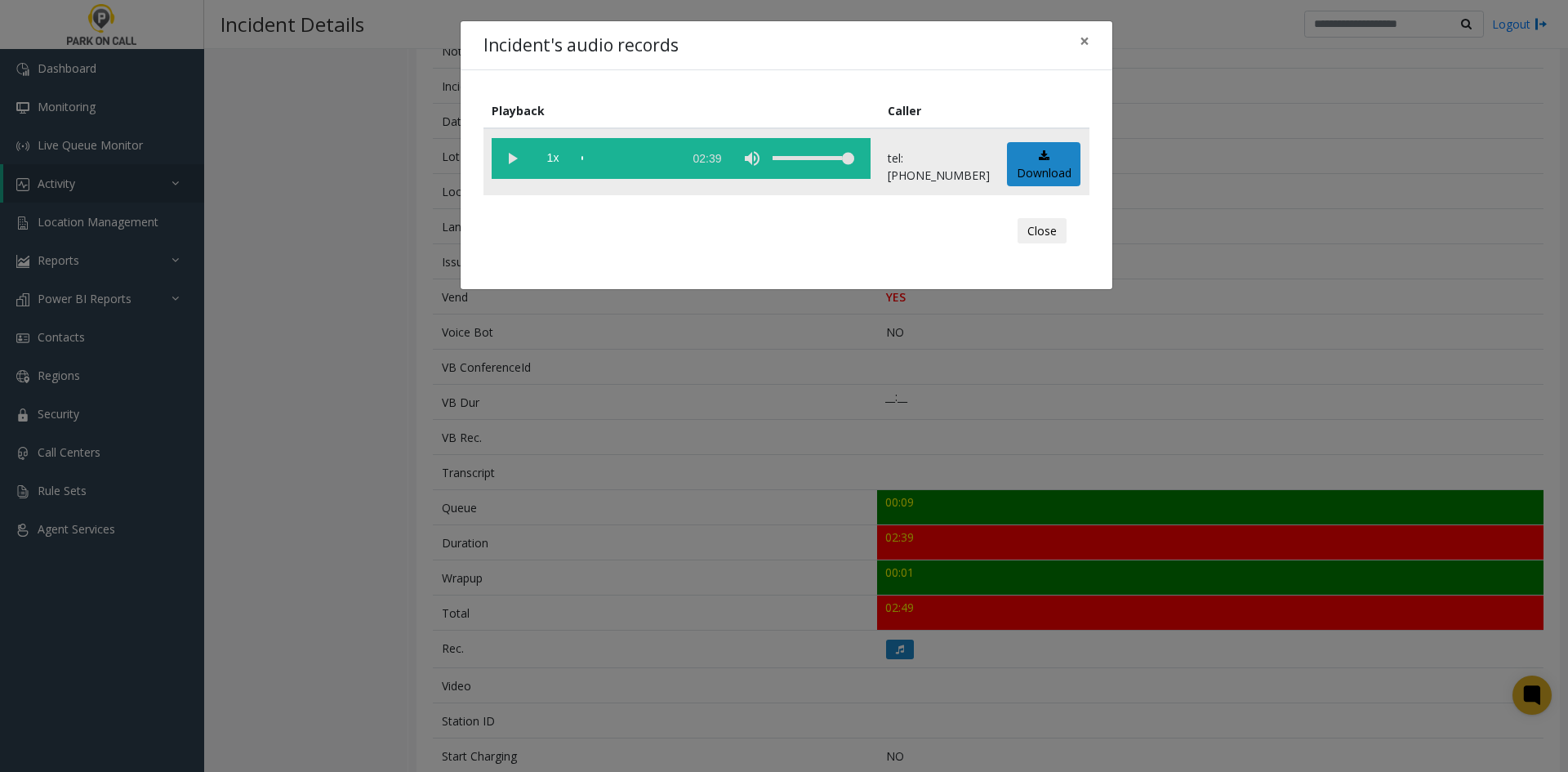
click at [506, 166] on vg-play-pause at bounding box center [512, 158] width 41 height 41
drag, startPoint x: 837, startPoint y: 169, endPoint x: 834, endPoint y: 190, distance: 21.2
click at [880, 181] on td "1x 02:39" at bounding box center [681, 162] width 396 height 67
drag, startPoint x: 577, startPoint y: 158, endPoint x: 563, endPoint y: 159, distance: 14.0
click at [574, 158] on vg-controls "1x 02:39" at bounding box center [681, 158] width 379 height 41
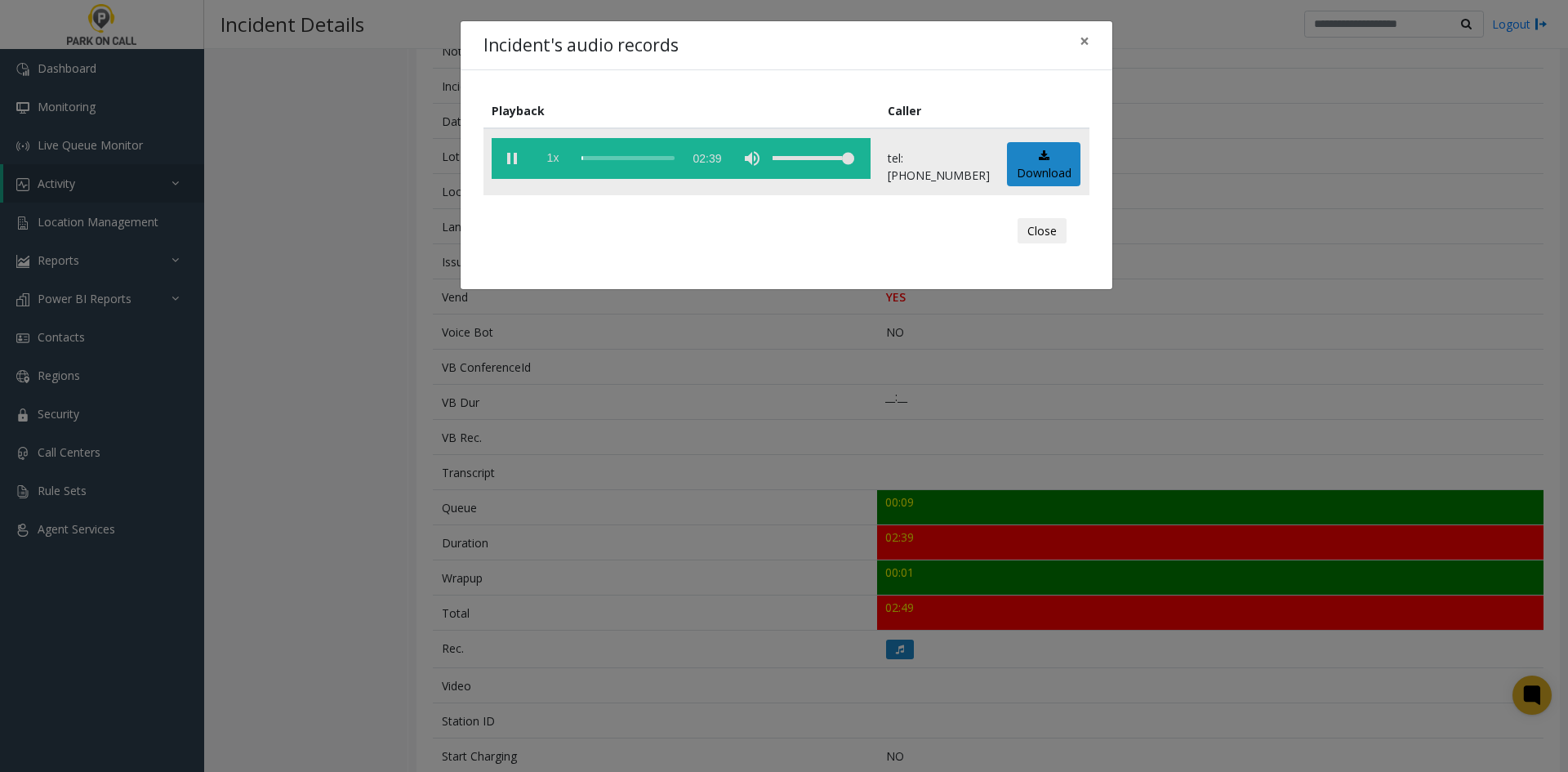
click at [559, 159] on span "1x" at bounding box center [553, 158] width 41 height 41
click at [560, 163] on span "1.5x" at bounding box center [553, 158] width 41 height 41
click at [477, 649] on div "Incident's audio records × Playback Caller 2x 02:39 tel:0010259003 Download Clo…" at bounding box center [784, 386] width 1568 height 772
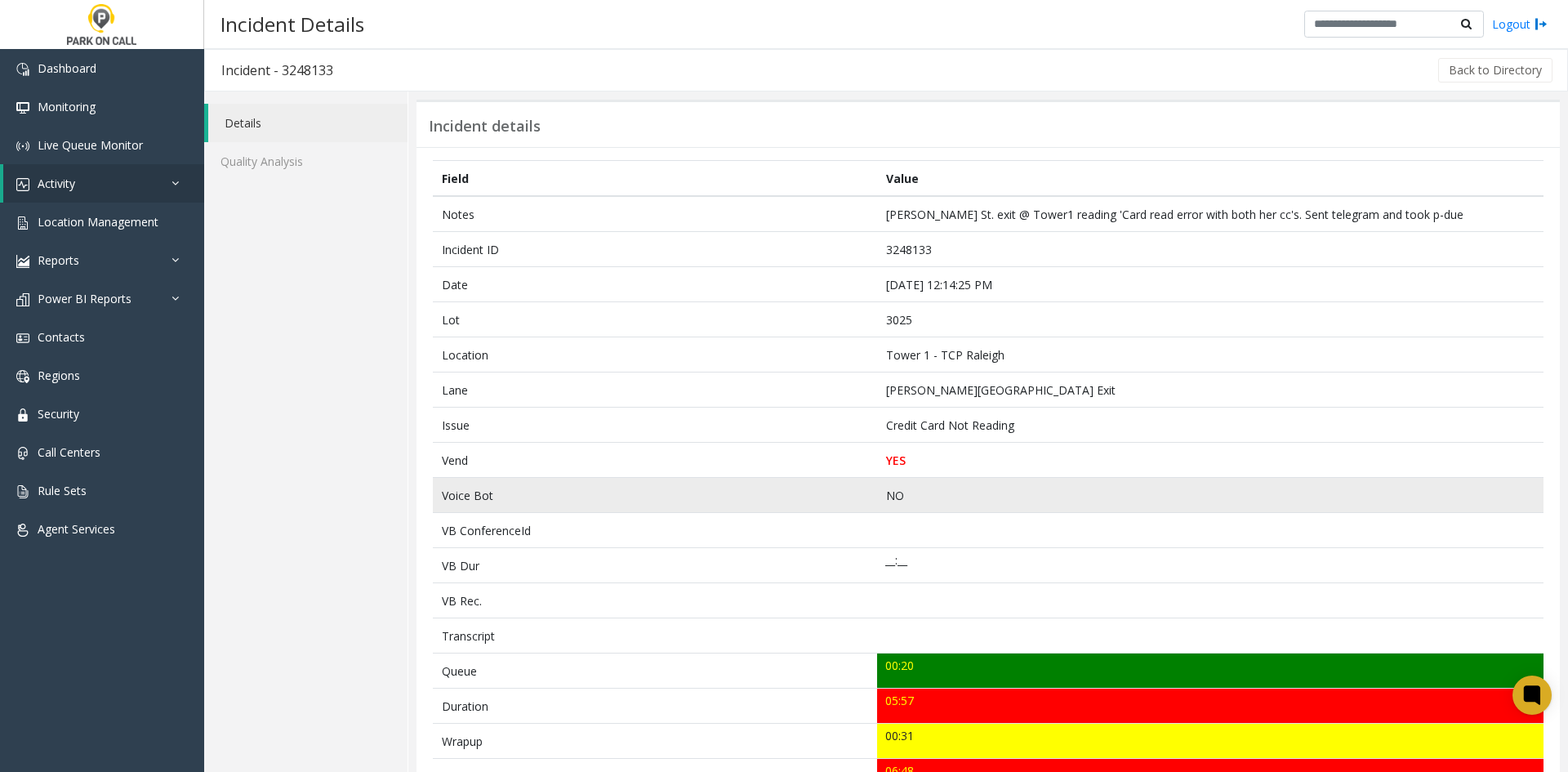
scroll to position [82, 0]
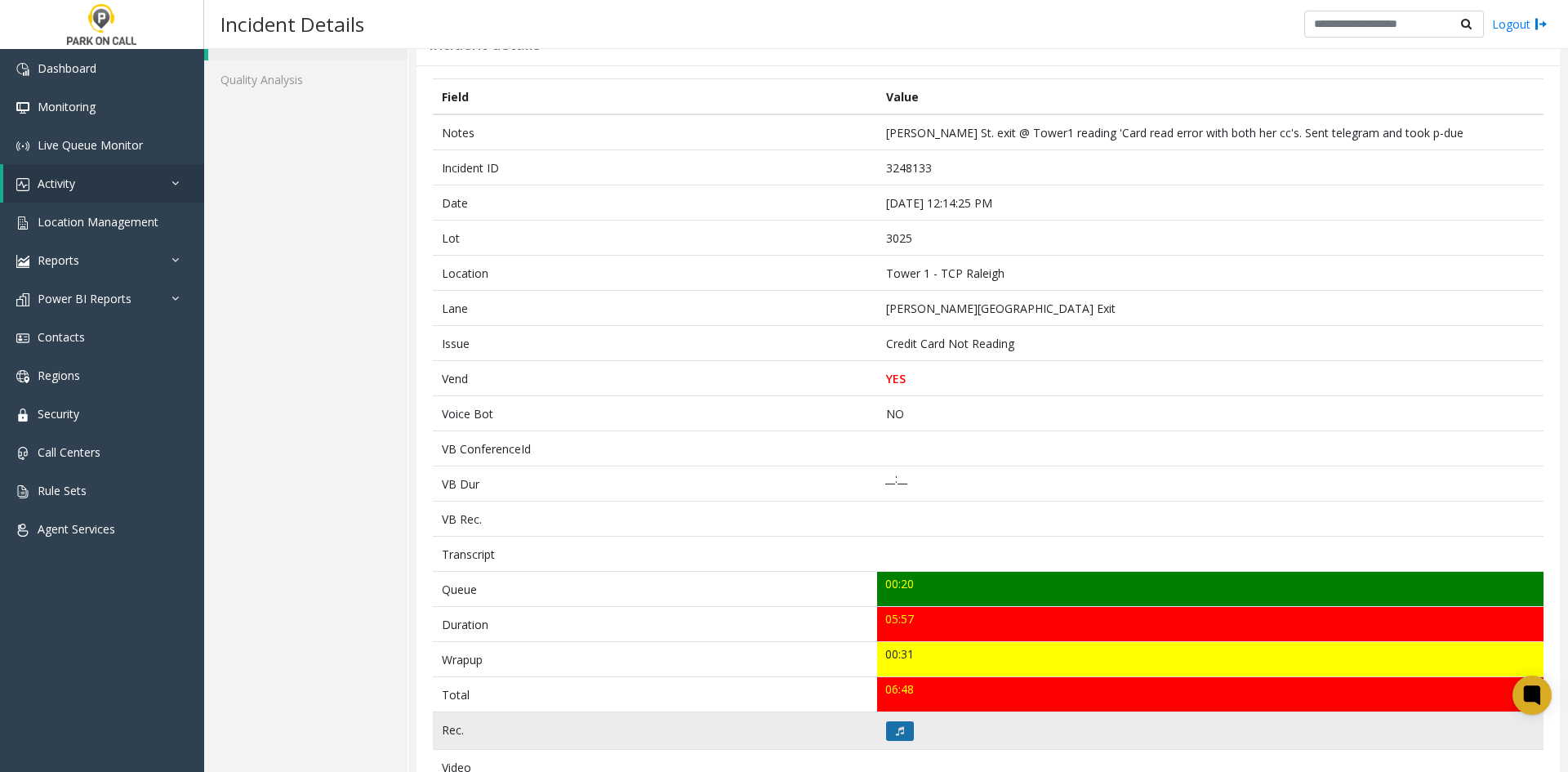
click at [905, 728] on button at bounding box center [899, 731] width 28 height 20
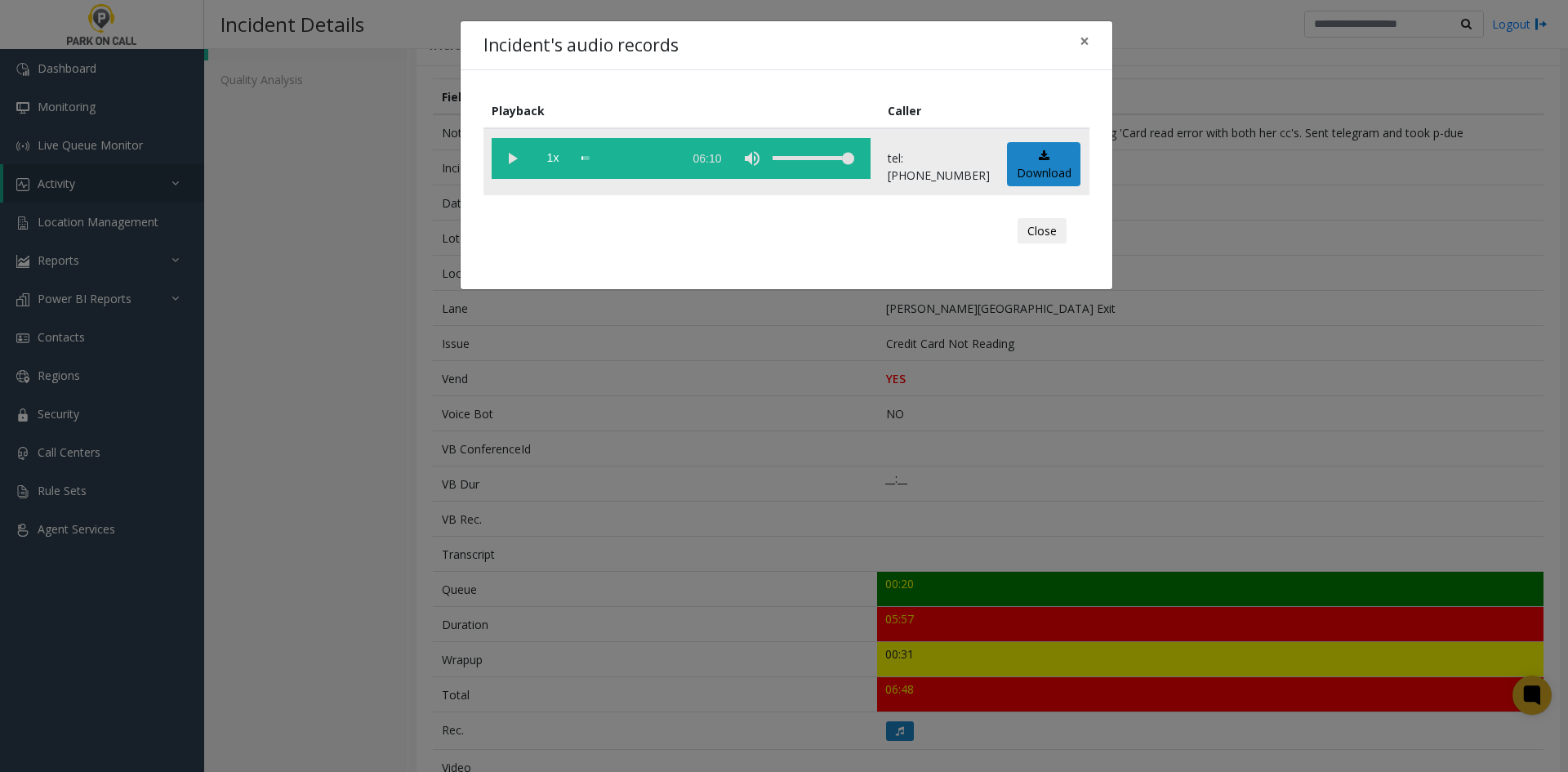
click at [509, 165] on vg-play-pause at bounding box center [512, 158] width 41 height 41
click at [321, 216] on div "Incident's audio records × Playback Caller 1x 06:10 tel:[PHONE_NUMBER] Download…" at bounding box center [784, 386] width 1568 height 772
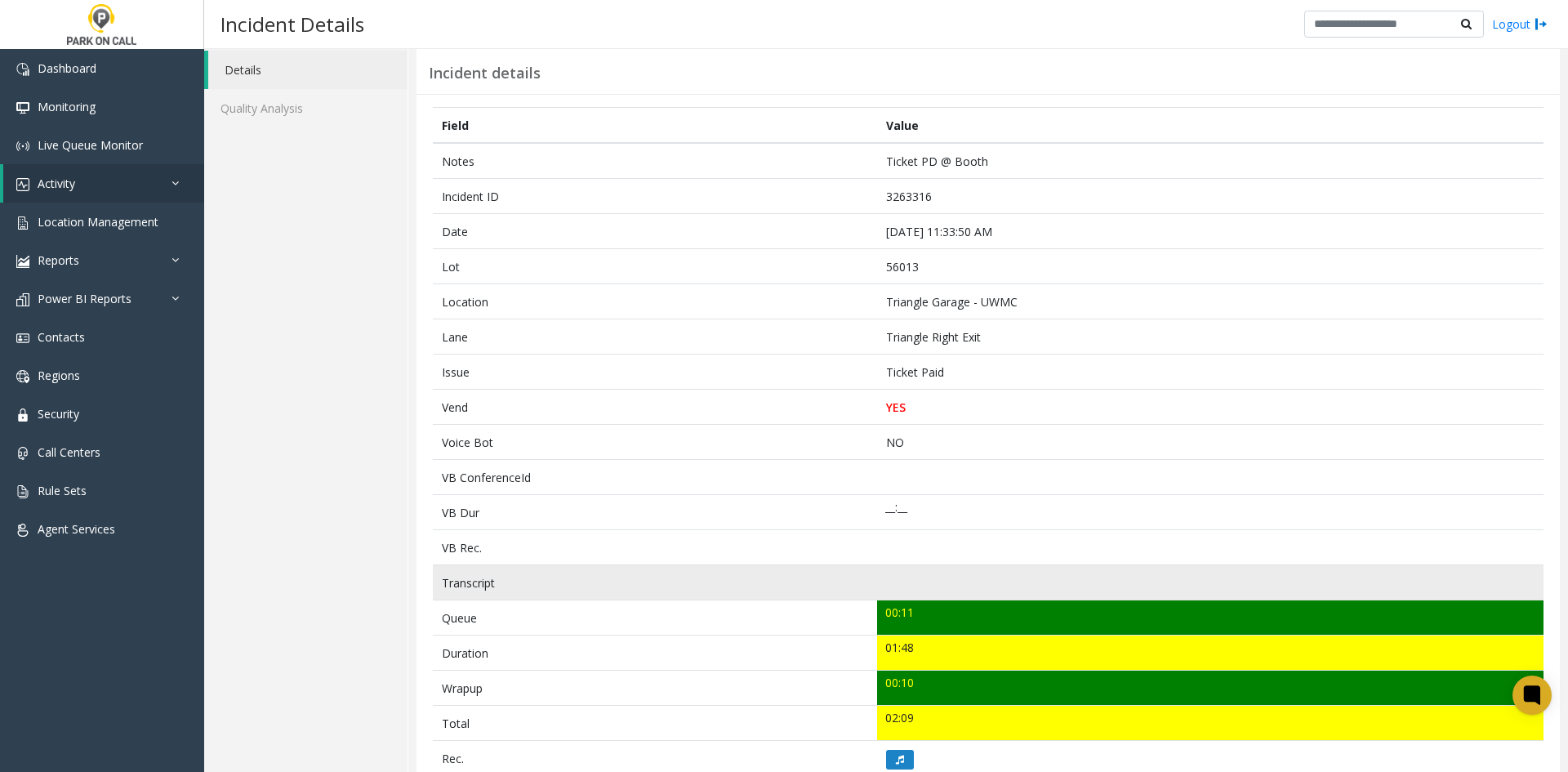
scroll to position [82, 0]
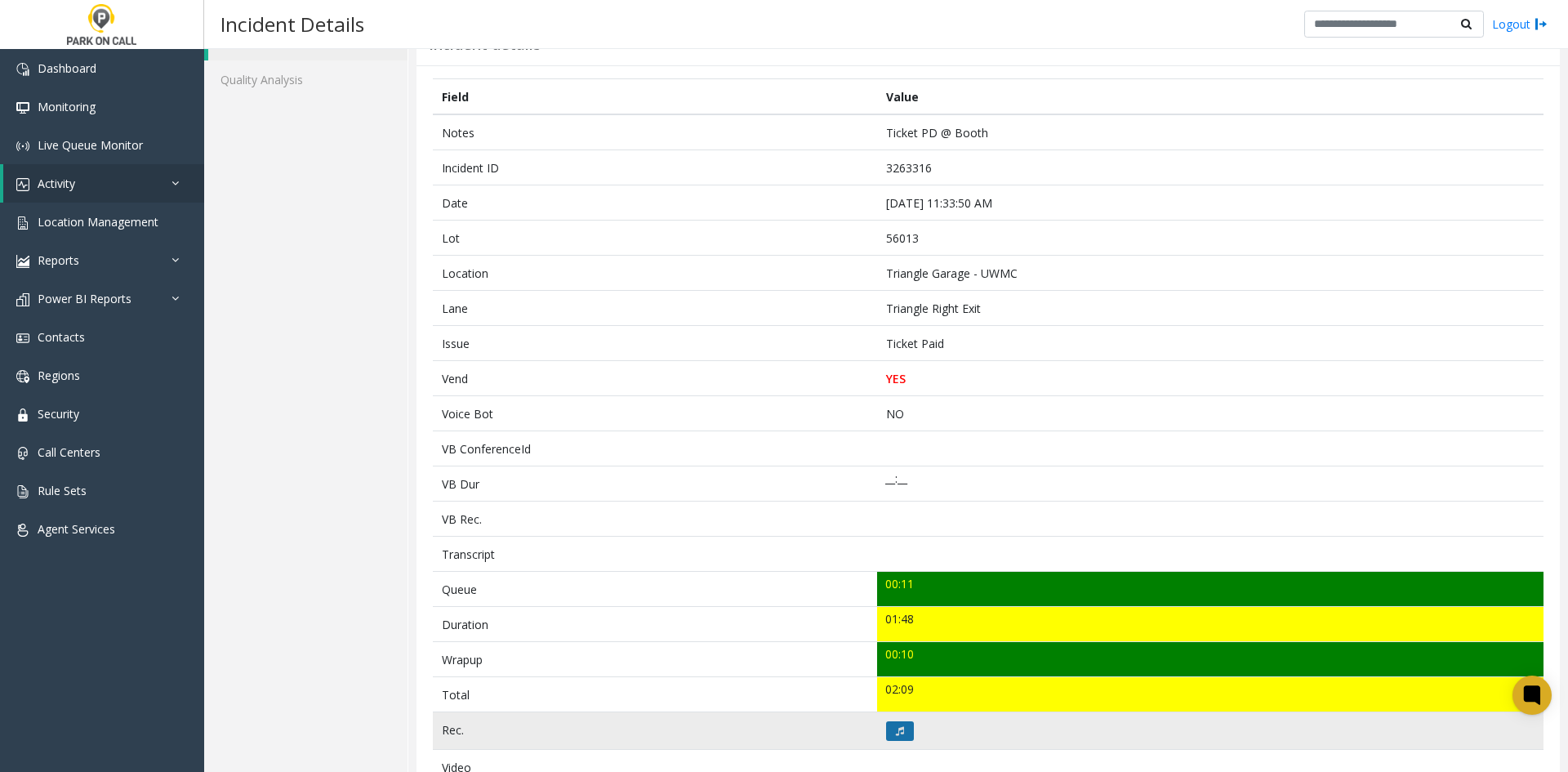
click at [897, 737] on button at bounding box center [899, 731] width 28 height 20
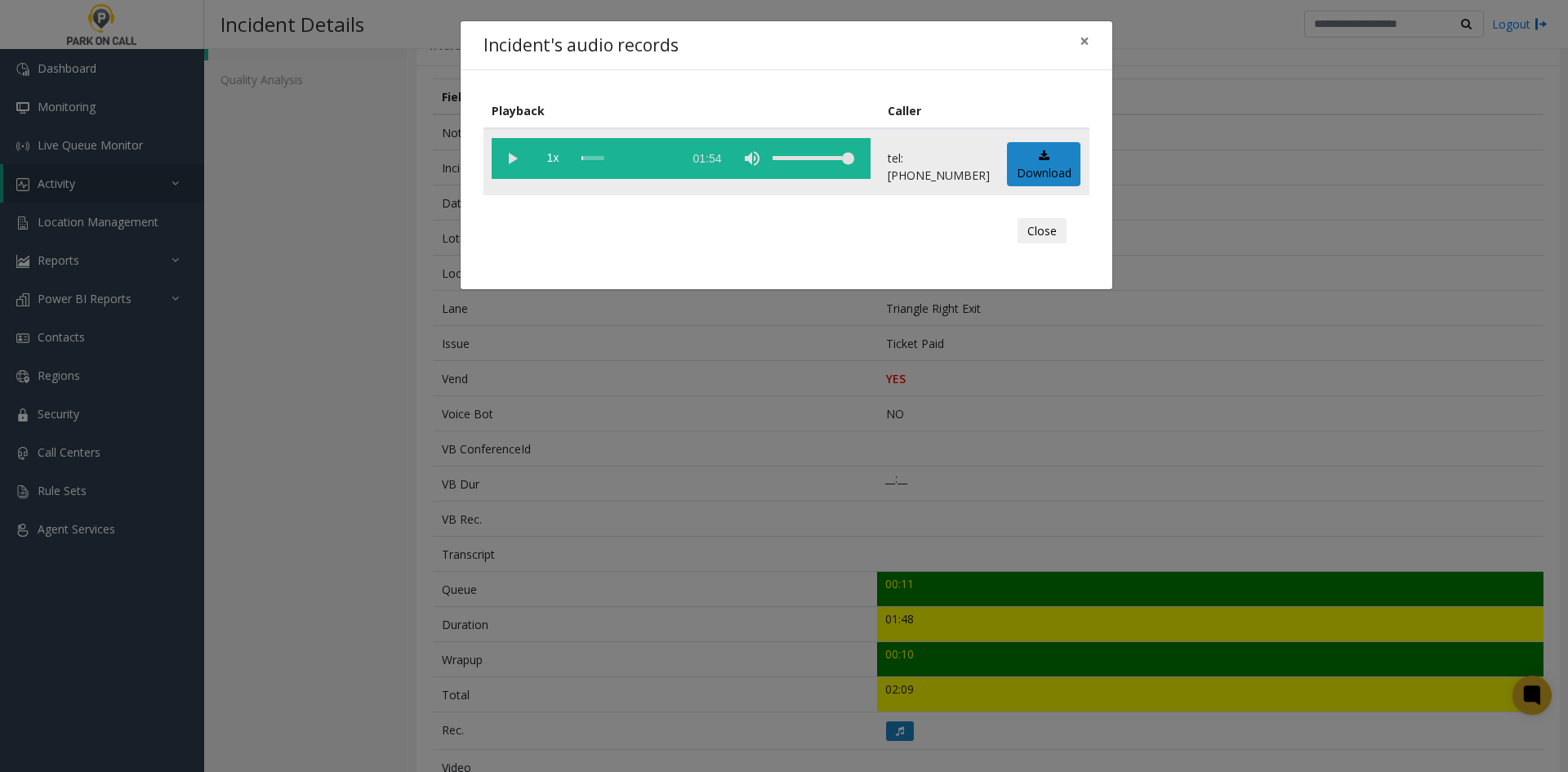
click at [510, 173] on vg-play-pause at bounding box center [512, 158] width 41 height 41
click at [552, 147] on span "1x" at bounding box center [553, 158] width 41 height 41
click at [552, 150] on span "1x" at bounding box center [553, 158] width 41 height 41
click at [1404, 425] on div "Incident's audio records × Playback Caller 2x 01:54 tel:0010239004 Download Clo…" at bounding box center [784, 386] width 1568 height 772
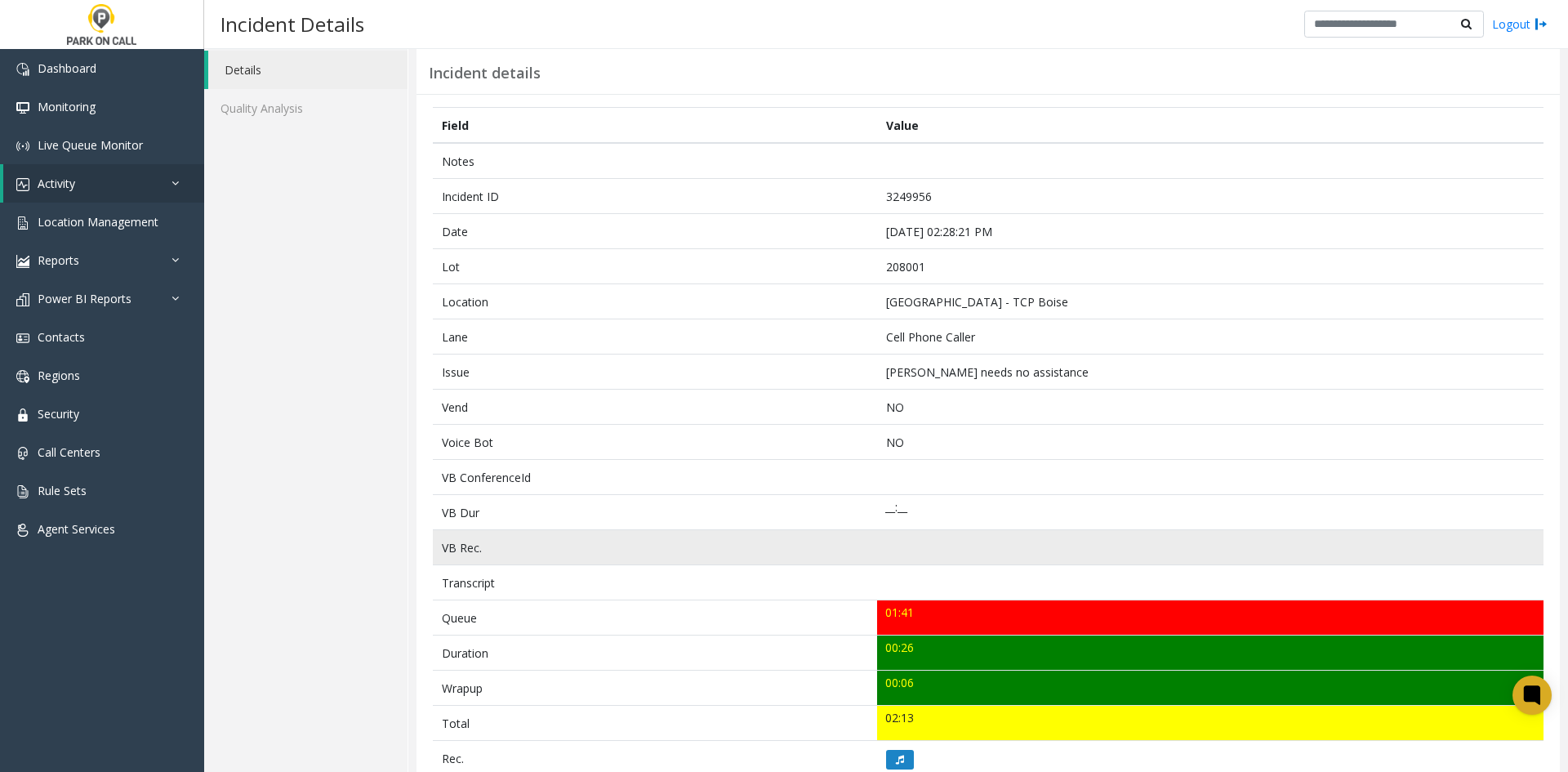
scroll to position [82, 0]
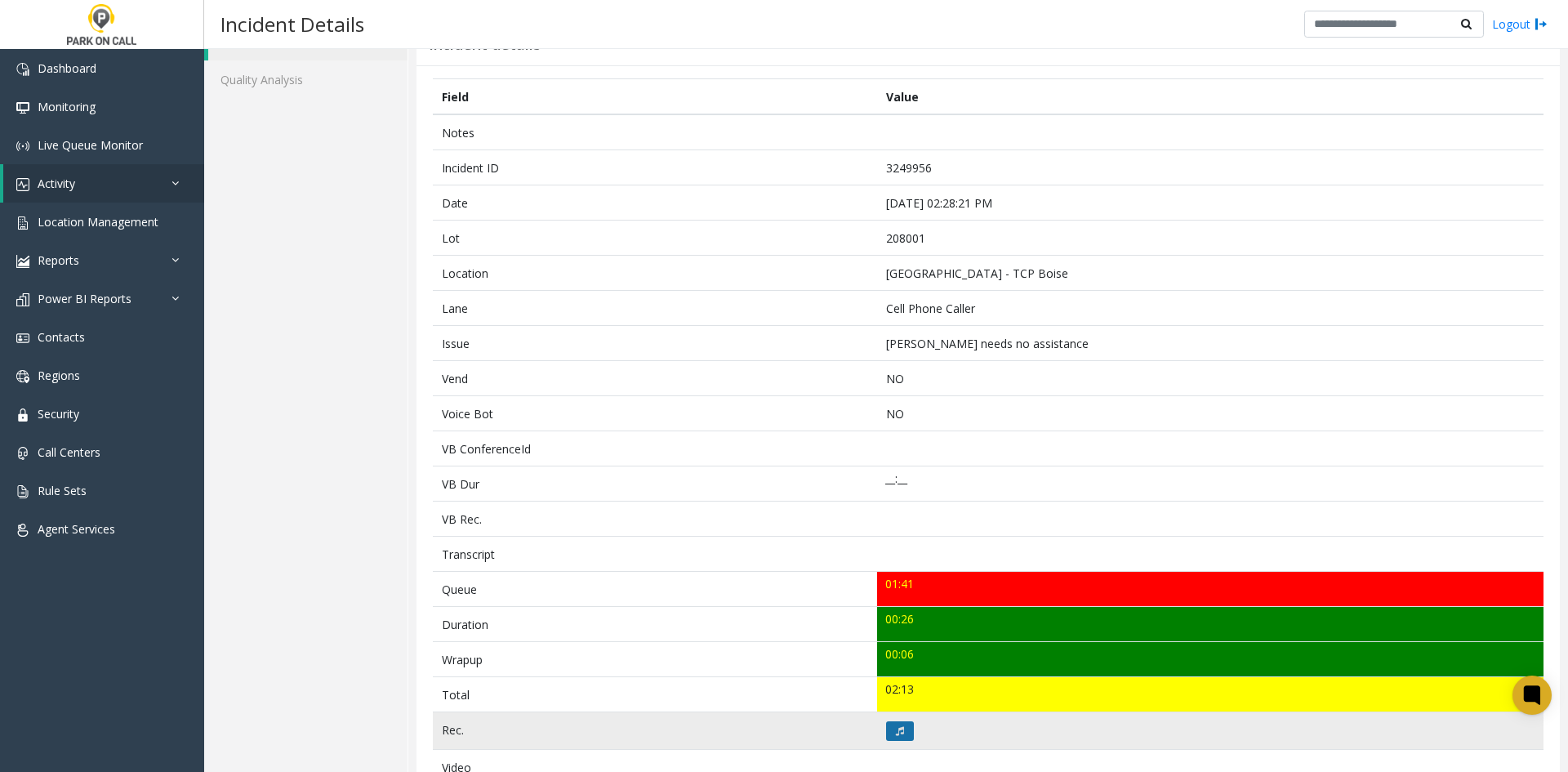
click at [897, 736] on icon at bounding box center [900, 731] width 9 height 10
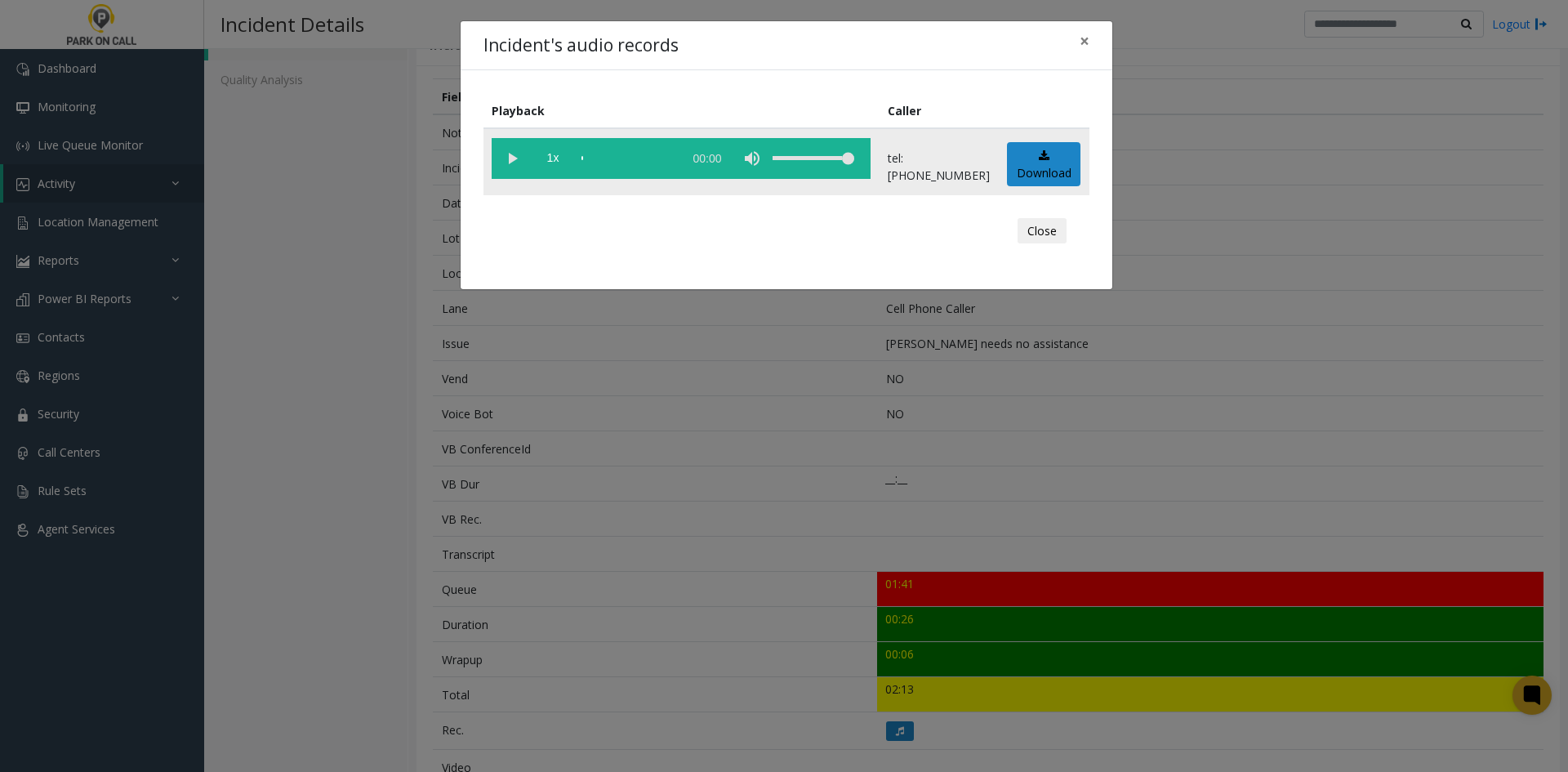
click at [510, 158] on vg-play-pause at bounding box center [512, 158] width 41 height 41
click at [559, 158] on span "1x" at bounding box center [553, 158] width 41 height 41
click at [560, 157] on span "1x" at bounding box center [553, 158] width 41 height 41
click at [499, 551] on div "Incident's audio records × Playback Caller 2x 00:27 tel:20800190052088908400 Do…" at bounding box center [784, 386] width 1568 height 772
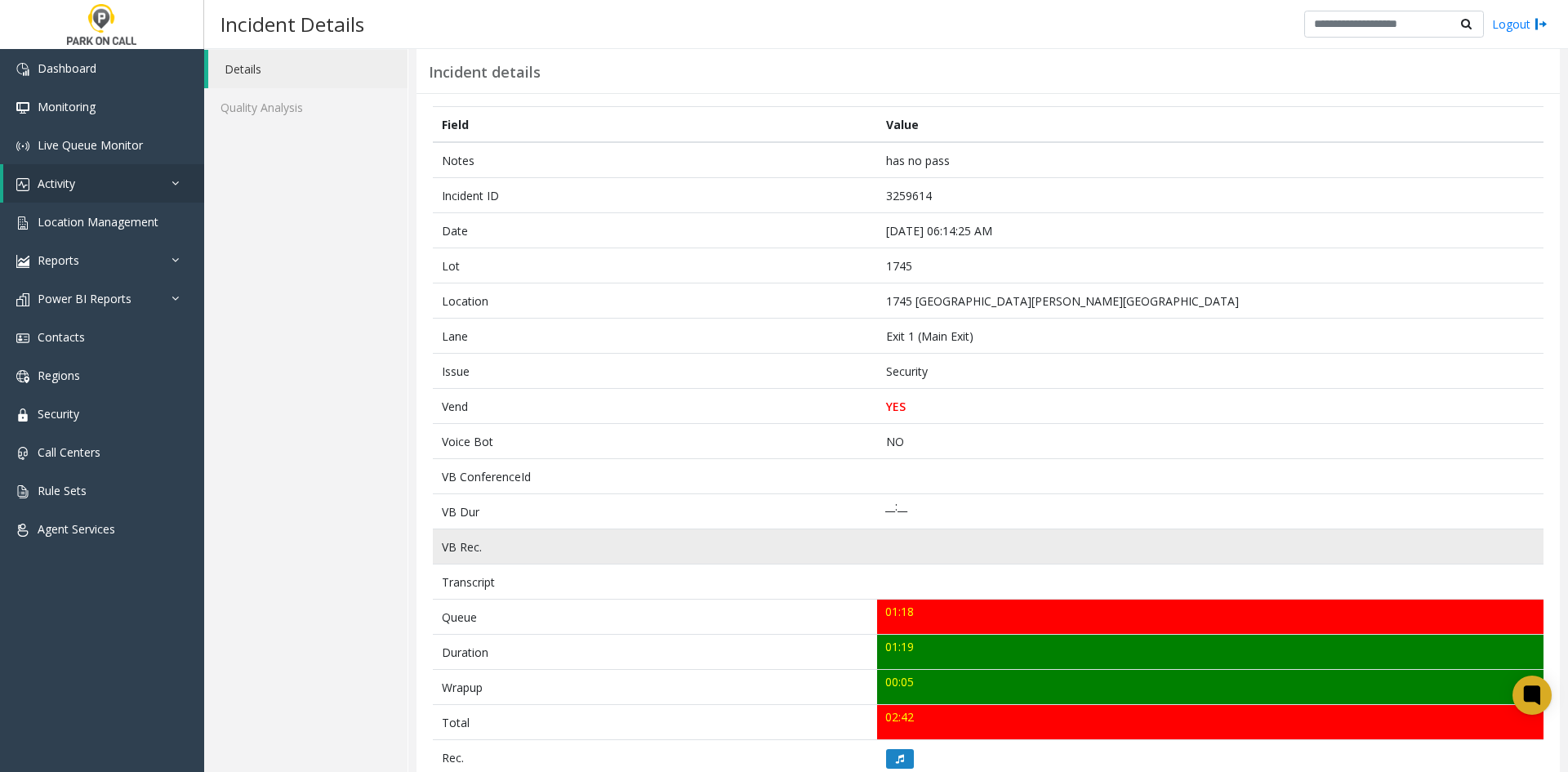
scroll to position [82, 0]
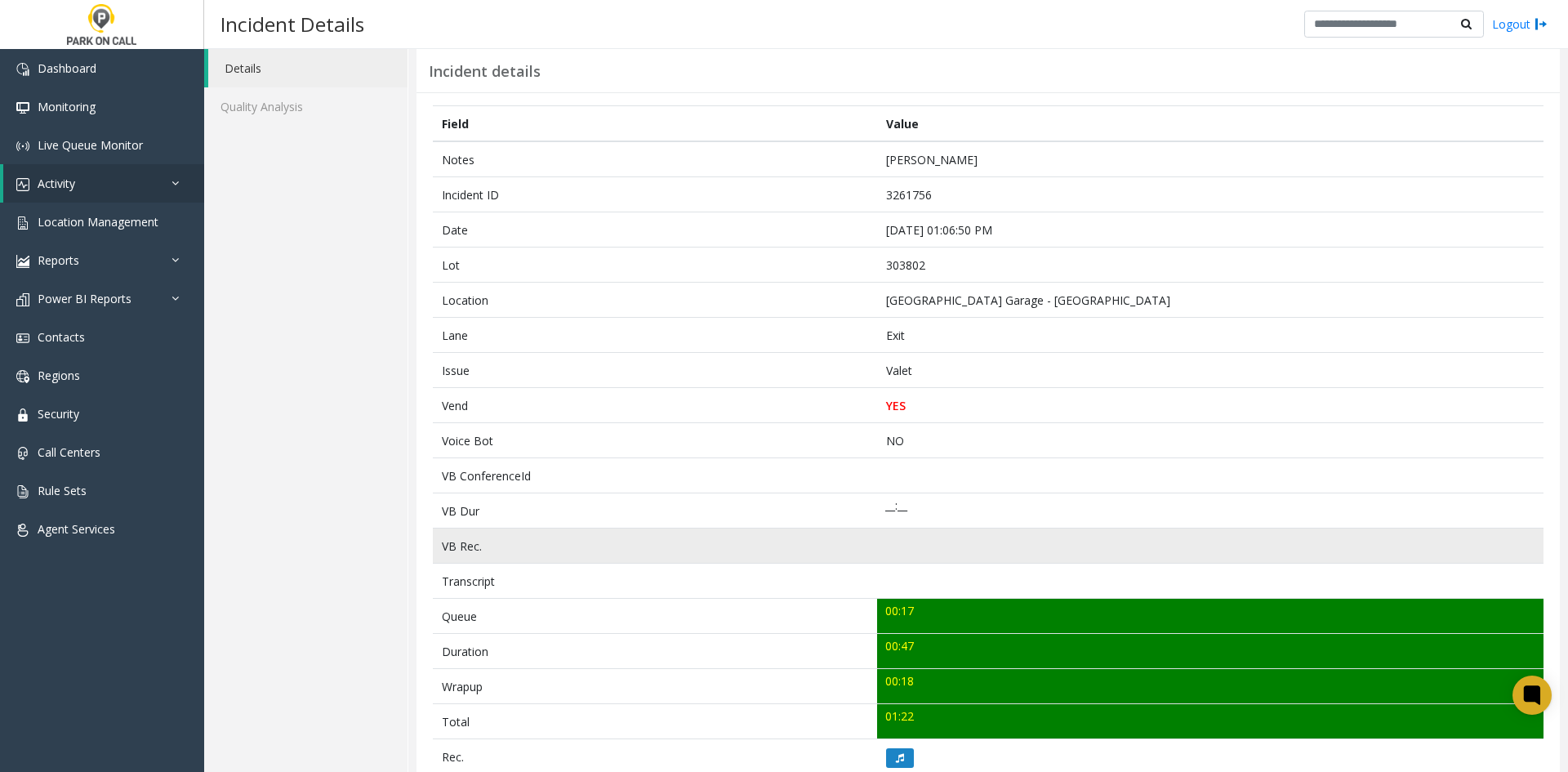
scroll to position [82, 0]
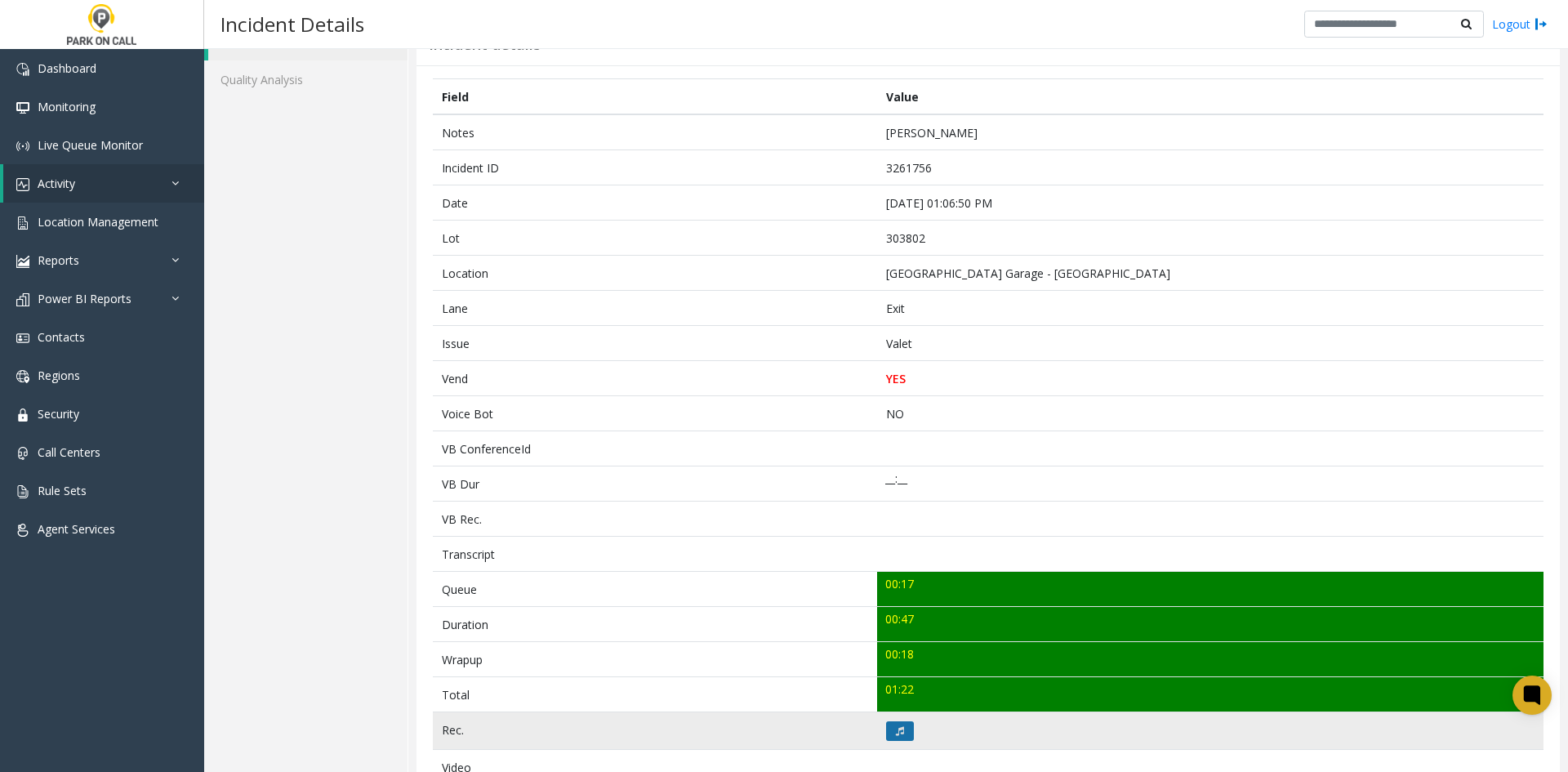
click at [905, 724] on button at bounding box center [899, 731] width 28 height 20
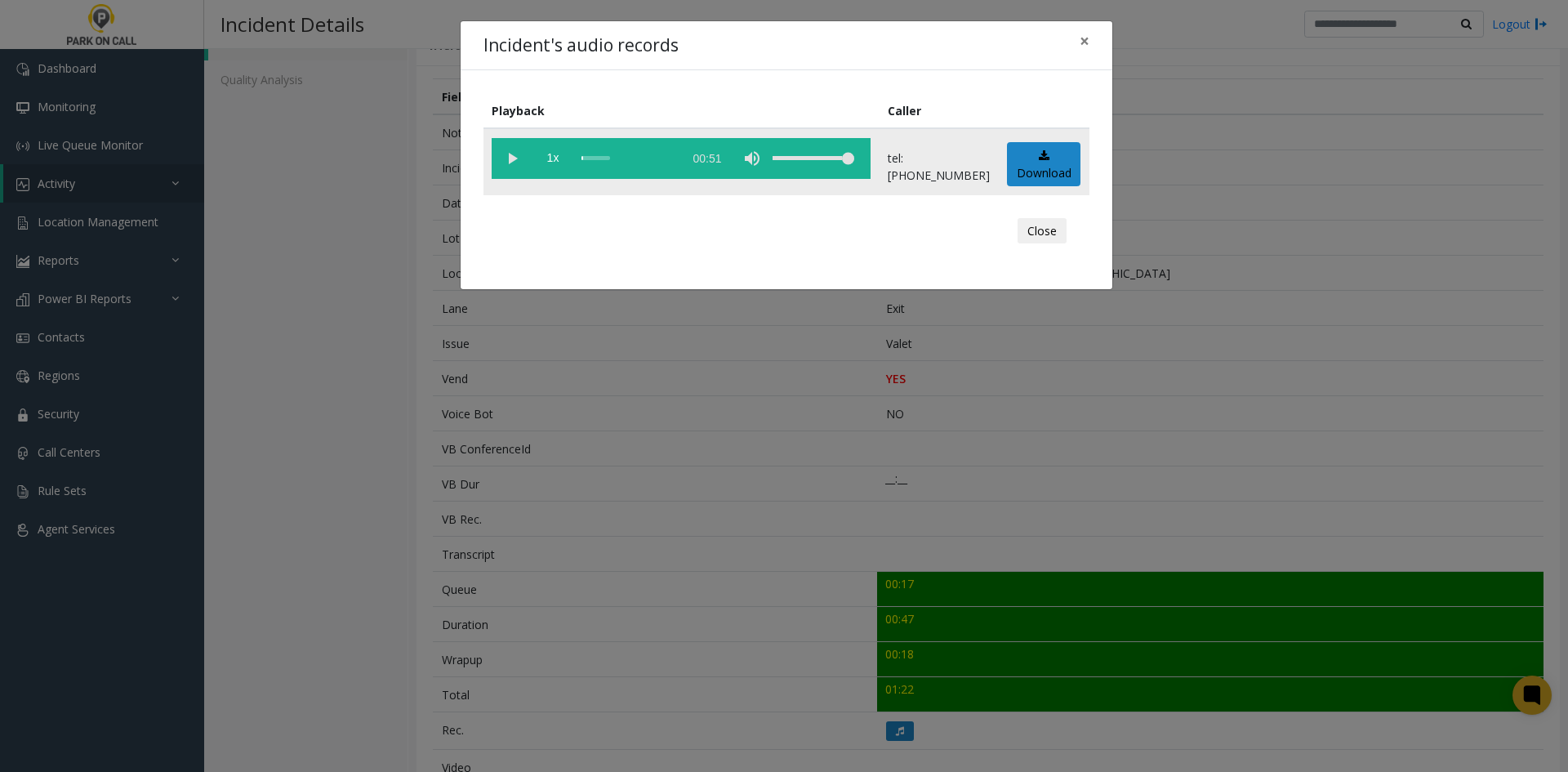
drag, startPoint x: 517, startPoint y: 166, endPoint x: 525, endPoint y: 162, distance: 8.9
click at [519, 165] on vg-play-pause at bounding box center [512, 158] width 41 height 41
click at [559, 160] on span "1x" at bounding box center [553, 158] width 41 height 41
click at [559, 160] on span "1.5x" at bounding box center [553, 158] width 41 height 41
drag, startPoint x: 701, startPoint y: 549, endPoint x: 660, endPoint y: 537, distance: 42.7
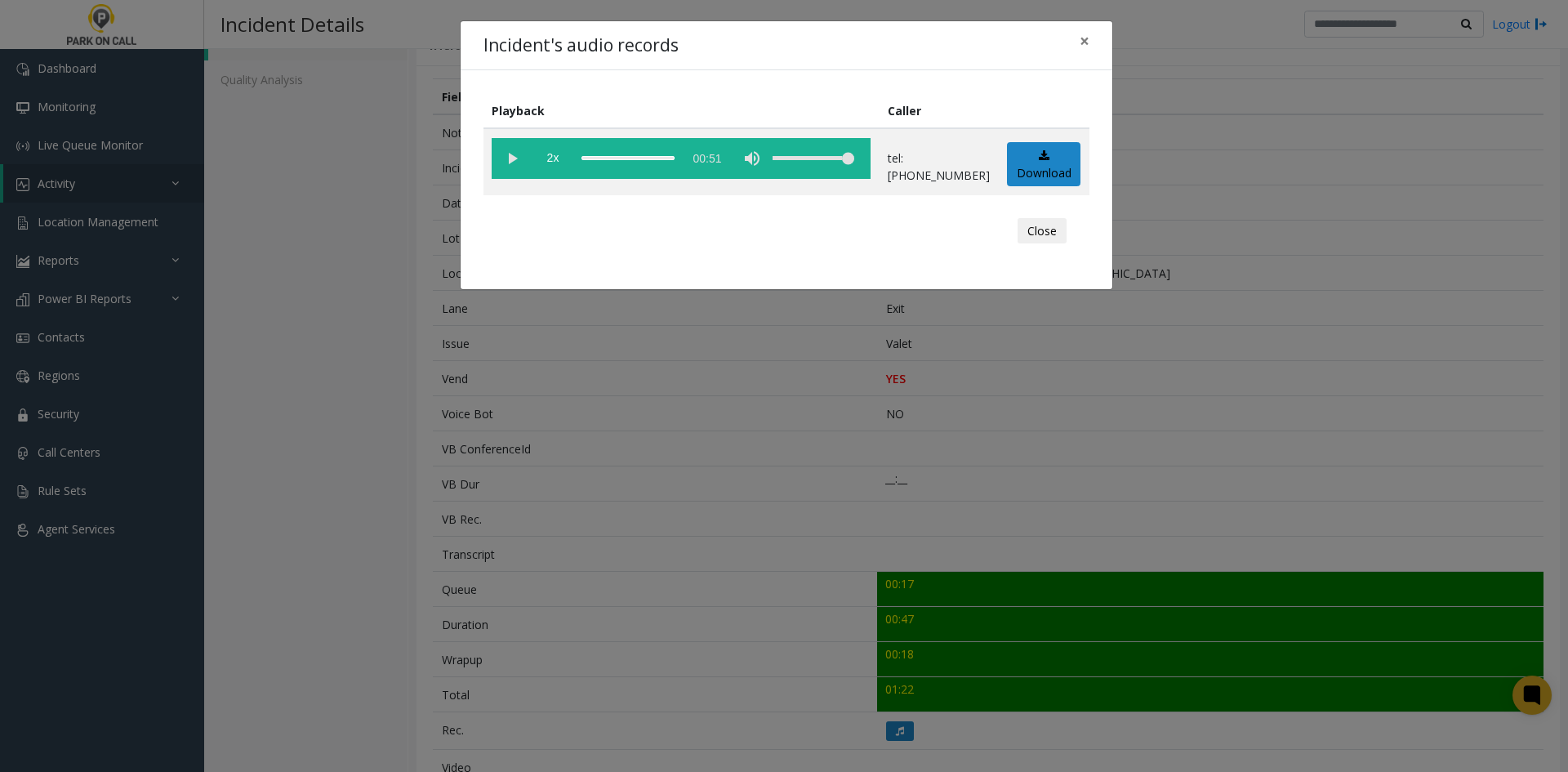
click at [695, 551] on div "Incident's audio records × Playback Caller 2x 00:51 tel:3038029001 Download Clo…" at bounding box center [784, 386] width 1568 height 772
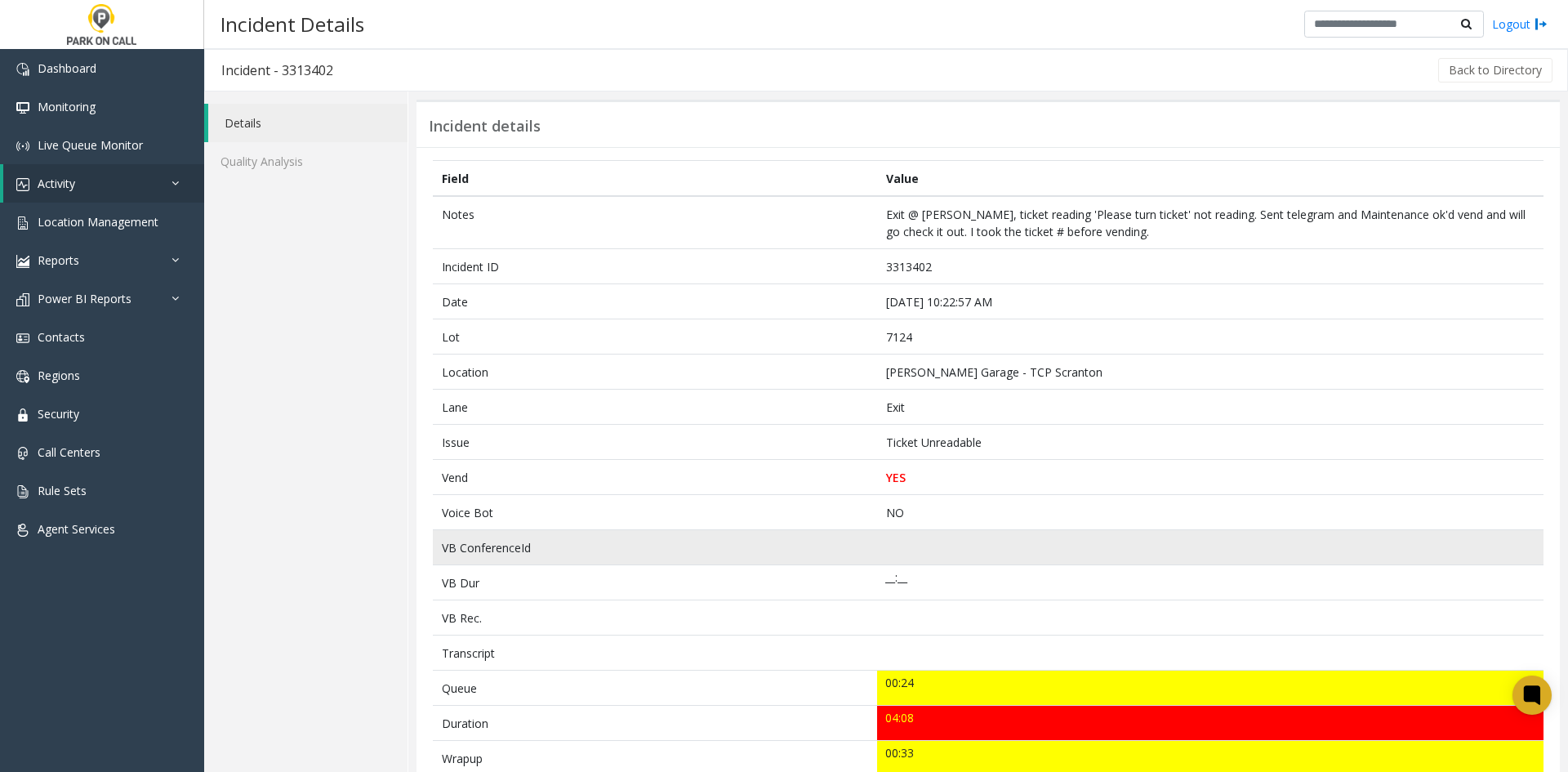
scroll to position [82, 0]
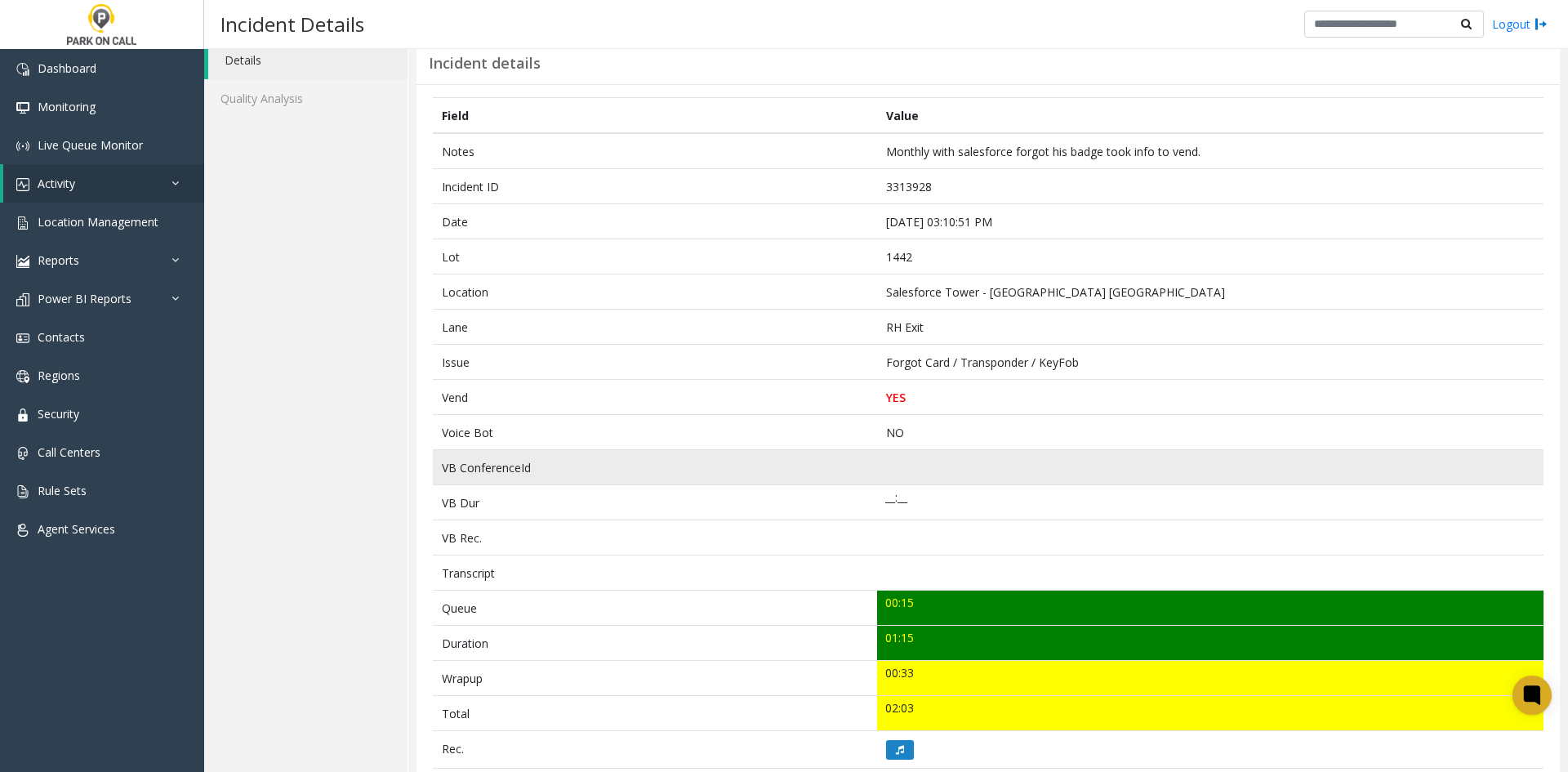
scroll to position [82, 0]
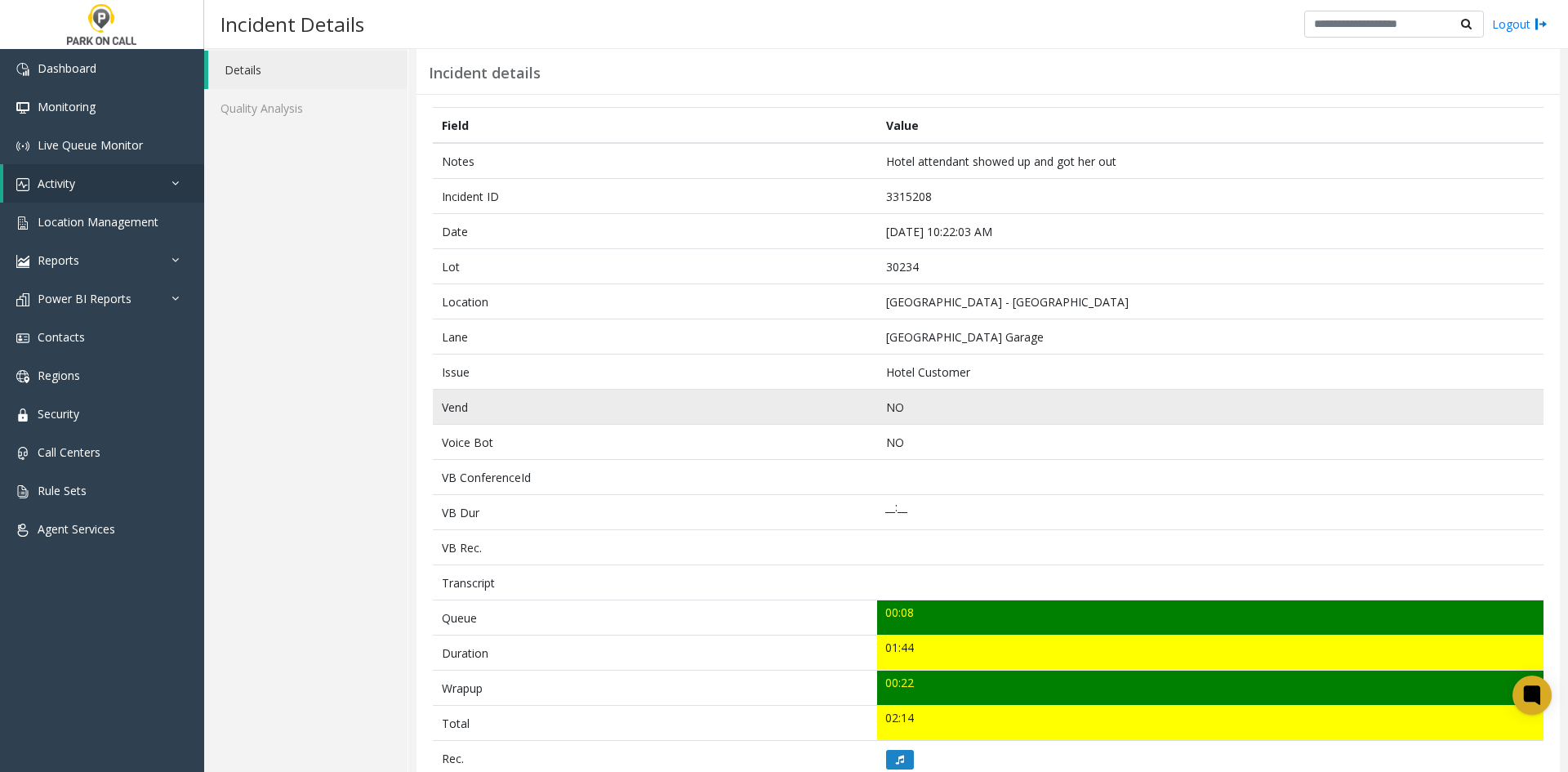
scroll to position [82, 0]
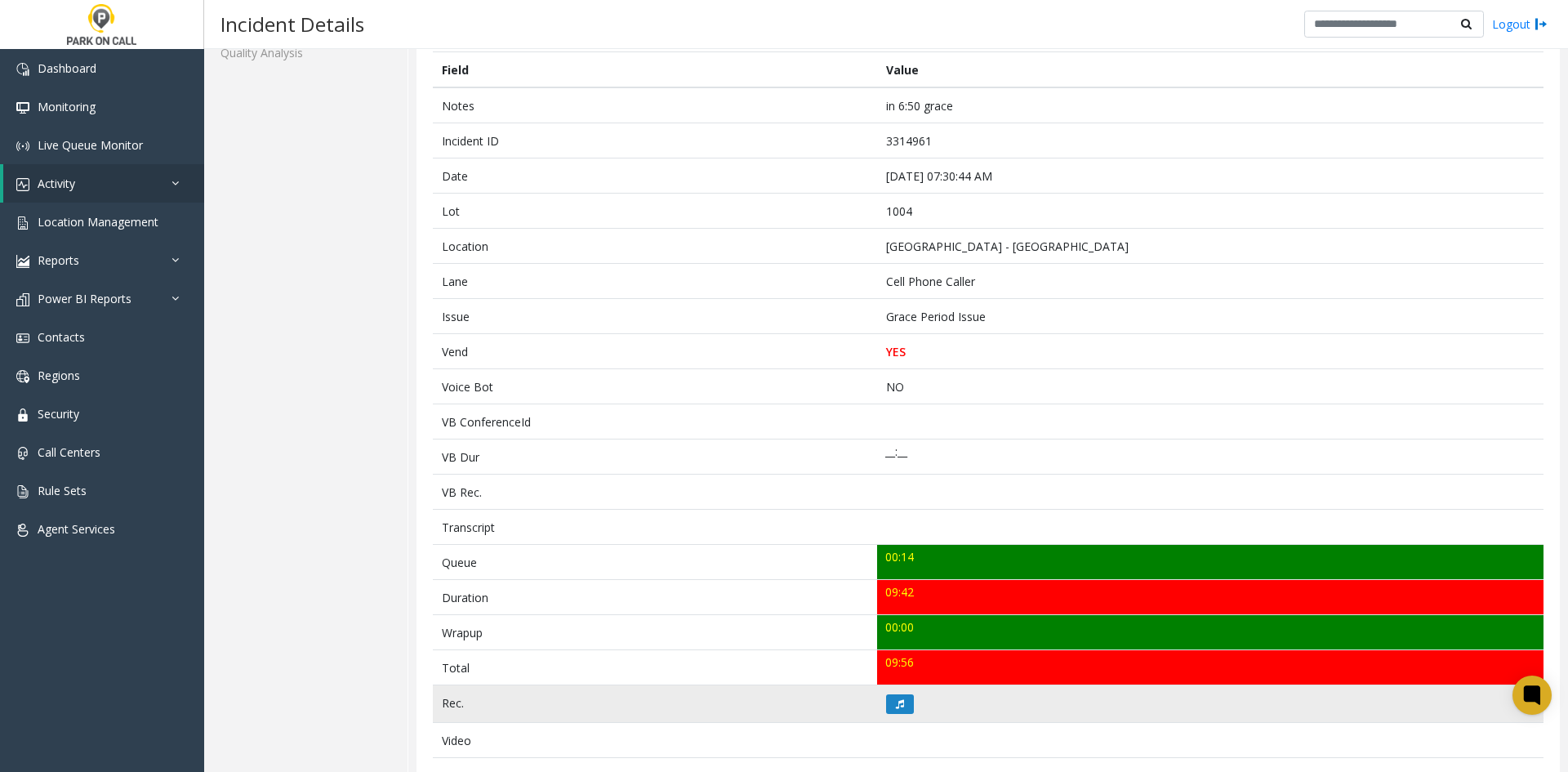
scroll to position [246, 0]
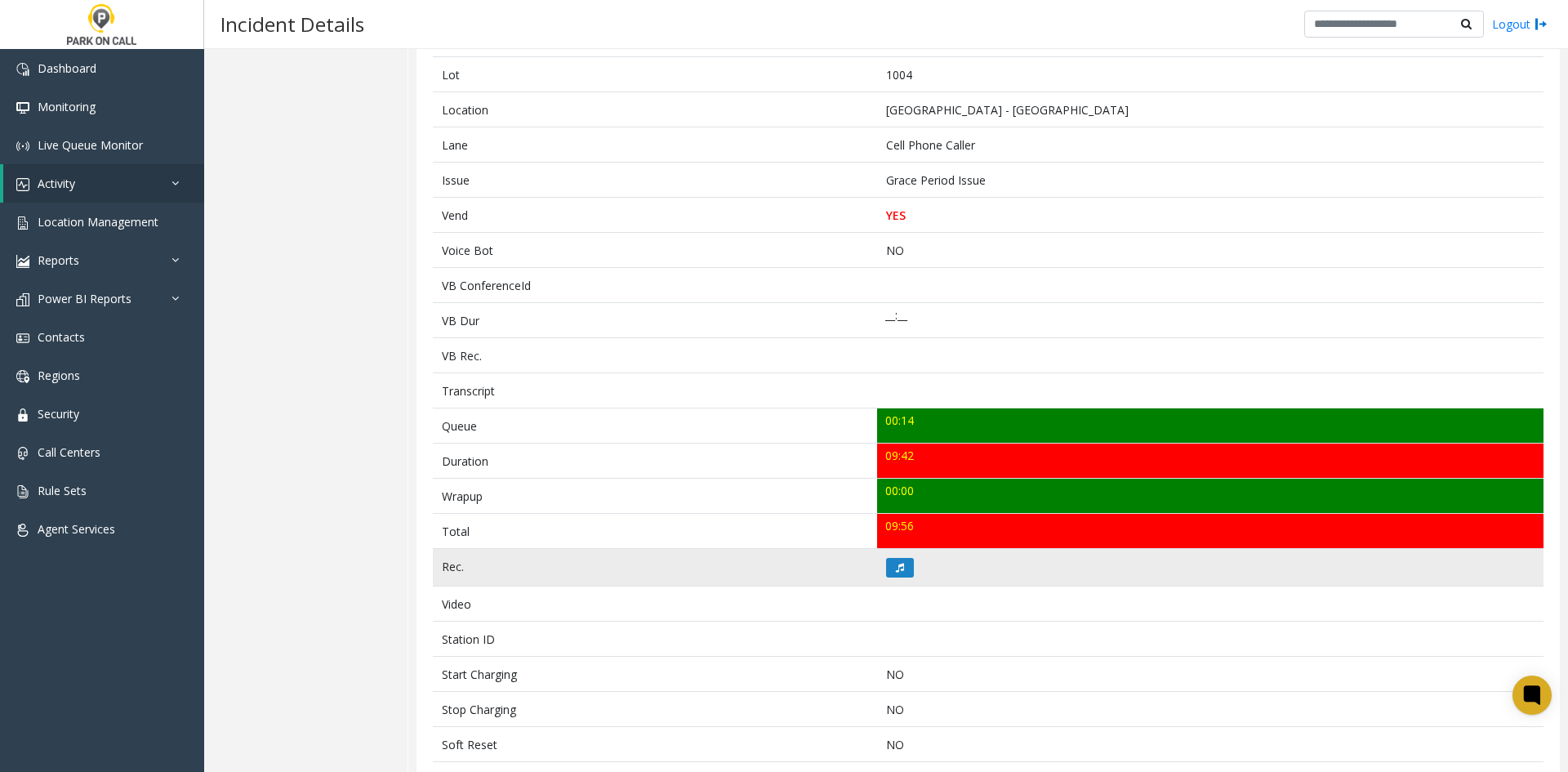
click at [900, 580] on td at bounding box center [1210, 567] width 667 height 37
click at [899, 569] on button at bounding box center [899, 567] width 28 height 20
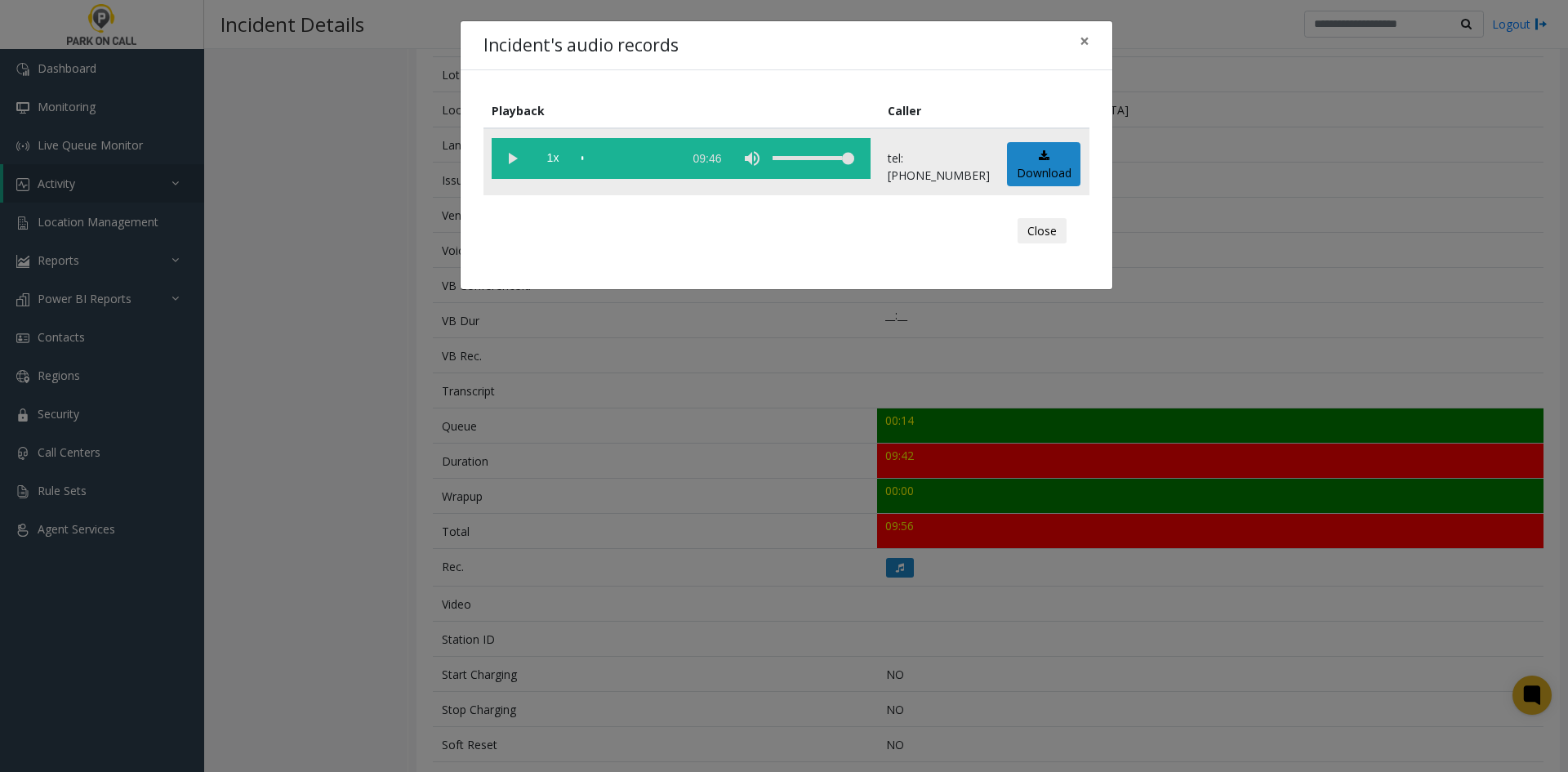
click at [506, 165] on vg-play-pause at bounding box center [512, 158] width 41 height 41
click at [563, 159] on span "1x" at bounding box center [553, 158] width 41 height 41
click at [563, 159] on span "1.5x" at bounding box center [553, 158] width 41 height 41
click at [586, 159] on div "scrub bar" at bounding box center [628, 158] width 93 height 41
drag, startPoint x: 579, startPoint y: 165, endPoint x: 591, endPoint y: 164, distance: 12.0
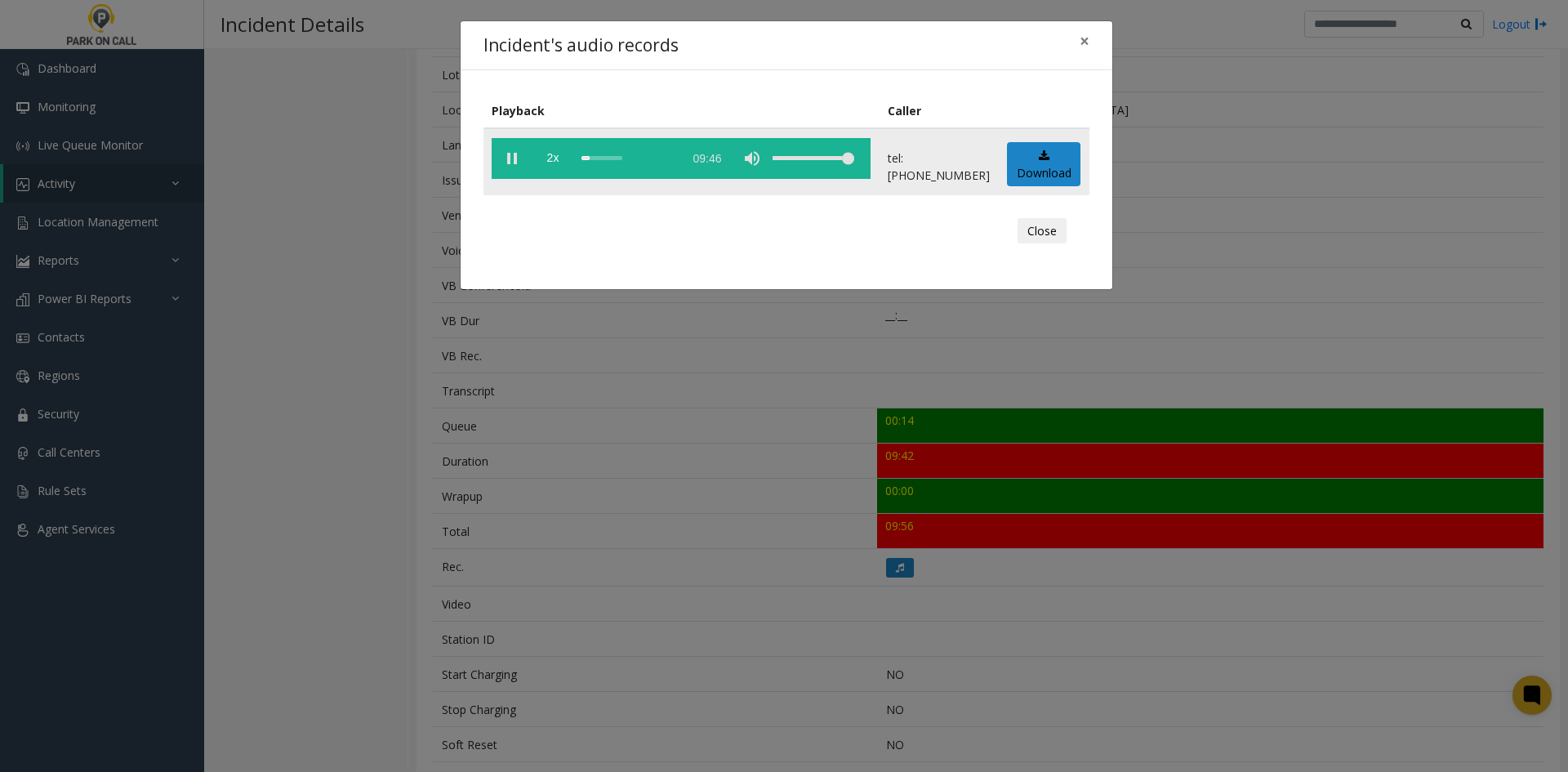
click at [581, 165] on vg-controls "2x 09:46" at bounding box center [681, 158] width 379 height 41
click at [591, 164] on div "scrub bar" at bounding box center [628, 158] width 93 height 41
click at [598, 161] on div "scrub bar" at bounding box center [628, 158] width 93 height 41
click at [603, 161] on div "scrub bar" at bounding box center [628, 158] width 93 height 41
click at [609, 161] on div "scrub bar" at bounding box center [628, 158] width 93 height 41
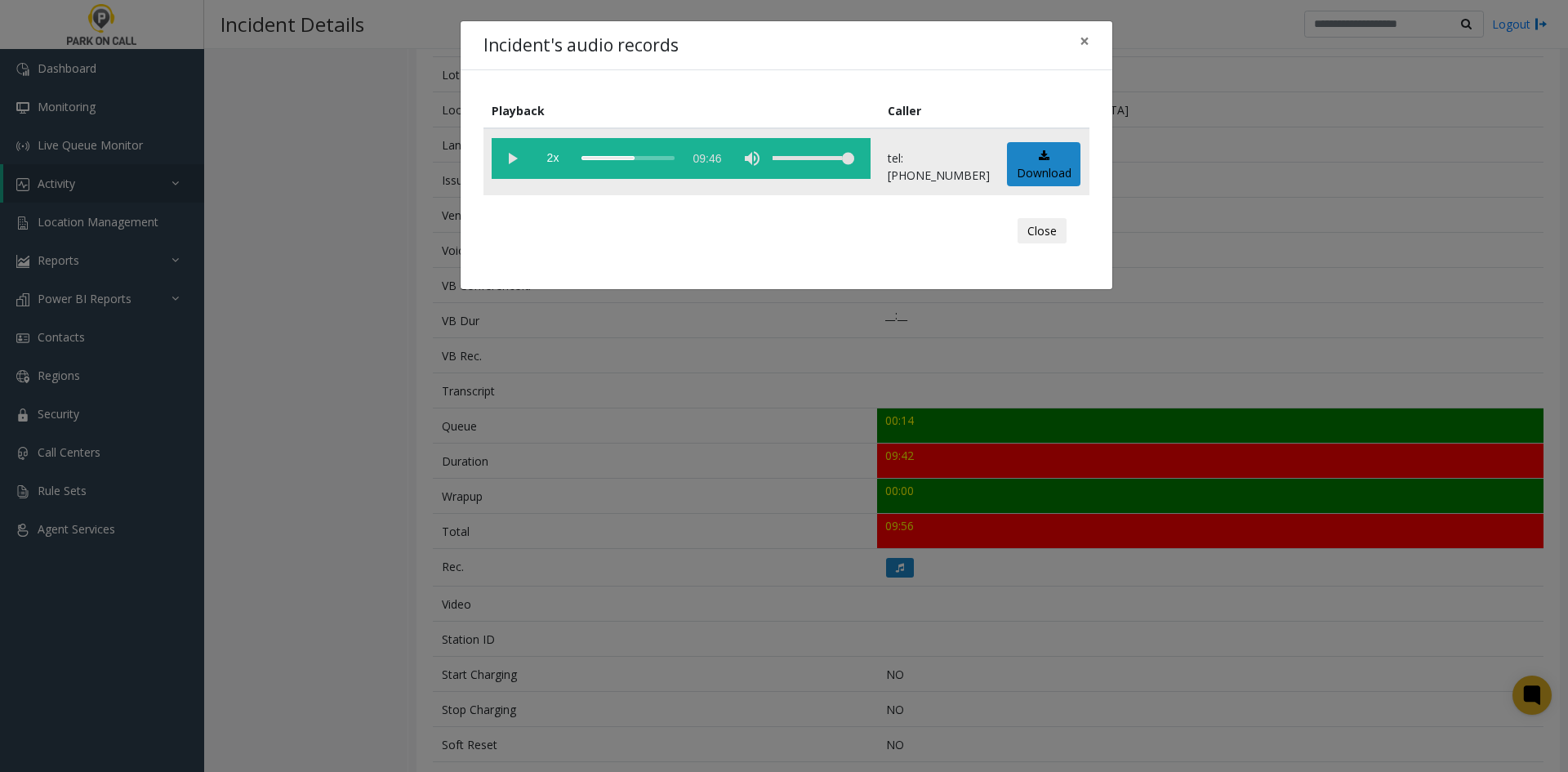
click at [616, 161] on div "scrub bar" at bounding box center [628, 158] width 93 height 41
click at [628, 161] on div "scrub bar" at bounding box center [628, 158] width 93 height 41
click at [623, 163] on div "scrub bar" at bounding box center [628, 158] width 93 height 41
click at [246, 670] on div "Incident's audio records × Playback Caller 2x 09:46 tel:00100490092088096991 Do…" at bounding box center [784, 386] width 1568 height 772
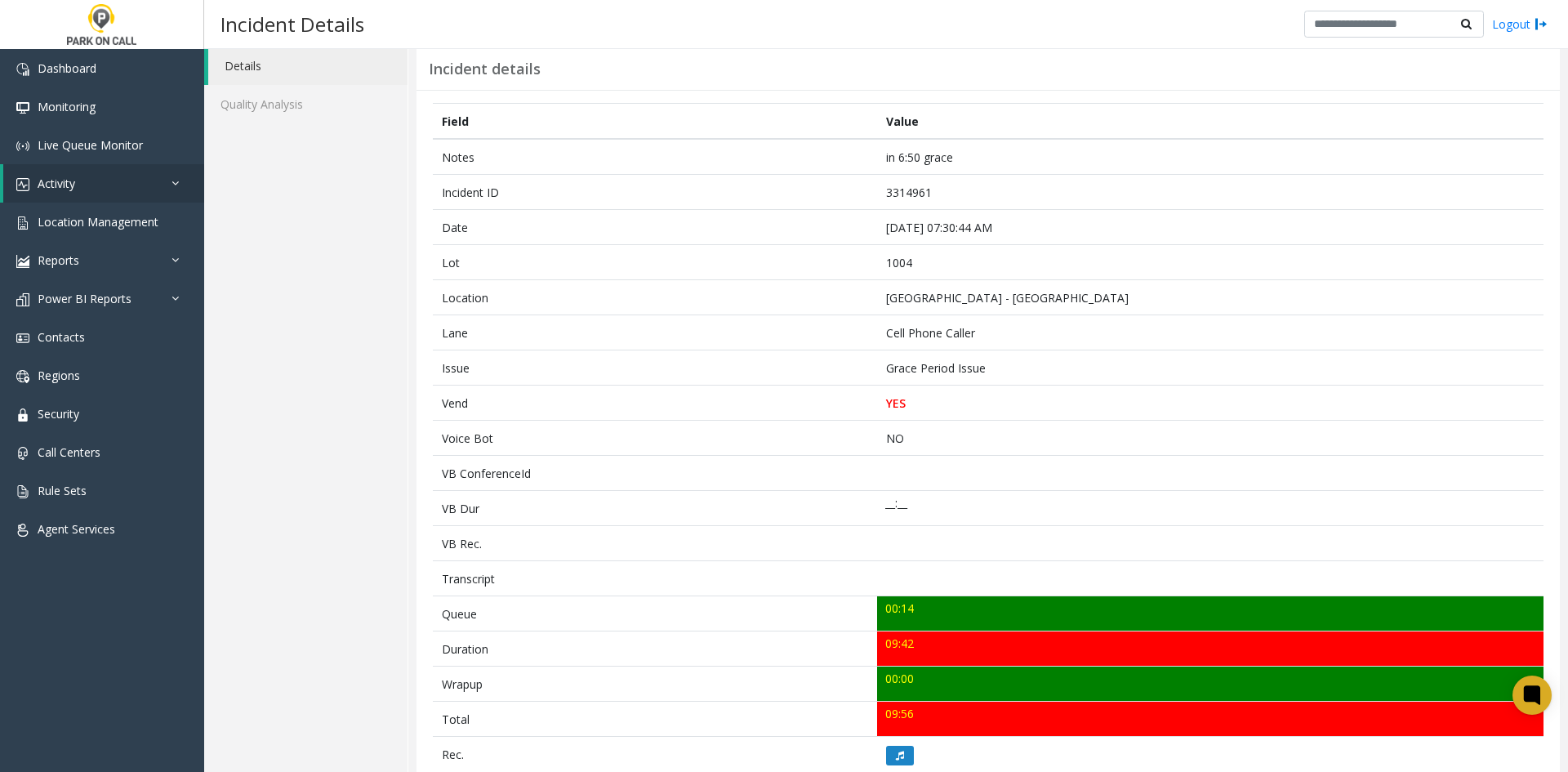
scroll to position [0, 0]
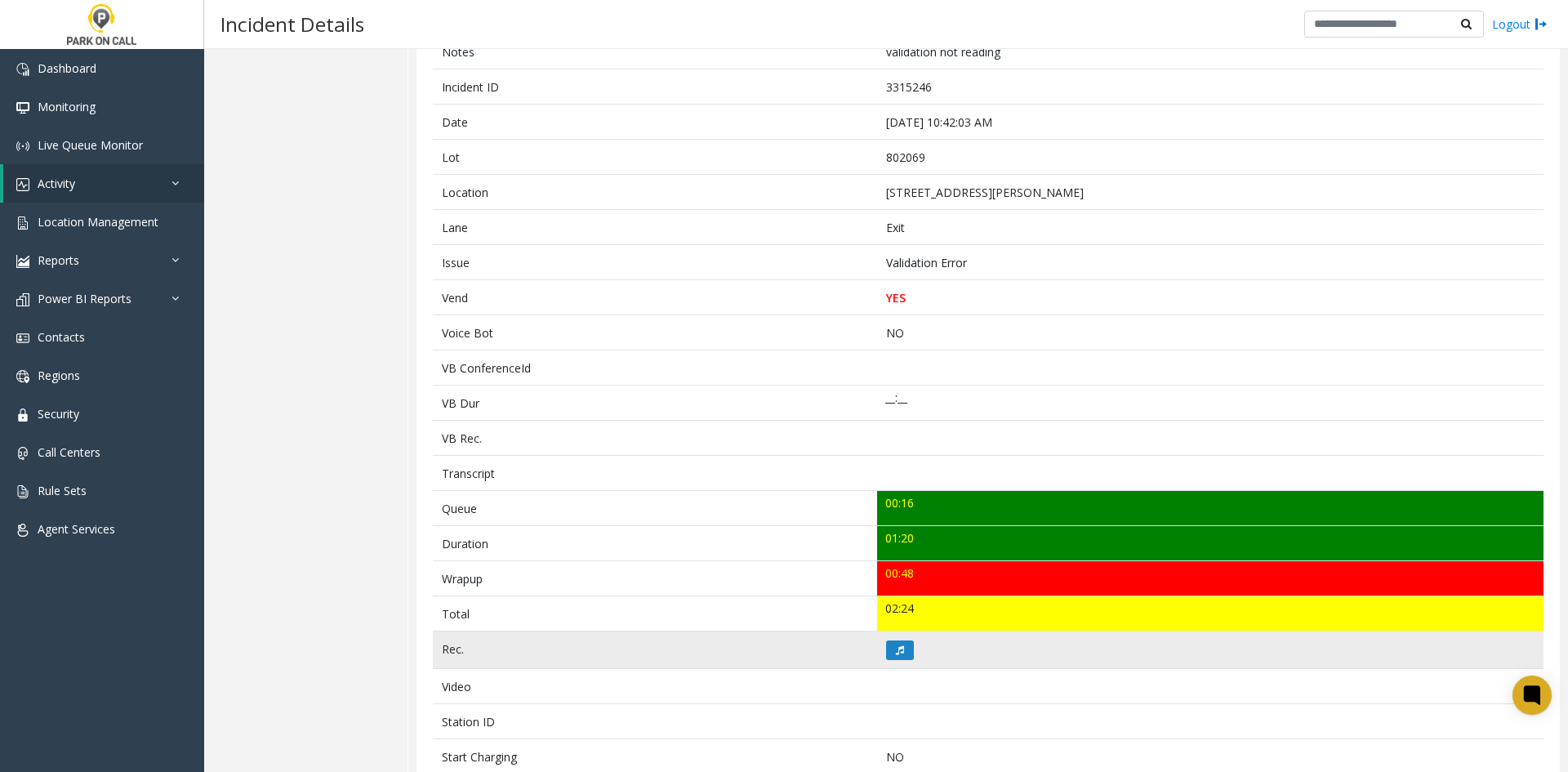
scroll to position [164, 0]
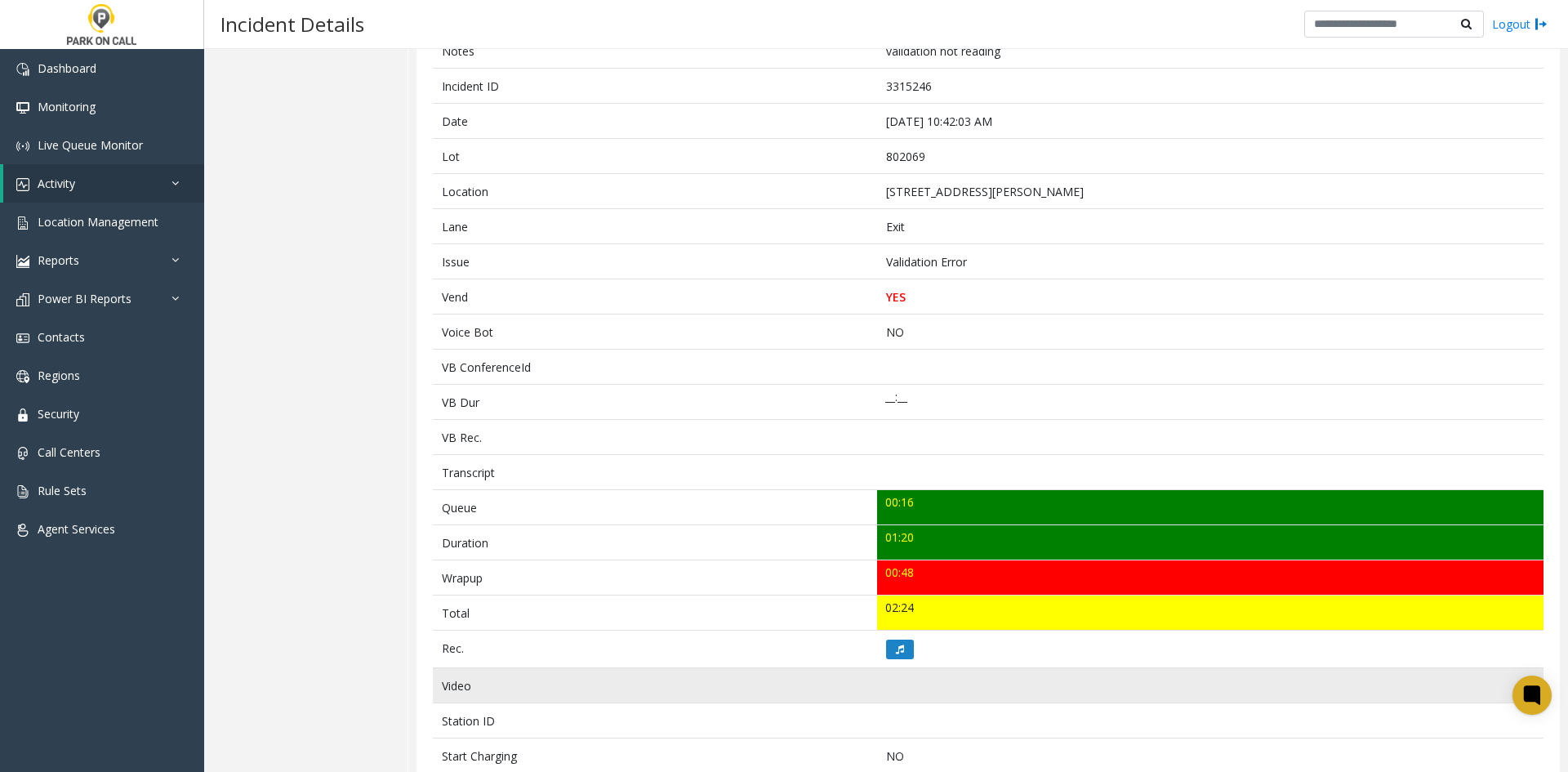
click at [766, 350] on td at bounding box center [1210, 685] width 667 height 35
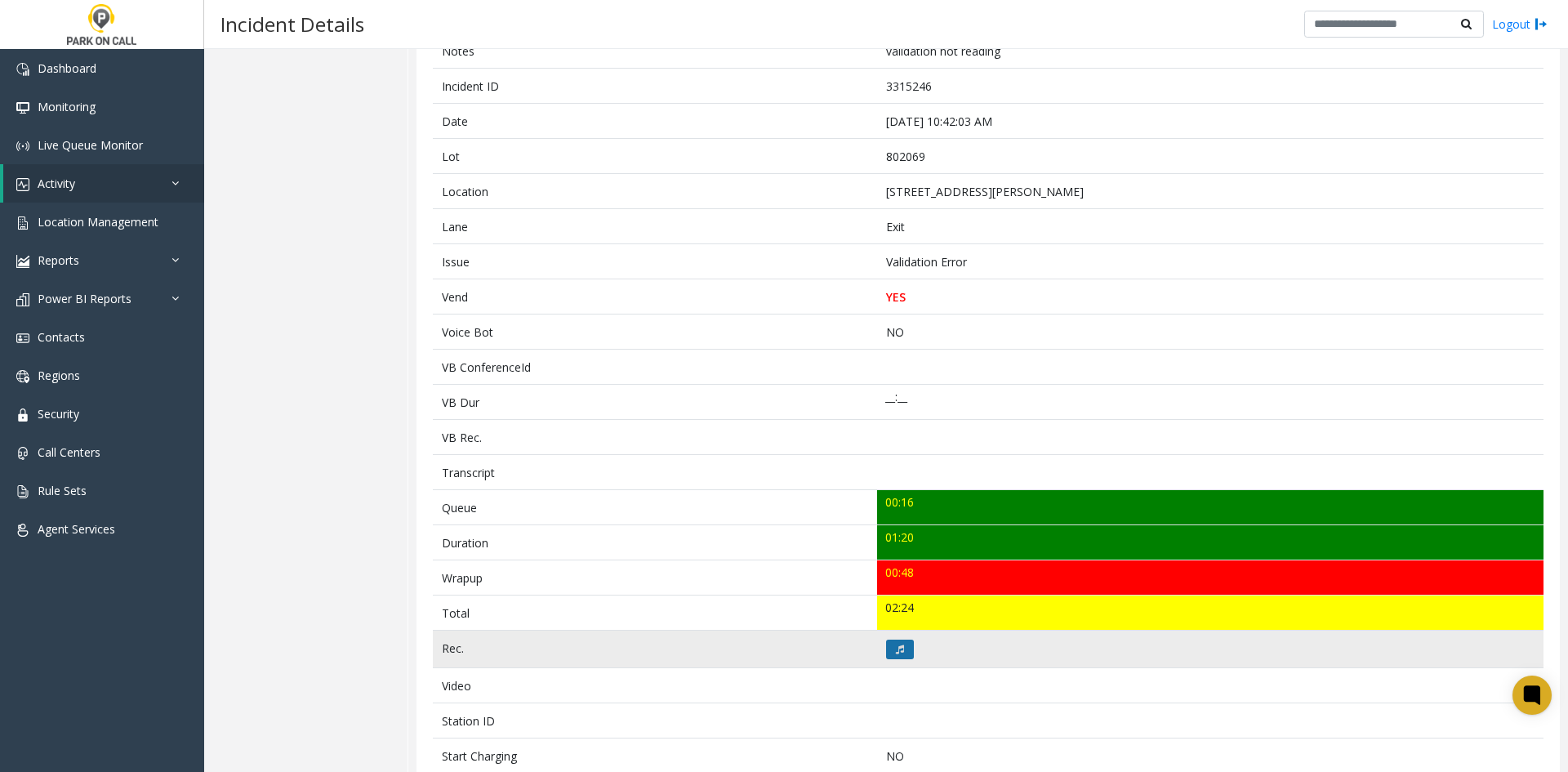
click at [766, 350] on icon at bounding box center [900, 649] width 9 height 10
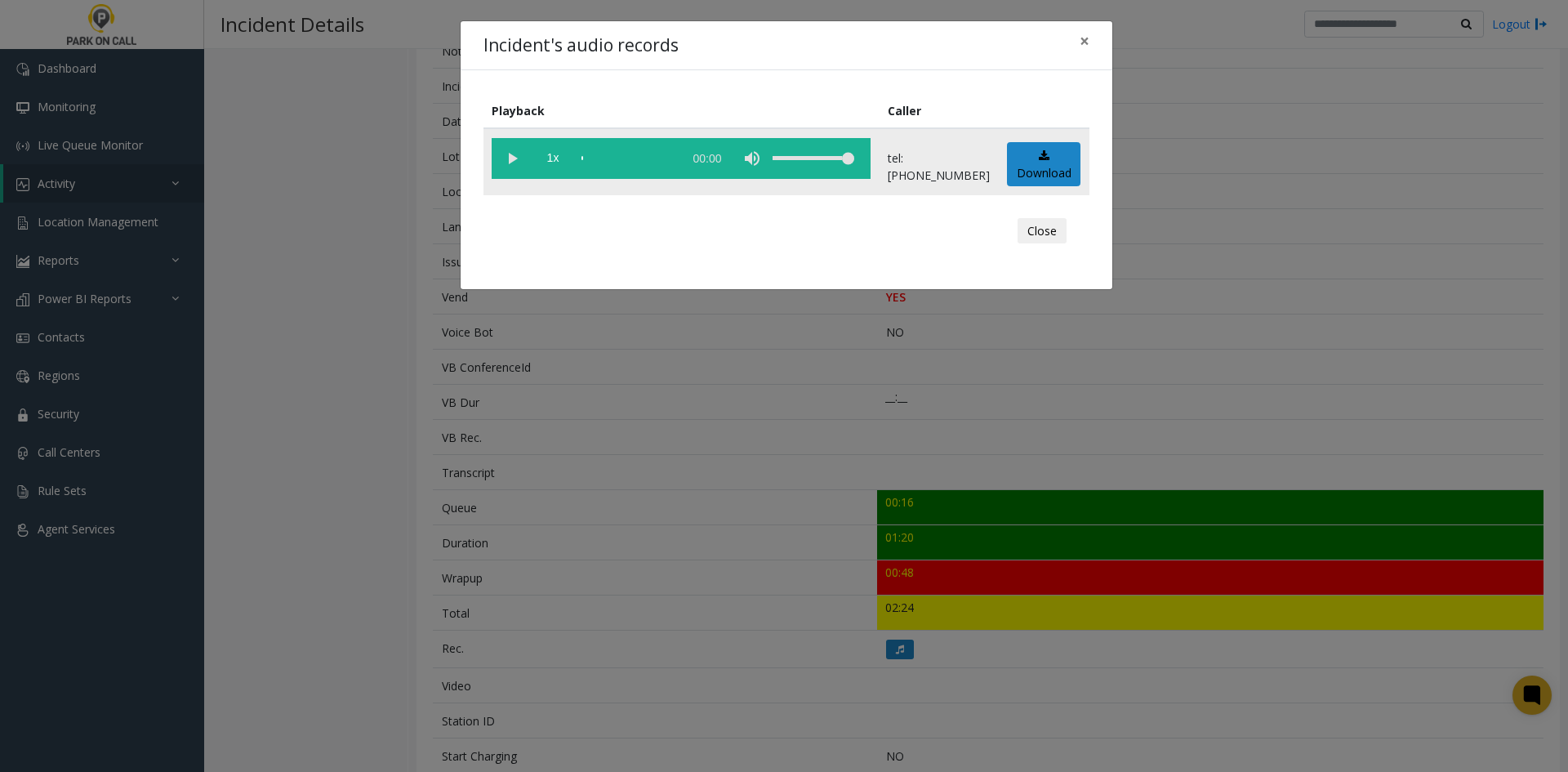
click at [524, 168] on vg-play-pause at bounding box center [512, 158] width 41 height 41
click at [560, 166] on span "1x" at bounding box center [553, 158] width 41 height 41
click at [560, 165] on span "1.5x" at bounding box center [553, 158] width 41 height 41
drag, startPoint x: 851, startPoint y: 183, endPoint x: 816, endPoint y: 170, distance: 37.3
click at [766, 172] on td "2x 01:29" at bounding box center [681, 162] width 396 height 67
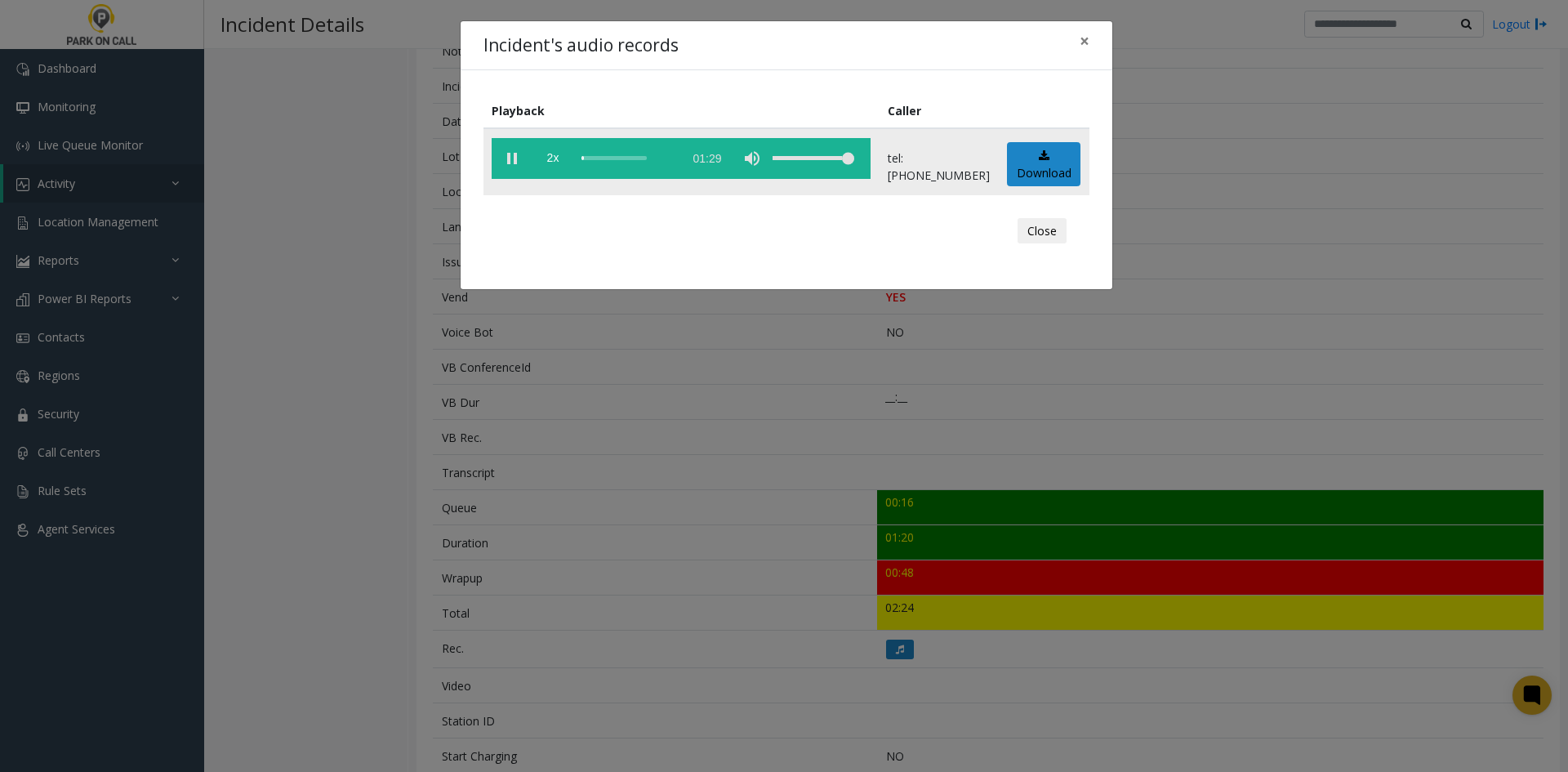
click at [766, 162] on div "volume level" at bounding box center [813, 158] width 82 height 41
drag, startPoint x: 822, startPoint y: 161, endPoint x: 813, endPoint y: 159, distance: 9.2
click at [766, 159] on div "volume level" at bounding box center [813, 158] width 82 height 41
click at [618, 350] on div "Incident's audio records × Playback Caller 2x 01:29 tel:8020699002 Download Clo…" at bounding box center [784, 386] width 1568 height 772
